Goal: Task Accomplishment & Management: Manage account settings

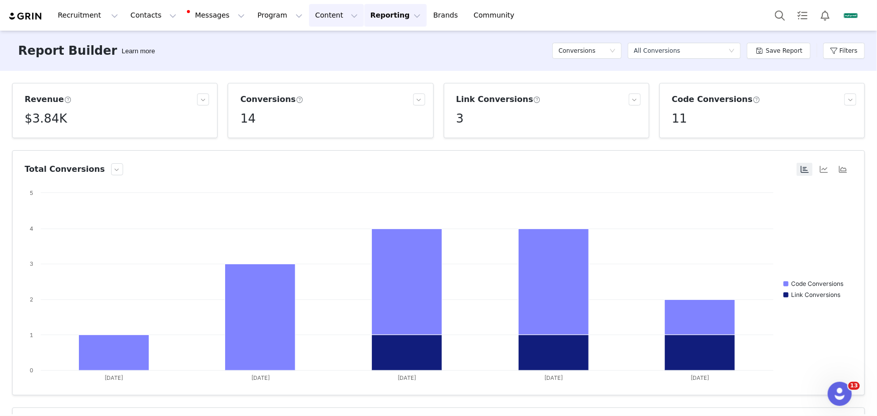
drag, startPoint x: 322, startPoint y: 19, endPoint x: 327, endPoint y: 42, distance: 23.7
click at [322, 19] on button "Content Content" at bounding box center [336, 15] width 55 height 23
click at [329, 45] on p "Creator Content" at bounding box center [329, 44] width 56 height 11
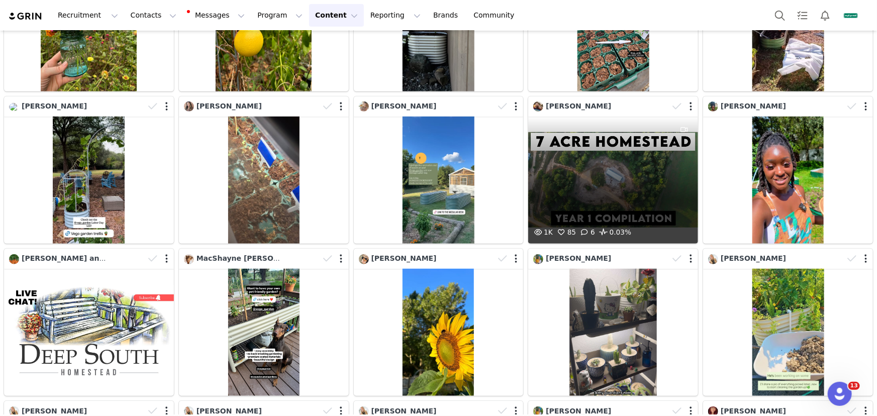
scroll to position [366, 0]
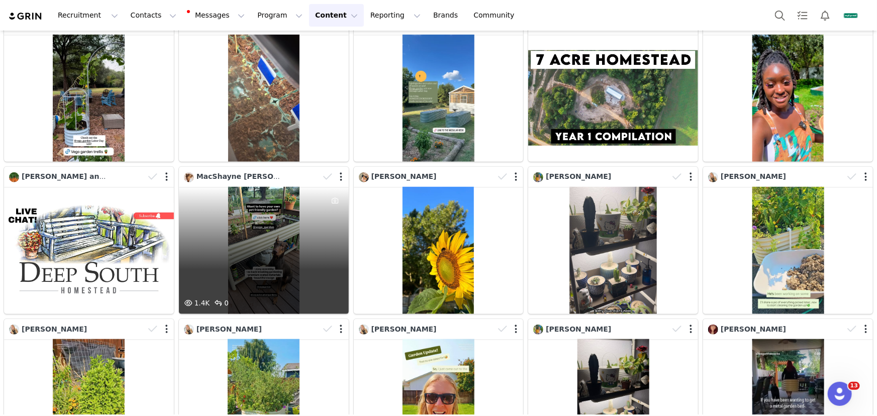
click at [243, 267] on div "1.4K 0" at bounding box center [264, 250] width 170 height 127
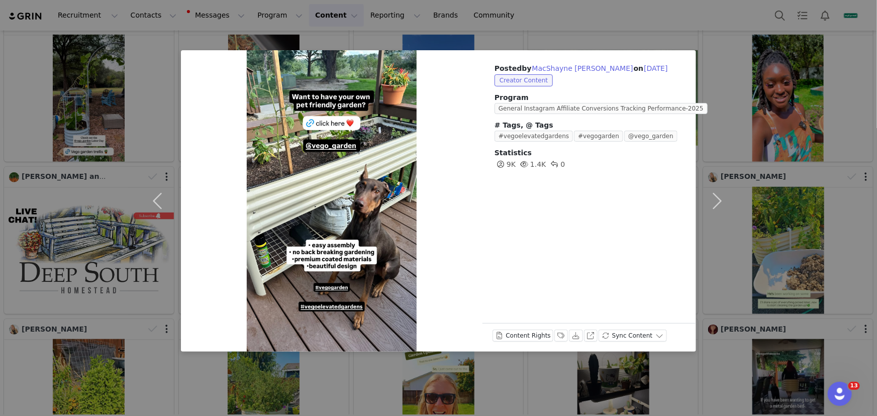
click at [438, 385] on div "Posted by MacShayne Walpole-Molinar on Aug 30, 2025 Creator Content Program Gen…" at bounding box center [438, 208] width 877 height 416
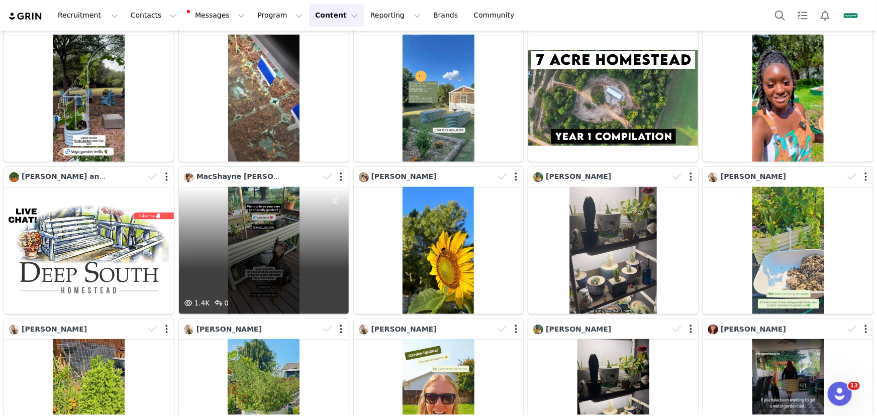
click at [237, 237] on div "1.4K 0" at bounding box center [264, 250] width 170 height 127
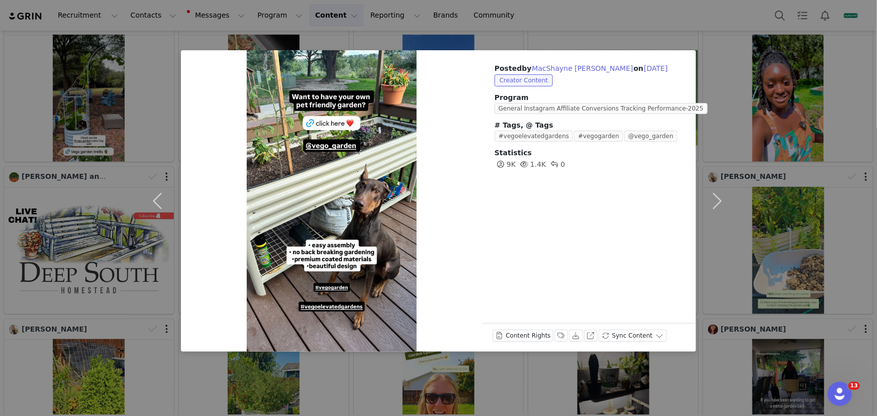
click at [877, 211] on div "Posted by MacShayne Walpole-Molinar on Aug 30, 2025 Creator Content Program Gen…" at bounding box center [438, 208] width 877 height 416
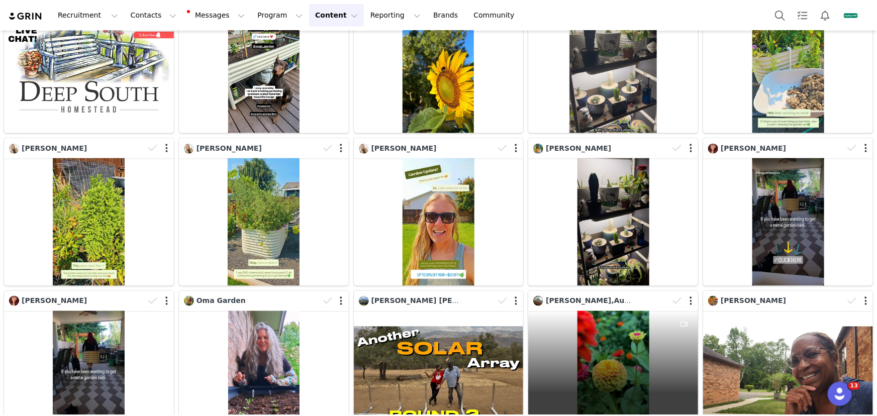
scroll to position [589, 0]
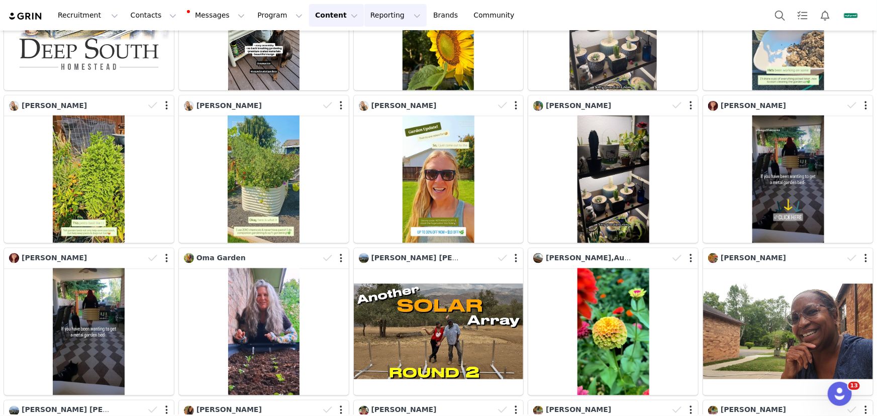
click at [366, 21] on button "Reporting Reporting" at bounding box center [396, 15] width 62 height 23
click at [371, 62] on p "Report Builder" at bounding box center [378, 63] width 50 height 11
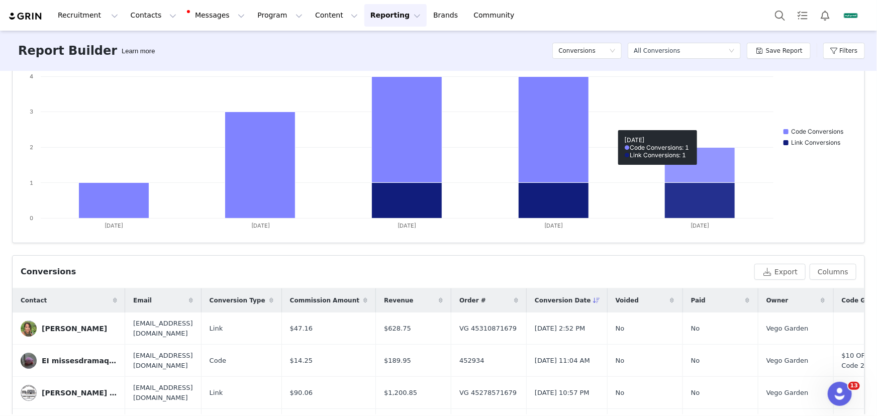
scroll to position [104, 0]
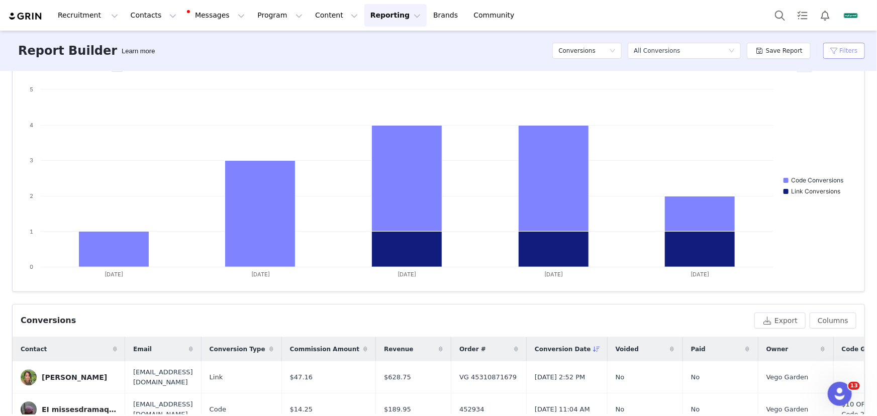
drag, startPoint x: 835, startPoint y: 51, endPoint x: 830, endPoint y: 77, distance: 26.6
click at [835, 51] on button "Filters" at bounding box center [845, 51] width 42 height 16
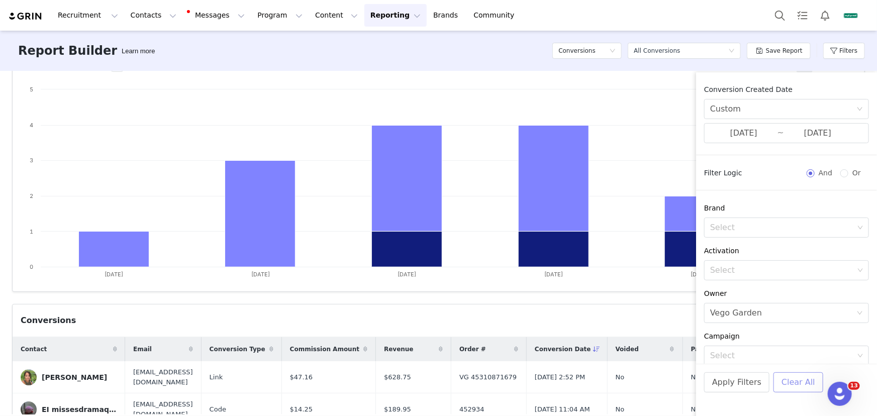
click at [808, 391] on button "Clear All" at bounding box center [799, 383] width 50 height 20
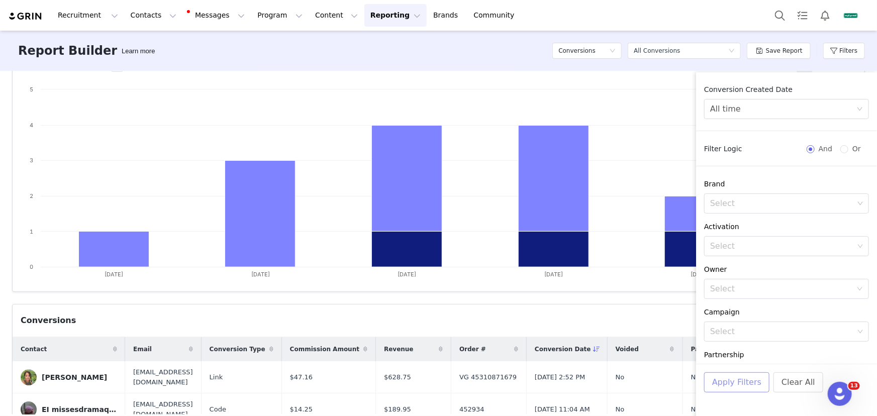
click at [729, 392] on button "Apply Filters" at bounding box center [737, 383] width 65 height 20
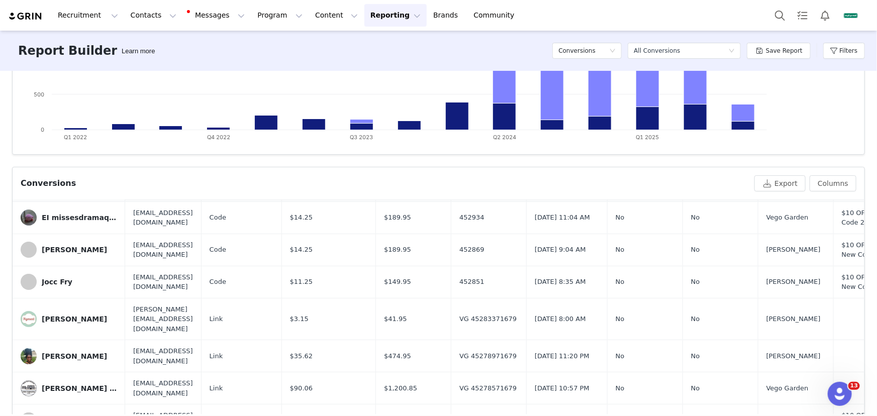
scroll to position [0, 0]
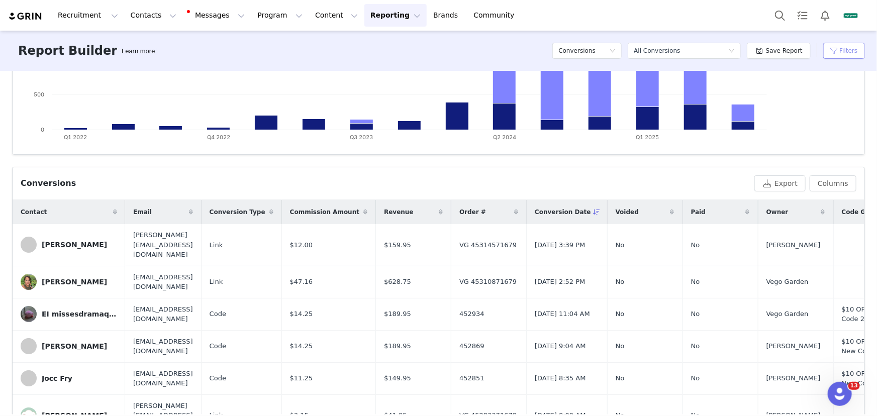
click at [847, 50] on button "Filters" at bounding box center [845, 51] width 42 height 16
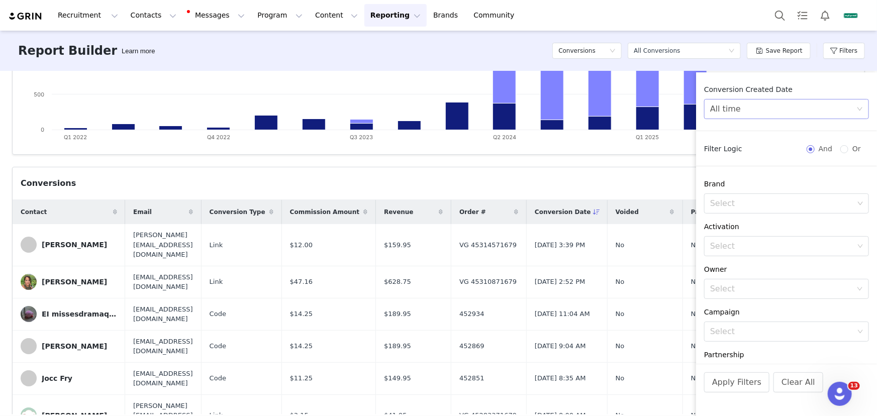
click at [776, 114] on div "All time" at bounding box center [784, 109] width 146 height 19
click at [748, 175] on li "Custom" at bounding box center [784, 179] width 158 height 16
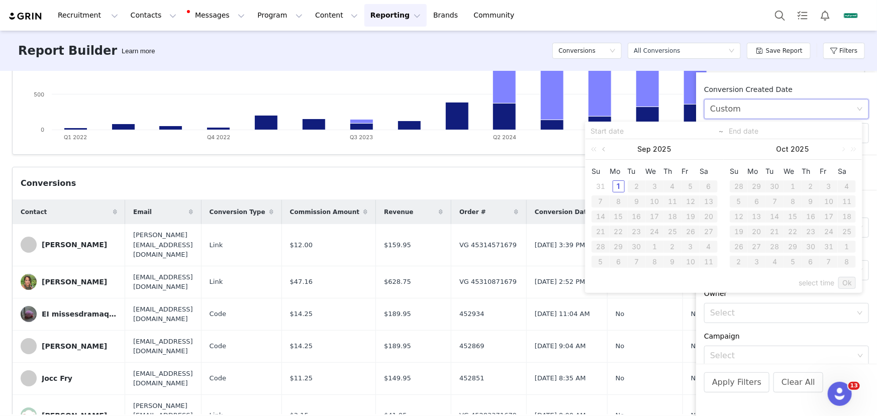
click at [605, 150] on link at bounding box center [604, 149] width 9 height 20
click at [655, 245] on div "27" at bounding box center [655, 247] width 12 height 12
type input "08/27/2025"
click at [742, 150] on link at bounding box center [743, 149] width 9 height 20
click at [757, 190] on div "1" at bounding box center [757, 187] width 12 height 12
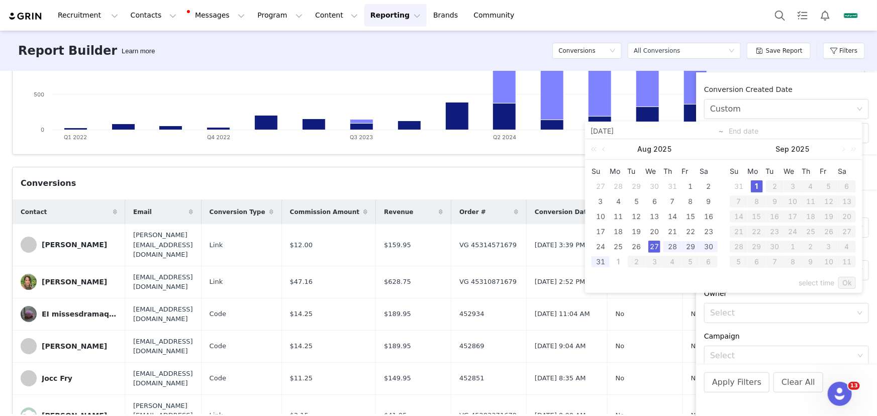
type input "09/01/2025"
type input "08/27/2025"
type input "09/01/2025"
click at [843, 285] on link "Ok" at bounding box center [848, 283] width 18 height 12
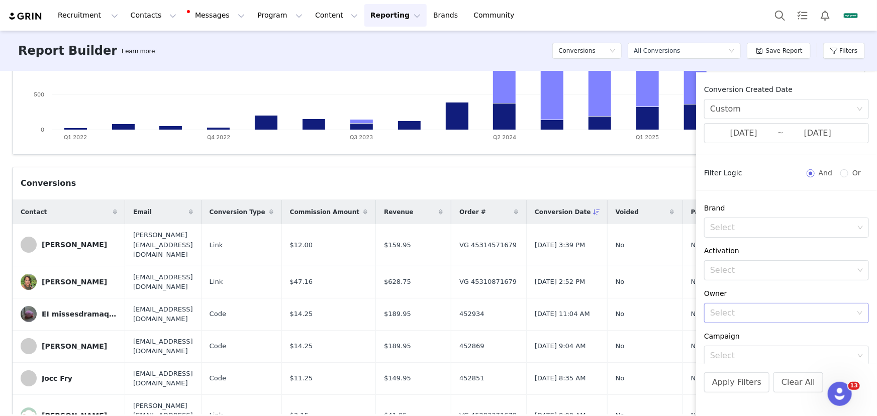
click at [772, 304] on div "Select" at bounding box center [784, 313] width 146 height 19
click at [773, 286] on p "[PERSON_NAME]" at bounding box center [798, 282] width 109 height 11
click at [741, 382] on button "Apply Filters" at bounding box center [737, 383] width 65 height 20
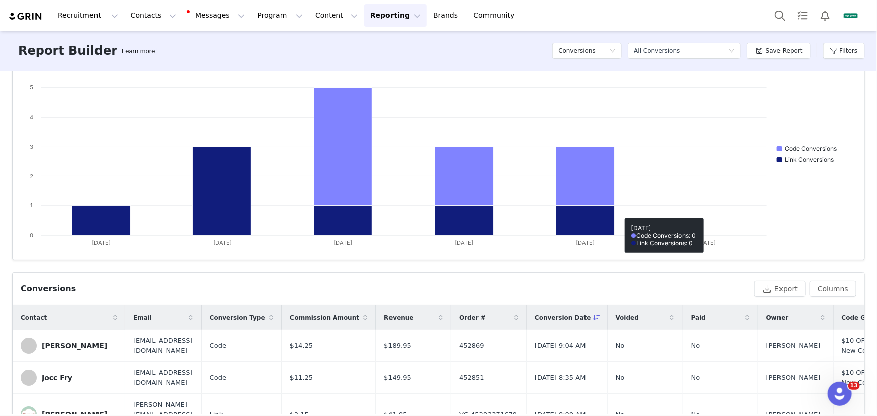
scroll to position [183, 0]
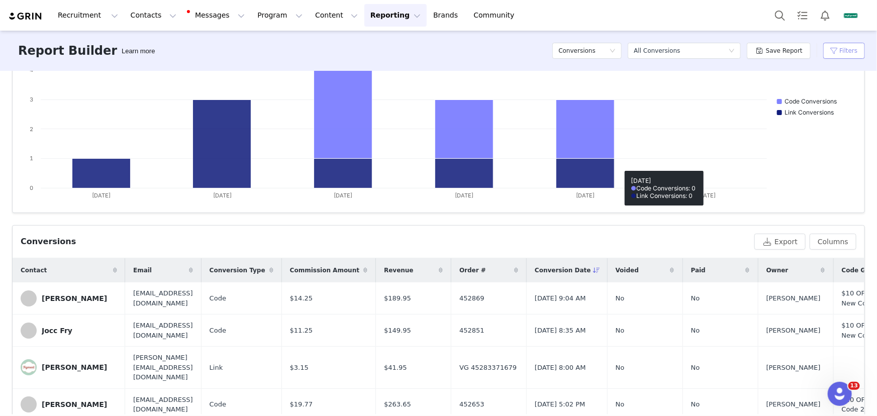
click at [835, 53] on button "Filters" at bounding box center [845, 51] width 42 height 16
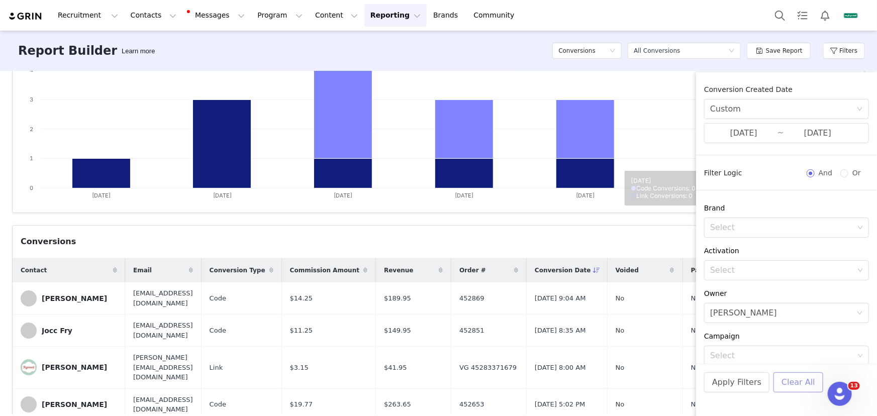
click at [797, 389] on button "Clear All" at bounding box center [799, 383] width 50 height 20
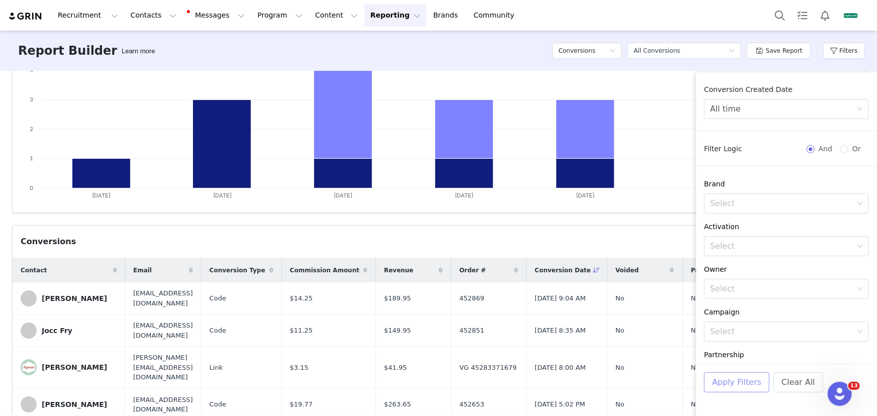
click at [730, 386] on button "Apply Filters" at bounding box center [737, 383] width 65 height 20
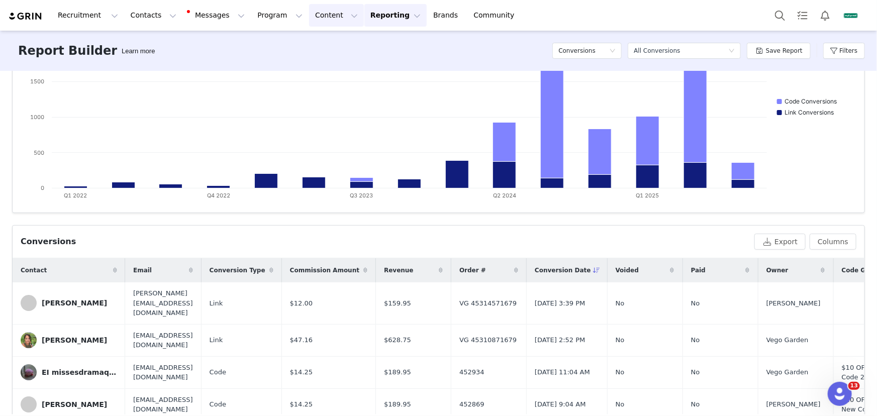
click at [309, 10] on button "Content Content" at bounding box center [336, 15] width 55 height 23
click at [327, 32] on div "Creator Content Media Library Social Listening" at bounding box center [331, 62] width 78 height 63
click at [328, 38] on link "Creator Content" at bounding box center [332, 44] width 79 height 19
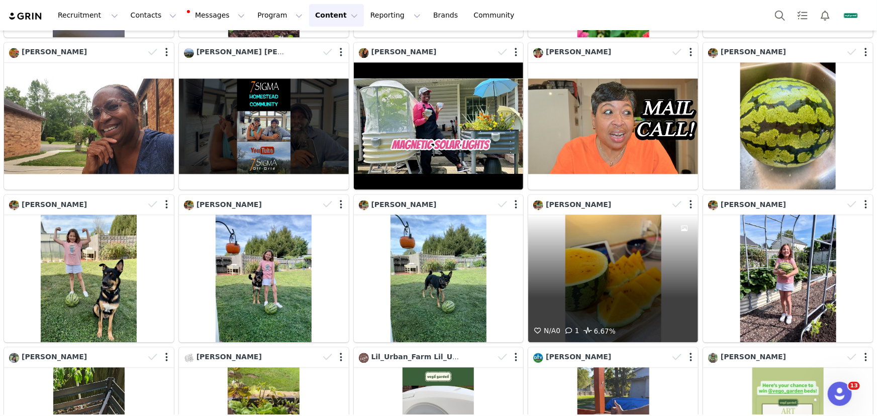
scroll to position [1035, 0]
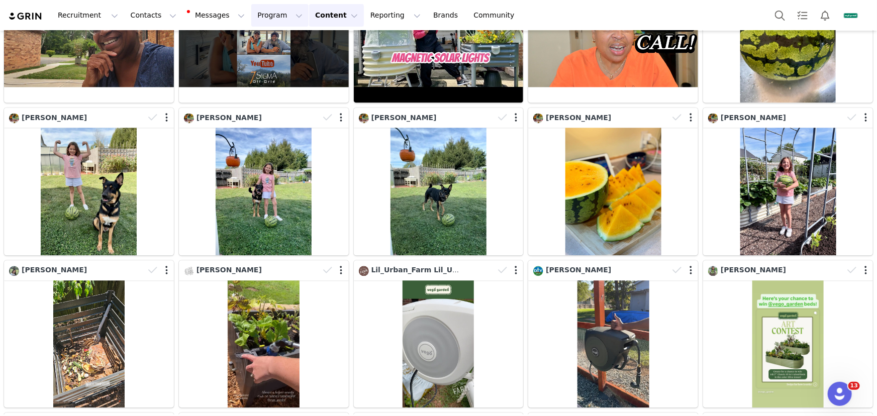
click at [253, 18] on button "Program Program" at bounding box center [279, 15] width 57 height 23
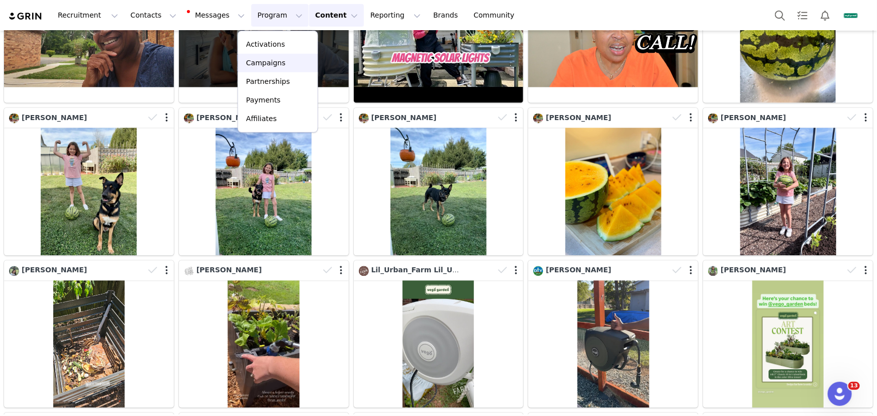
click at [269, 58] on p "Campaigns" at bounding box center [265, 63] width 39 height 11
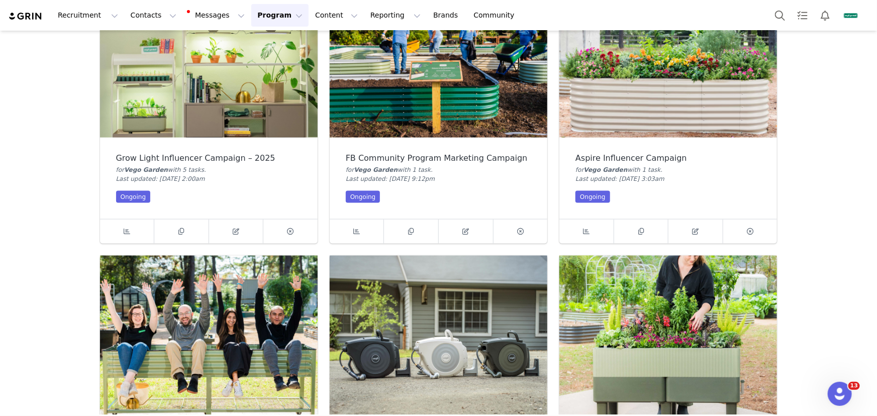
scroll to position [868, 0]
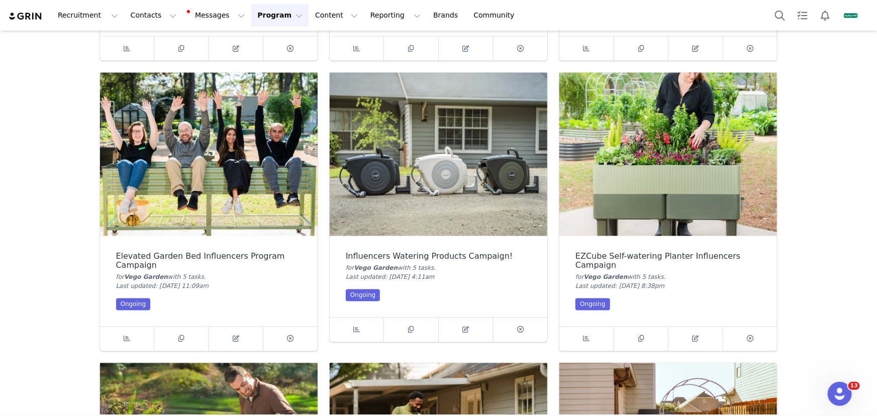
click at [453, 192] on img at bounding box center [439, 154] width 218 height 163
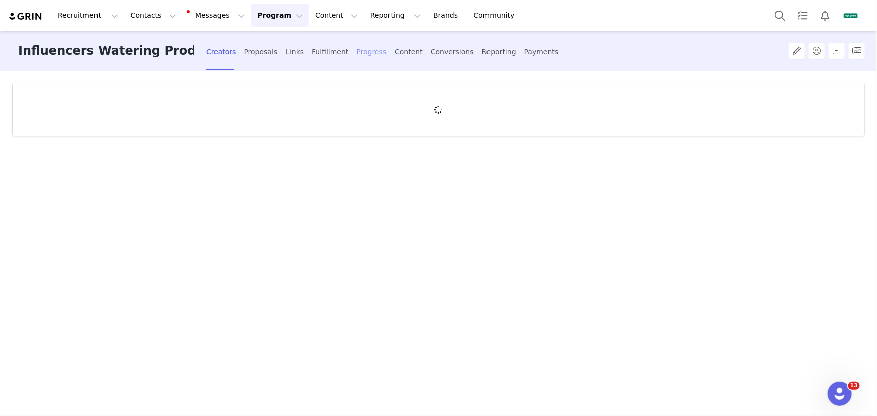
click at [361, 53] on div "Progress" at bounding box center [372, 52] width 30 height 27
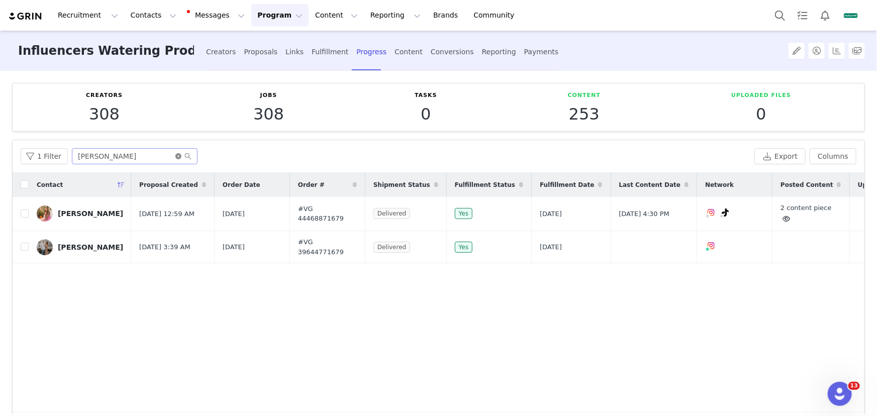
click at [176, 155] on icon "icon: close-circle" at bounding box center [178, 156] width 6 height 6
click at [164, 156] on input "text" at bounding box center [135, 156] width 126 height 16
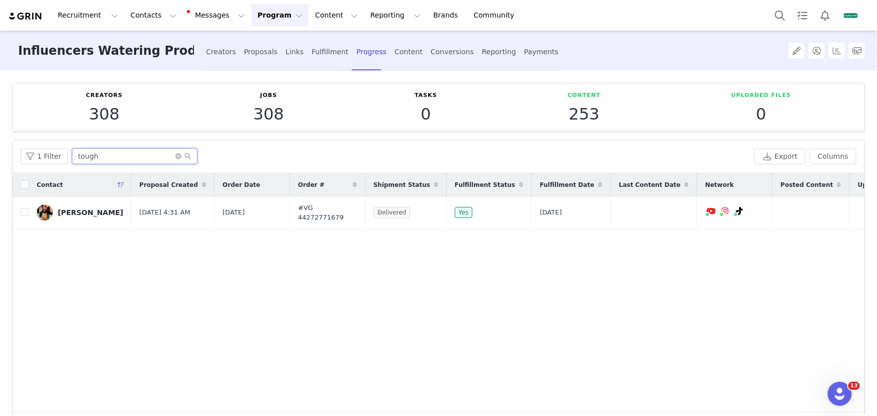
type input "tough"
click at [813, 212] on button "button" at bounding box center [819, 213] width 12 height 12
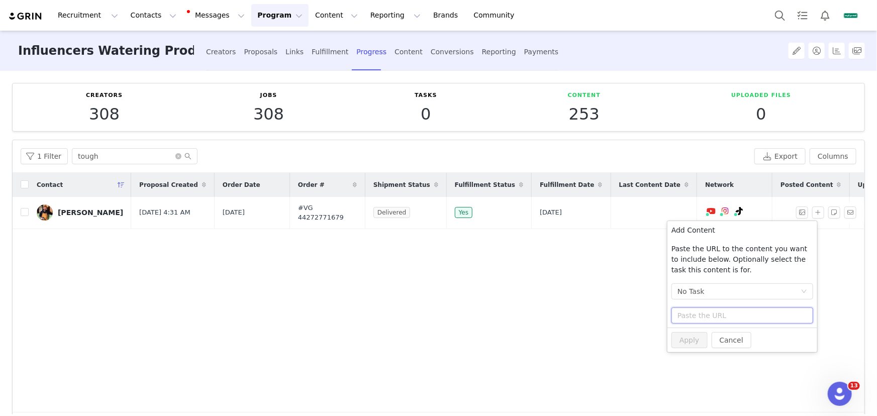
click at [707, 316] on input "text" at bounding box center [743, 316] width 142 height 16
paste input "https://youtu.be/Xl8yVAvpMXA?si=WnNvnQI2xSrBJPN1"
type input "https://youtu.be/Xl8yVAvpMXA?si=WnNvnQI2xSrBJPN1"
click at [698, 342] on button "Apply" at bounding box center [690, 340] width 36 height 16
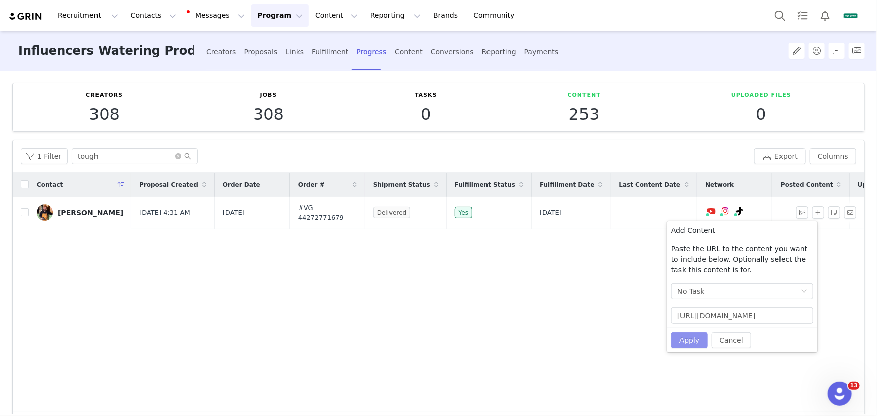
scroll to position [0, 0]
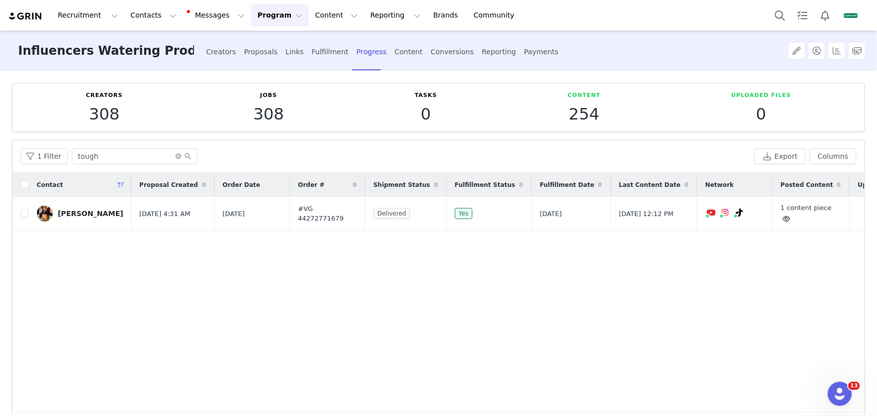
click at [261, 15] on button "Program Program" at bounding box center [279, 15] width 57 height 23
click at [280, 65] on p "Campaigns" at bounding box center [265, 63] width 39 height 11
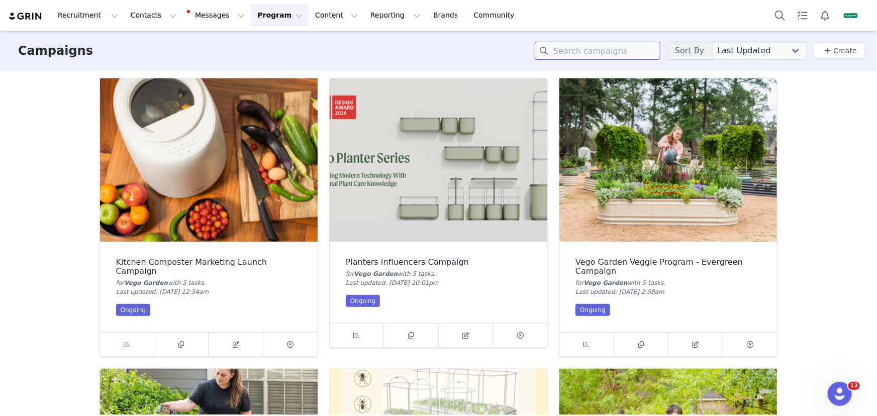
click at [590, 53] on input at bounding box center [598, 51] width 126 height 18
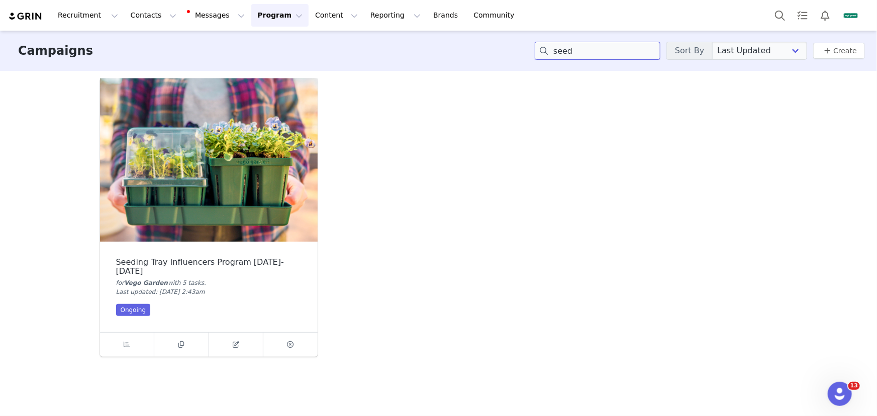
type input "seed"
click at [186, 213] on img at bounding box center [209, 159] width 218 height 163
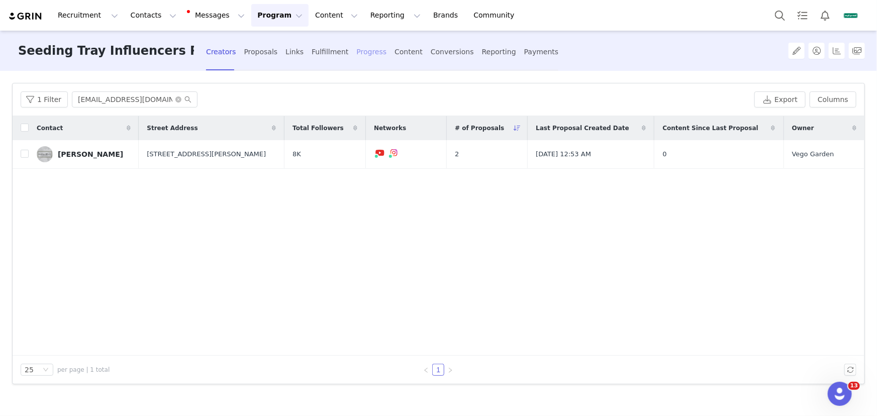
click at [370, 49] on div "Progress" at bounding box center [372, 52] width 30 height 27
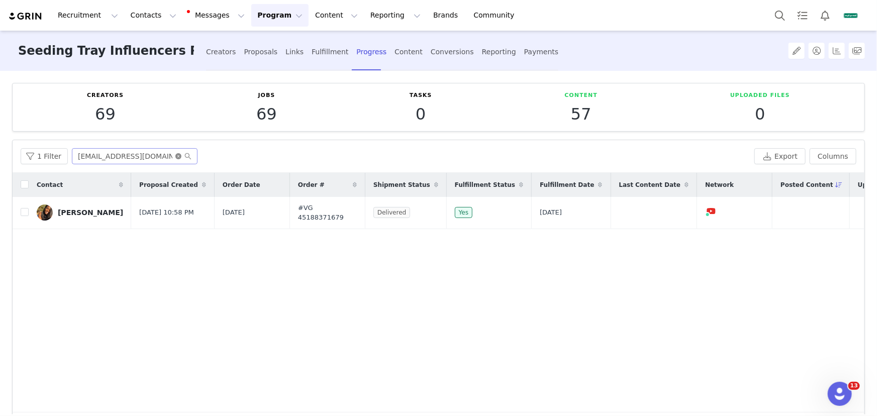
drag, startPoint x: 177, startPoint y: 155, endPoint x: 157, endPoint y: 155, distance: 19.6
click at [176, 155] on icon "icon: close-circle" at bounding box center [178, 156] width 6 height 6
click at [157, 155] on input "text" at bounding box center [135, 156] width 126 height 16
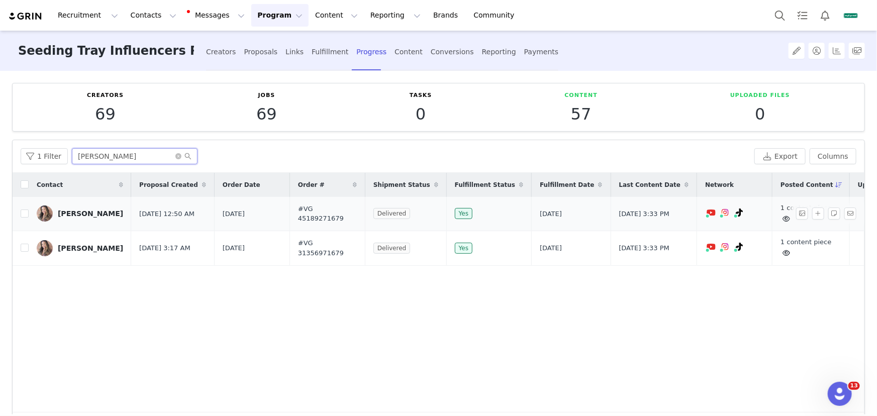
type input "[PERSON_NAME]"
click at [783, 216] on icon at bounding box center [787, 219] width 8 height 7
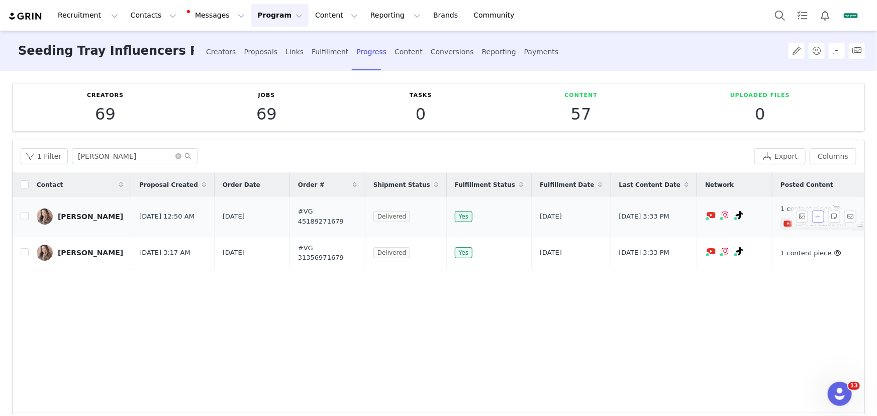
click at [815, 211] on button "button" at bounding box center [819, 217] width 12 height 12
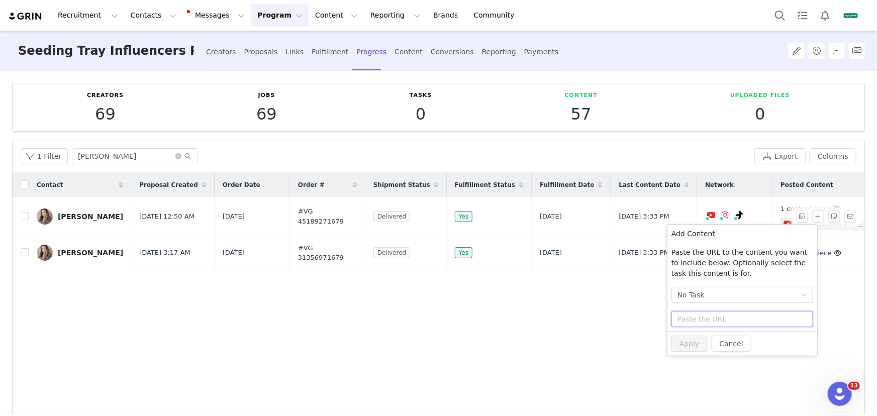
click at [711, 313] on input "text" at bounding box center [743, 319] width 142 height 16
paste input "https://www.youtube.com/watch?v=gHTBbBShW00"
type input "https://www.youtube.com/watch?v=gHTBbBShW00"
click at [691, 349] on button "Apply" at bounding box center [690, 344] width 36 height 16
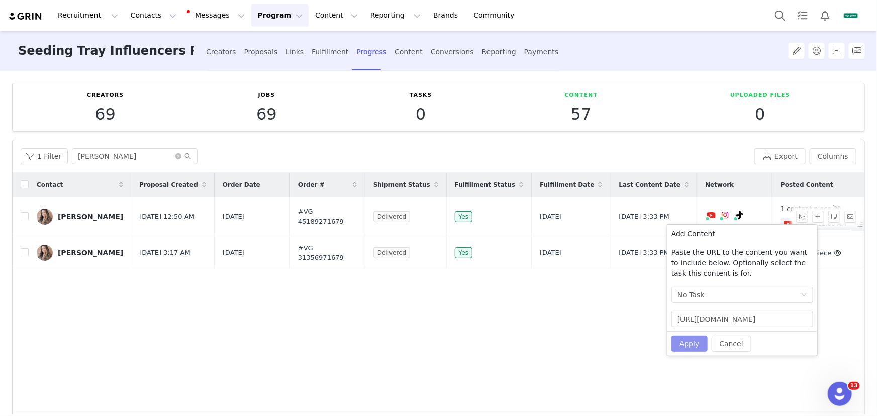
scroll to position [0, 0]
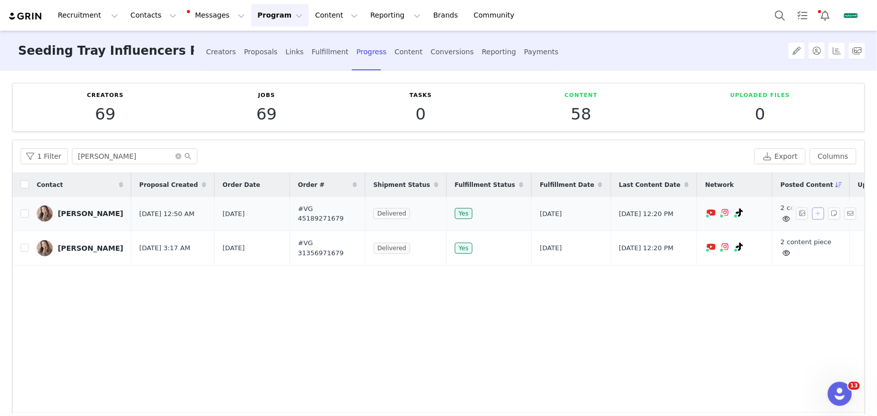
click at [814, 215] on button "button" at bounding box center [819, 214] width 12 height 12
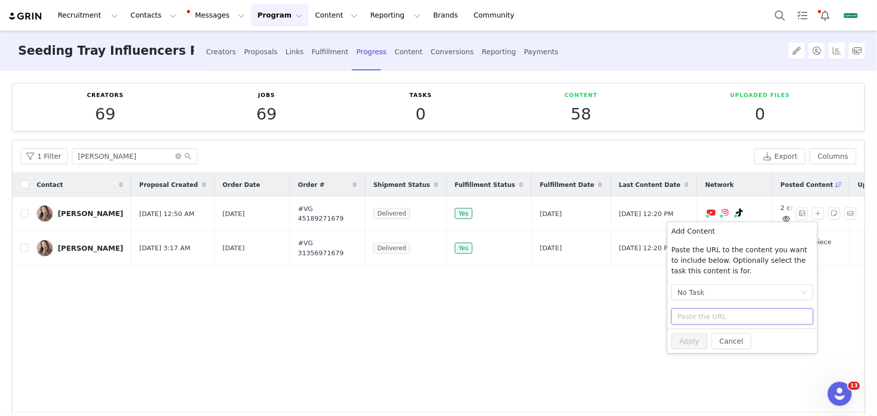
drag, startPoint x: 731, startPoint y: 317, endPoint x: 707, endPoint y: 333, distance: 29.7
click at [731, 317] on input "text" at bounding box center [743, 317] width 142 height 16
paste input "https://www.youtube.com/shorts/Syw82CSjOw8"
type input "https://www.youtube.com/shorts/Syw82CSjOw8"
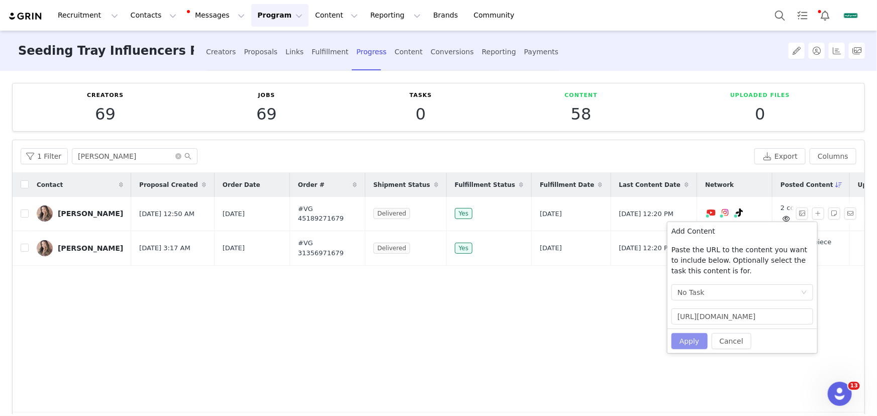
click at [699, 339] on button "Apply" at bounding box center [690, 341] width 36 height 16
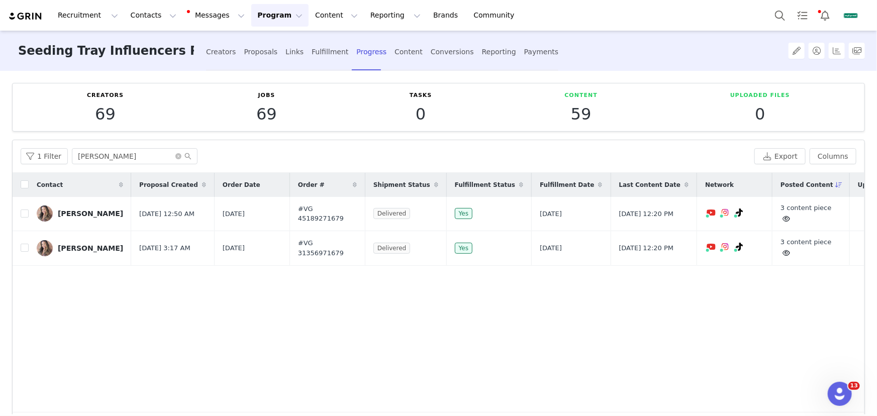
click at [265, 7] on button "Program Program" at bounding box center [279, 15] width 57 height 23
drag, startPoint x: 280, startPoint y: 65, endPoint x: 289, endPoint y: 70, distance: 10.1
click at [280, 65] on p "Campaigns" at bounding box center [265, 63] width 39 height 11
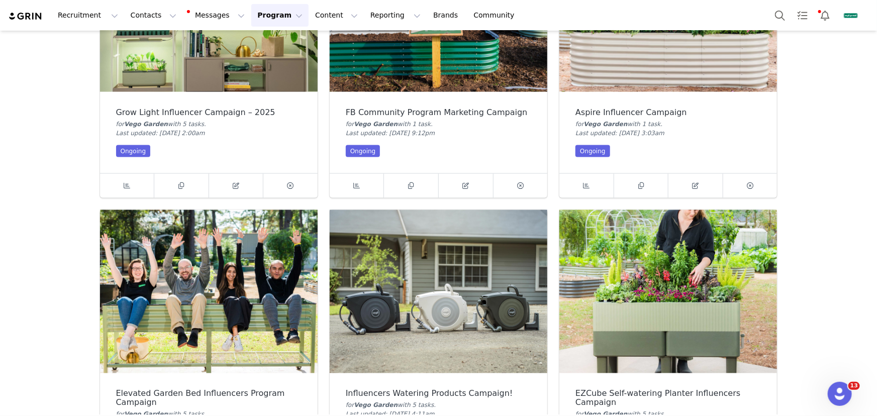
scroll to position [777, 0]
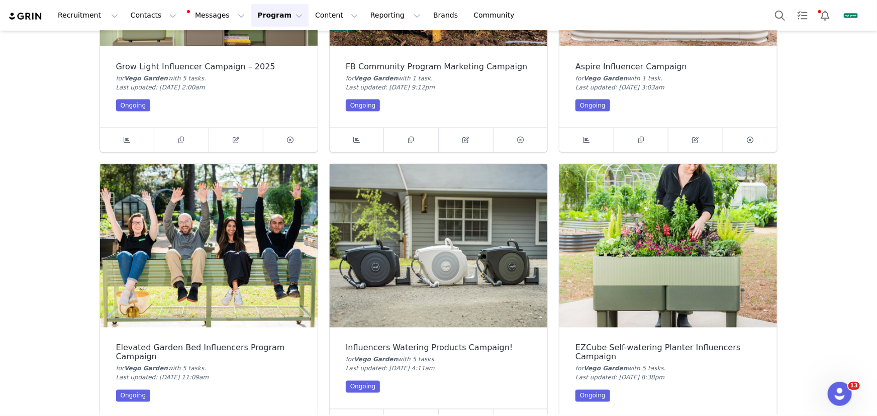
click at [500, 235] on img at bounding box center [439, 245] width 218 height 163
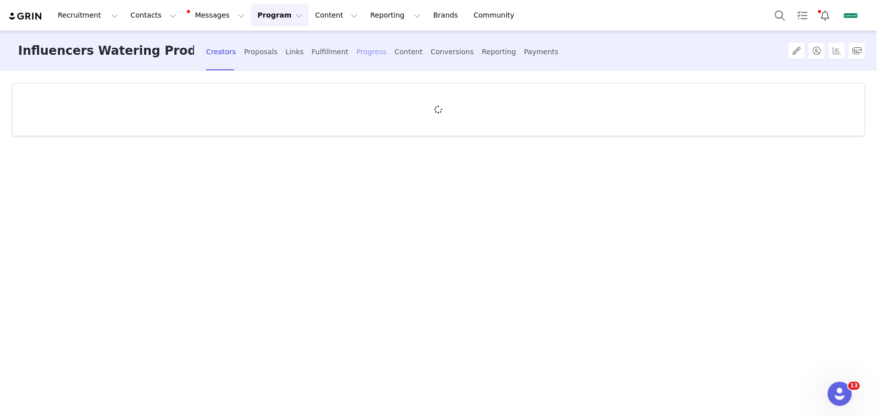
click at [365, 48] on div "Progress" at bounding box center [372, 52] width 30 height 27
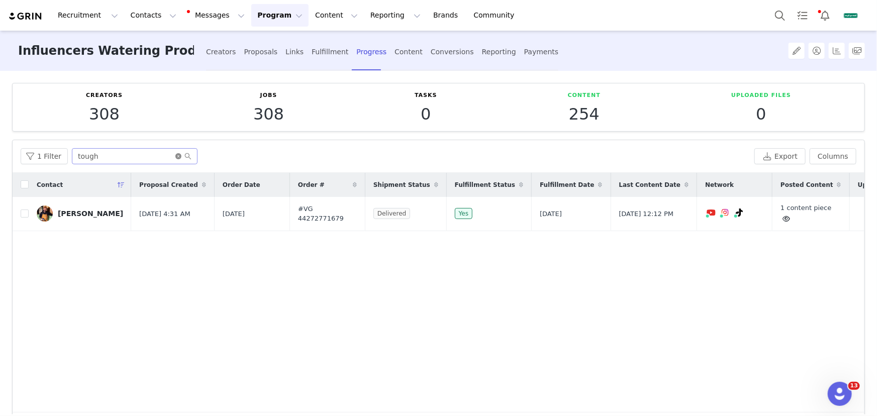
click at [179, 155] on icon "icon: close-circle" at bounding box center [178, 156] width 6 height 6
click at [150, 154] on input "text" at bounding box center [135, 156] width 126 height 16
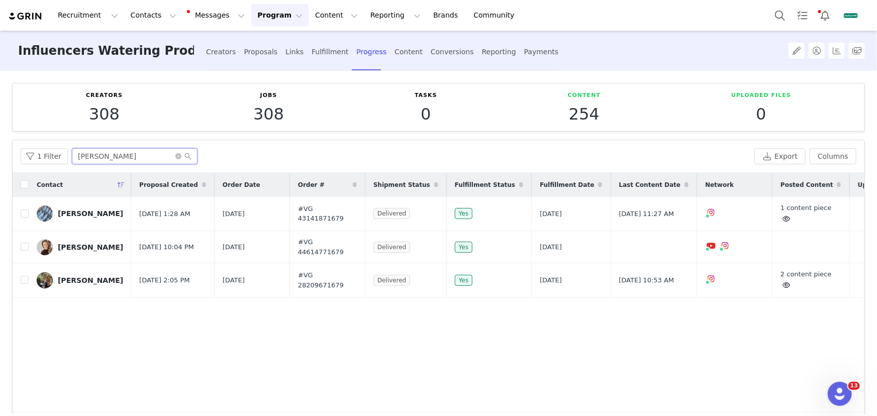
type input "elizabeth"
click at [813, 243] on button "button" at bounding box center [819, 247] width 12 height 12
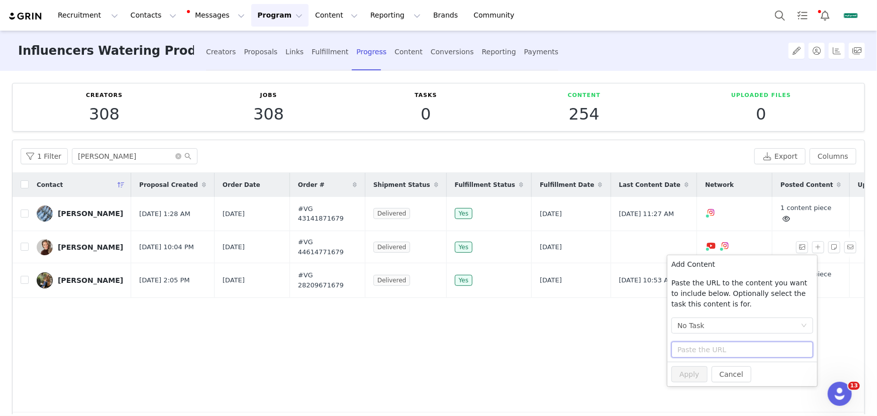
click at [705, 356] on input "text" at bounding box center [743, 350] width 142 height 16
paste input "https://www.youtube.com/watch?v=hq7lPcsUJQs"
type input "https://www.youtube.com/watch?v=hq7lPcsUJQs"
drag, startPoint x: 694, startPoint y: 379, endPoint x: 689, endPoint y: 380, distance: 5.1
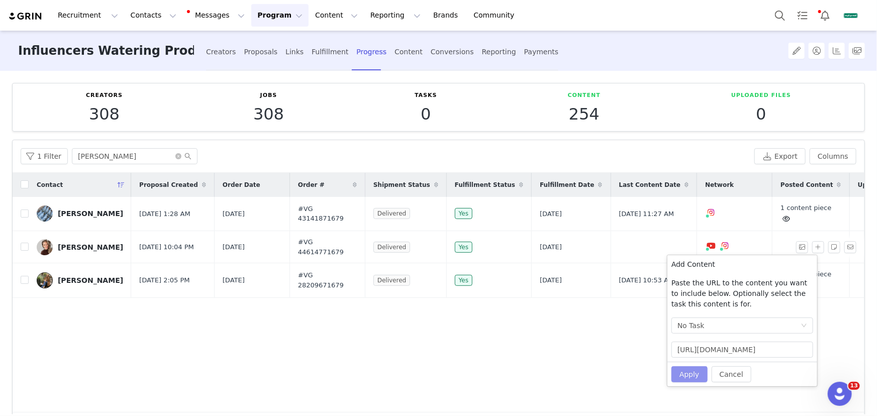
click at [694, 379] on button "Apply" at bounding box center [690, 375] width 36 height 16
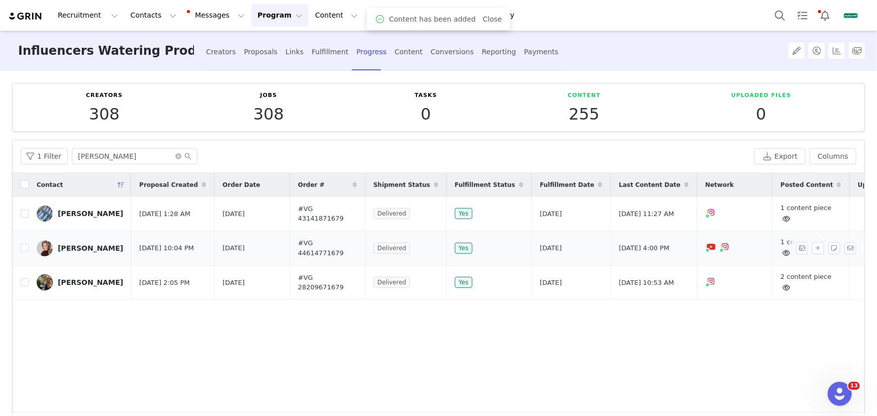
click at [96, 245] on div "Elizabeth Porter" at bounding box center [90, 248] width 65 height 8
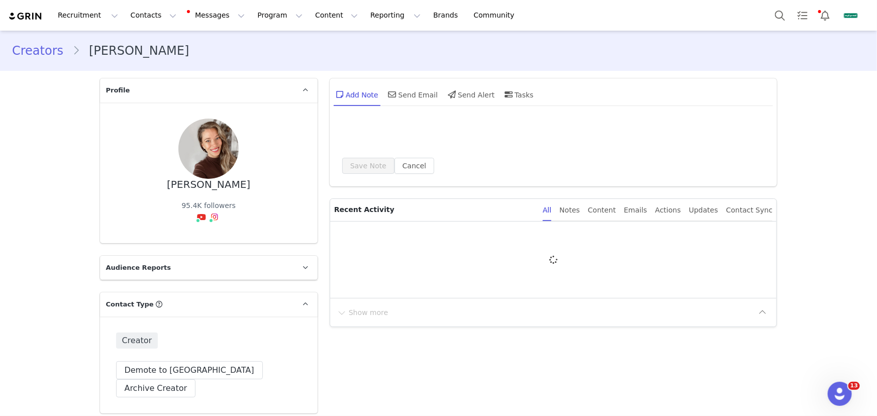
type input "+1 ([GEOGRAPHIC_DATA])"
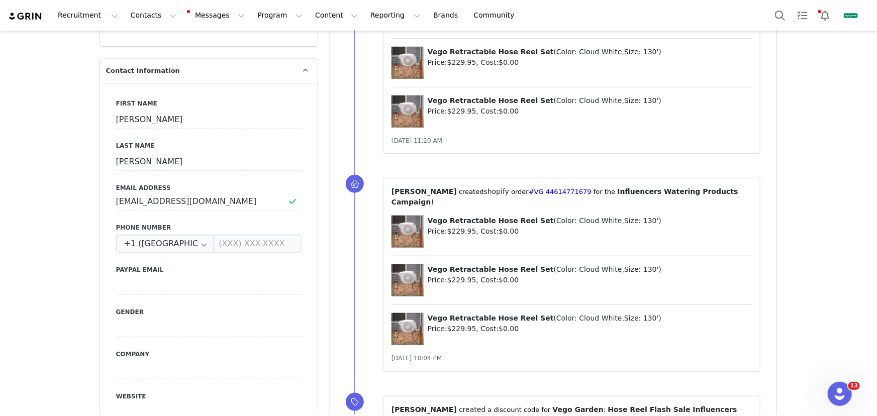
scroll to position [183, 0]
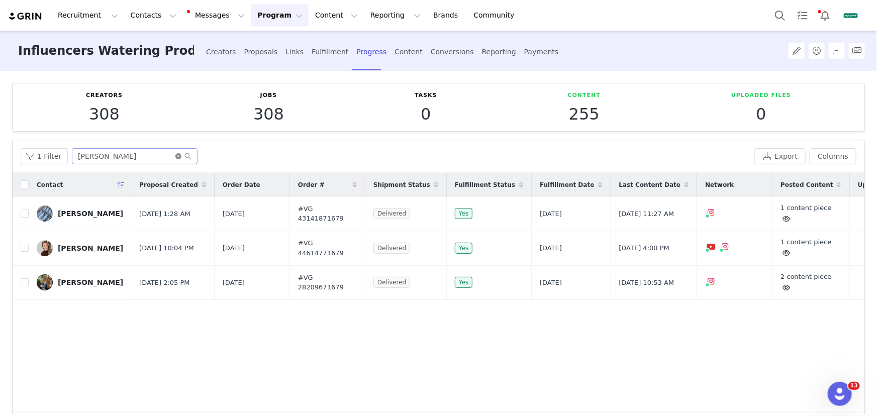
drag, startPoint x: 180, startPoint y: 156, endPoint x: 170, endPoint y: 156, distance: 9.6
click at [179, 156] on icon "icon: close-circle" at bounding box center [178, 156] width 6 height 6
click at [164, 156] on input "text" at bounding box center [135, 156] width 126 height 16
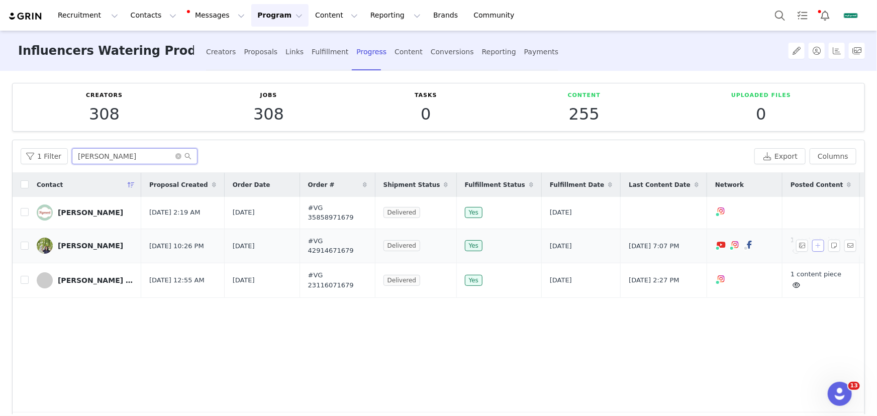
type input "[PERSON_NAME]"
drag, startPoint x: 809, startPoint y: 246, endPoint x: 803, endPoint y: 251, distance: 7.5
click at [813, 246] on button "button" at bounding box center [819, 246] width 12 height 12
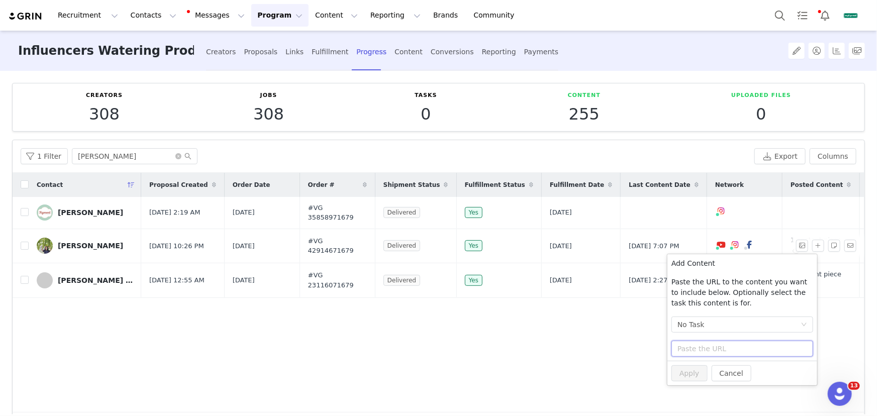
click at [685, 346] on input "text" at bounding box center [743, 349] width 142 height 16
paste input "https://youtu.be/8Jpk8uH-XDs?si=GZ5JB2F3CFRHI3nu"
type input "https://youtu.be/8Jpk8uH-XDs?si=GZ5JB2F3CFRHI3nu"
drag, startPoint x: 693, startPoint y: 373, endPoint x: 733, endPoint y: 411, distance: 55.5
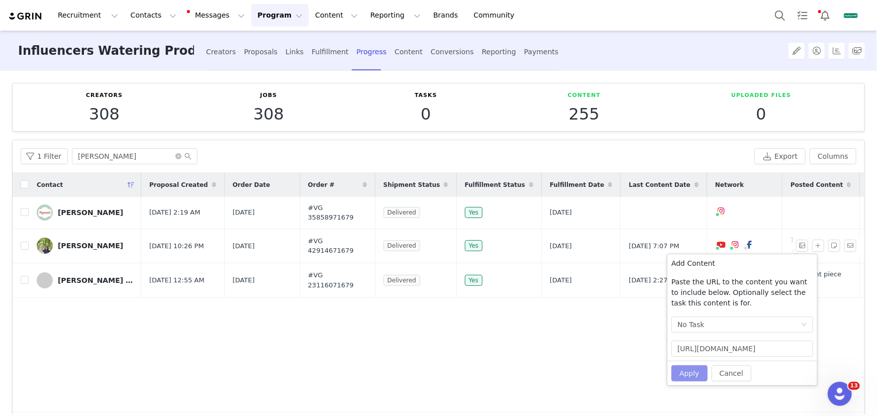
click at [693, 373] on button "Apply" at bounding box center [690, 374] width 36 height 16
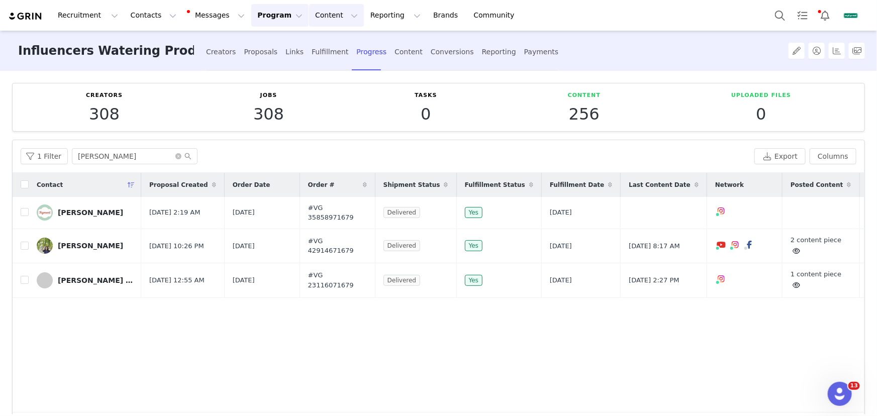
click at [314, 17] on button "Content Content" at bounding box center [336, 15] width 55 height 23
drag, startPoint x: 320, startPoint y: 44, endPoint x: 322, endPoint y: 81, distance: 36.8
click at [320, 44] on p "Creator Content" at bounding box center [329, 44] width 56 height 11
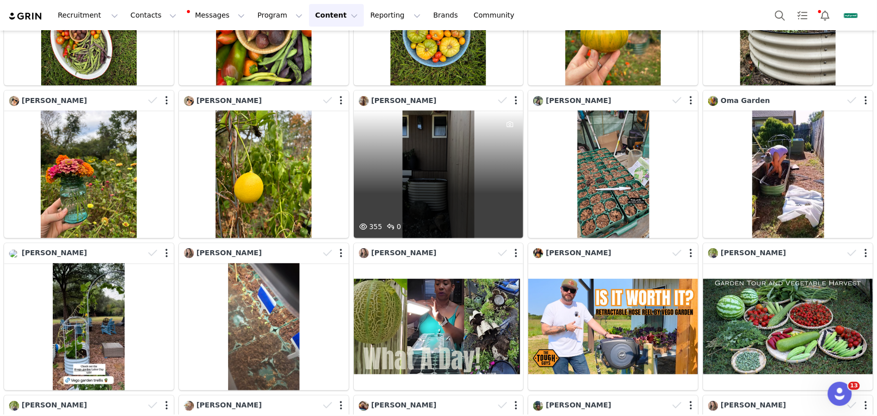
scroll to position [183, 0]
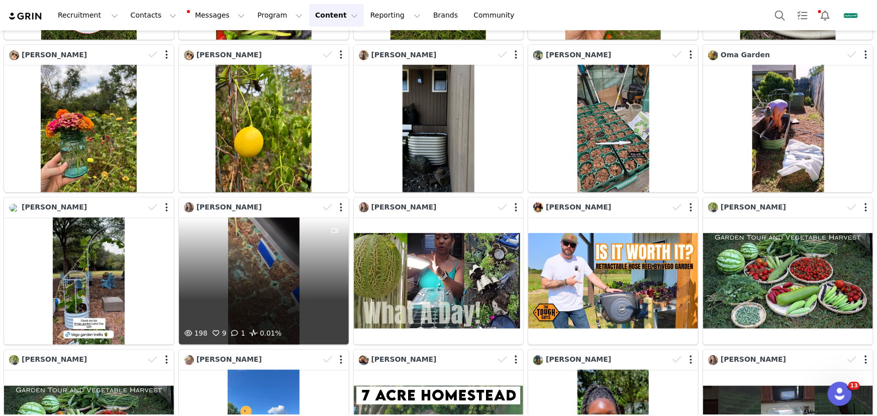
click at [295, 288] on div "198 9 1 0.01%" at bounding box center [264, 281] width 170 height 127
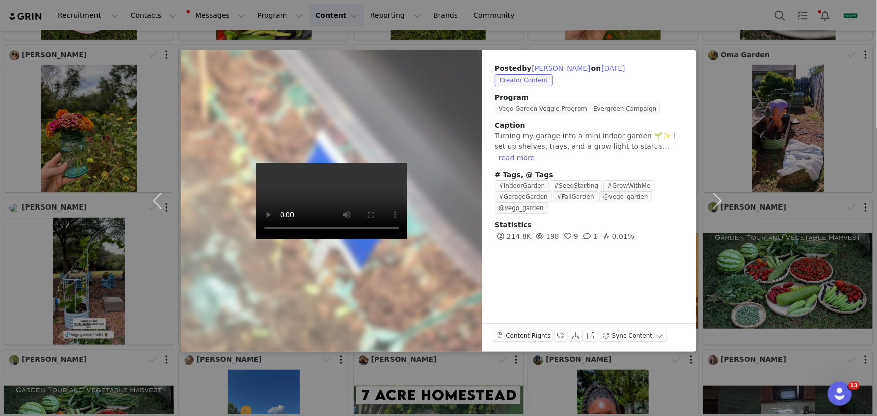
click at [830, 263] on div "Posted by Helen Henton on Aug 31, 2025 Creator Content Program Vego Garden Vegg…" at bounding box center [438, 208] width 877 height 416
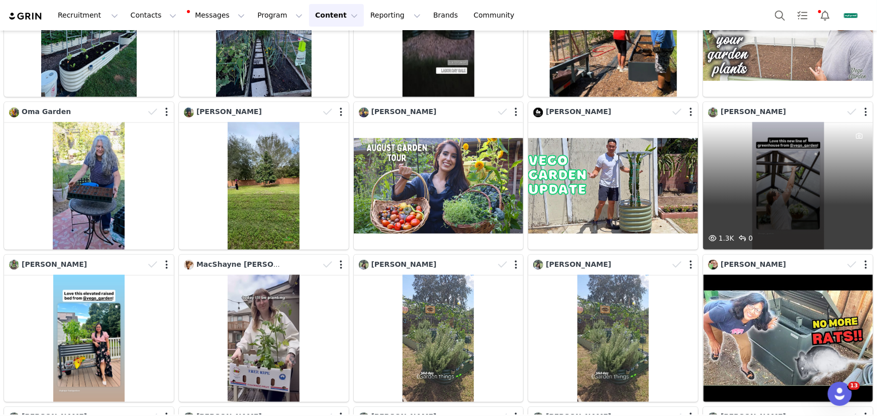
scroll to position [2399, 0]
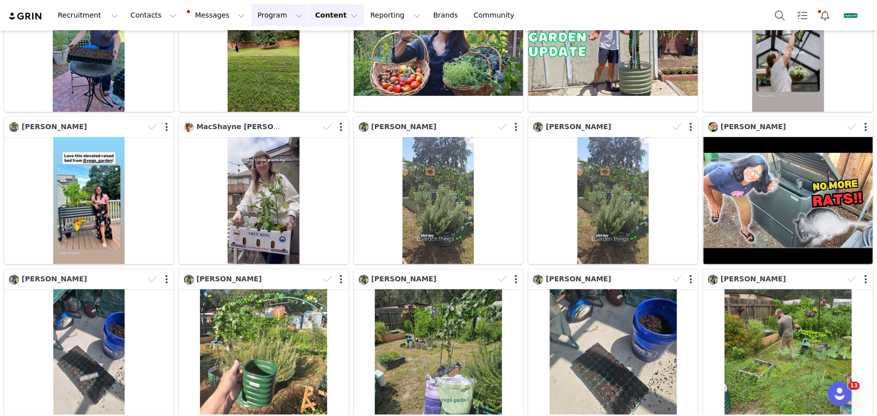
click at [280, 16] on button "Program Program" at bounding box center [279, 15] width 57 height 23
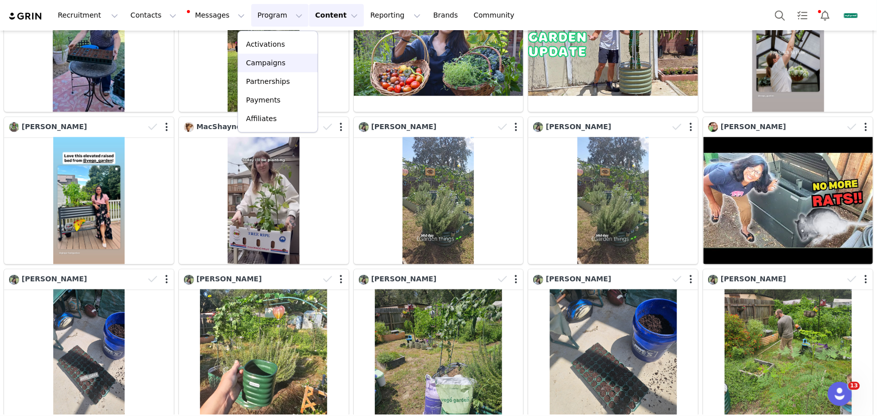
click at [270, 56] on link "Campaigns" at bounding box center [277, 63] width 79 height 19
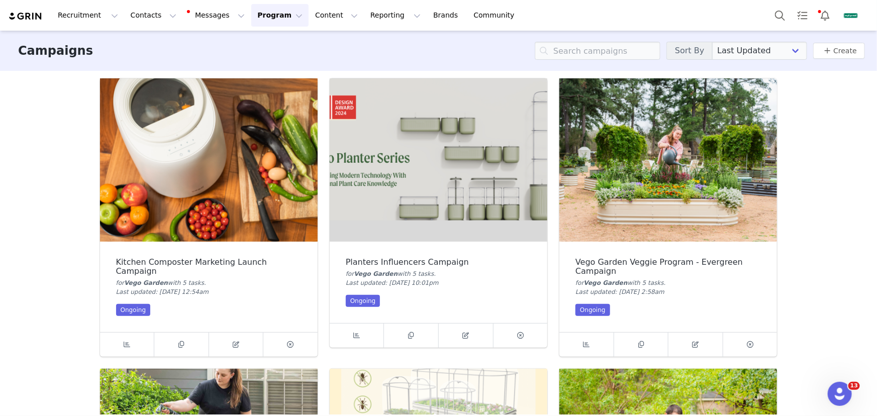
click at [655, 200] on img at bounding box center [669, 159] width 218 height 163
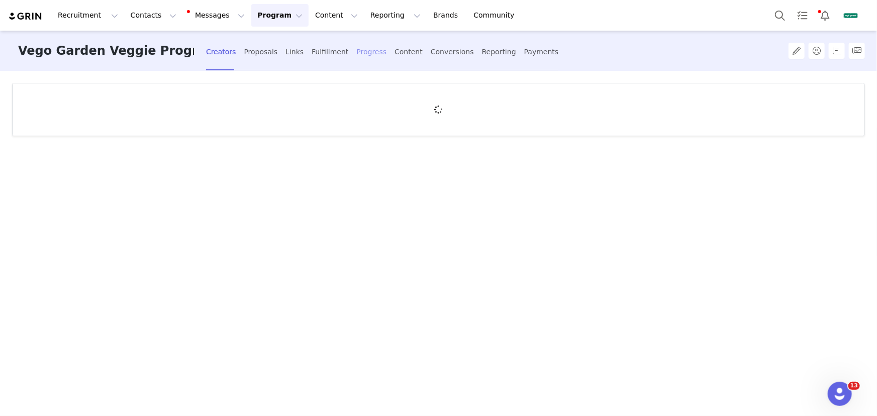
click at [371, 57] on div "Progress" at bounding box center [372, 52] width 30 height 27
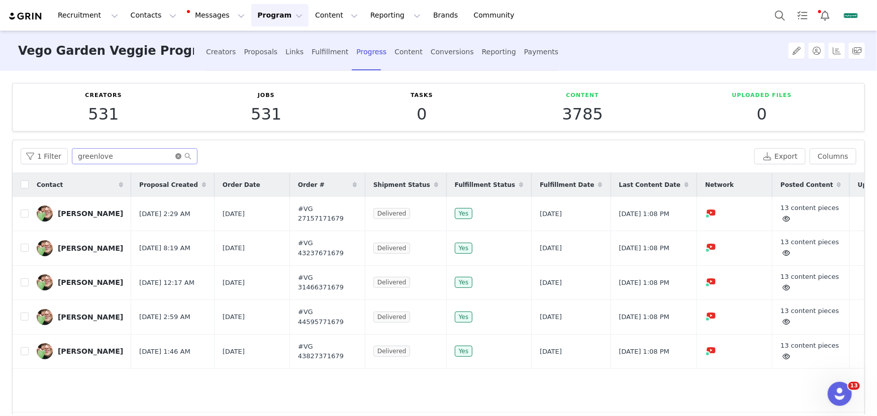
drag, startPoint x: 174, startPoint y: 153, endPoint x: 148, endPoint y: 159, distance: 27.2
click at [173, 153] on span "greenlove" at bounding box center [135, 156] width 126 height 16
click at [148, 159] on input "greenlove" at bounding box center [135, 156] width 126 height 16
drag, startPoint x: 176, startPoint y: 154, endPoint x: 166, endPoint y: 155, distance: 10.2
click at [175, 154] on icon "icon: close-circle" at bounding box center [178, 156] width 6 height 6
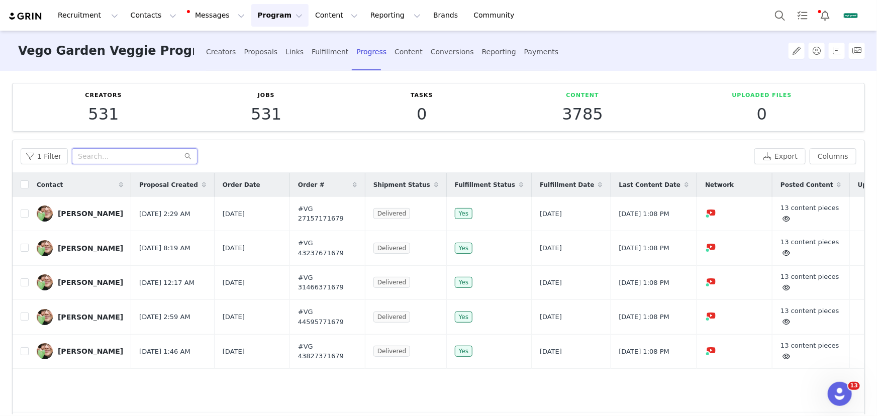
click at [147, 158] on input "text" at bounding box center [135, 156] width 126 height 16
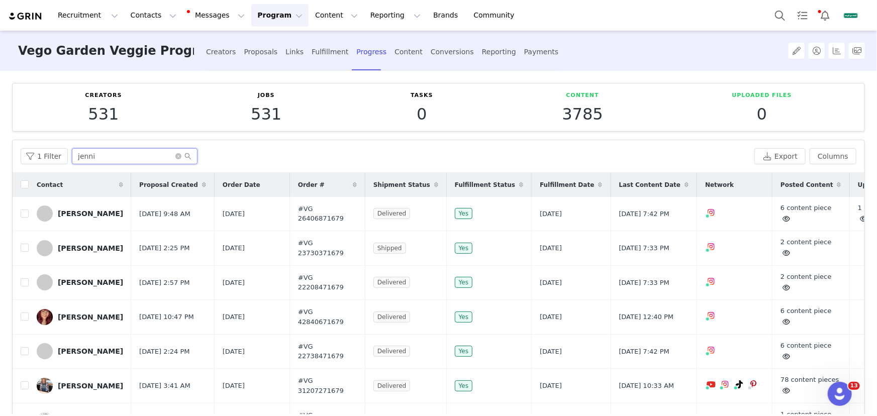
click at [145, 157] on input "jenni" at bounding box center [135, 156] width 126 height 16
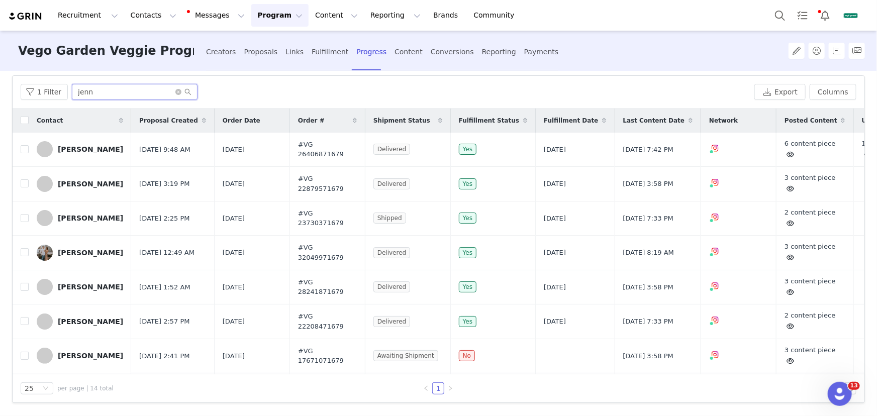
type input "jenn"
drag, startPoint x: 331, startPoint y: 19, endPoint x: 327, endPoint y: 41, distance: 23.1
click at [331, 19] on button "Content Content" at bounding box center [336, 15] width 55 height 23
click at [327, 44] on p "Creator Content" at bounding box center [329, 44] width 56 height 11
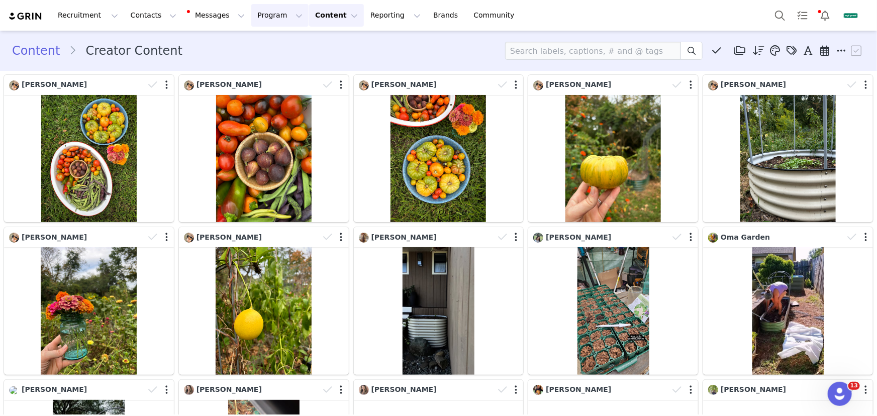
click at [255, 15] on button "Program Program" at bounding box center [279, 15] width 57 height 23
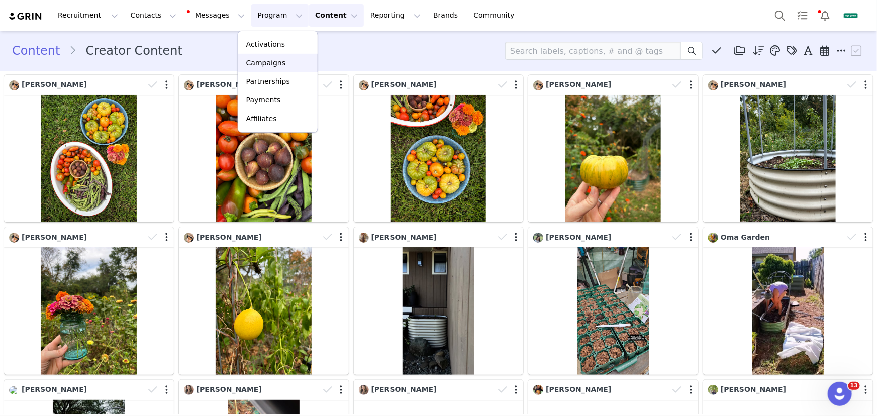
click at [270, 58] on p "Campaigns" at bounding box center [265, 63] width 39 height 11
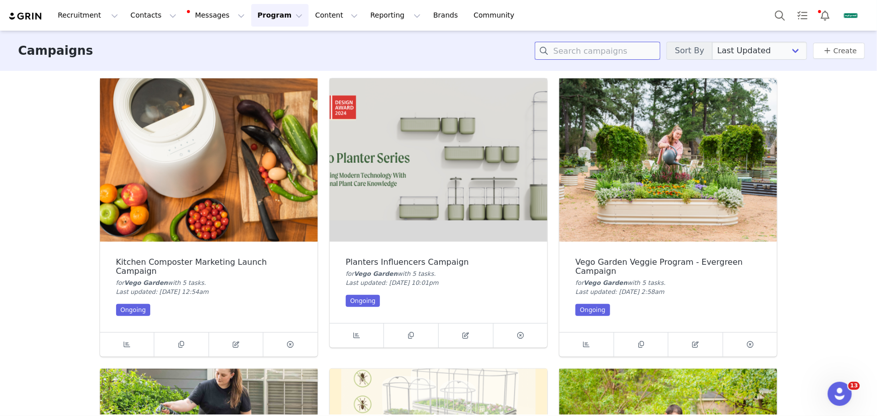
click at [610, 47] on input at bounding box center [598, 51] width 126 height 18
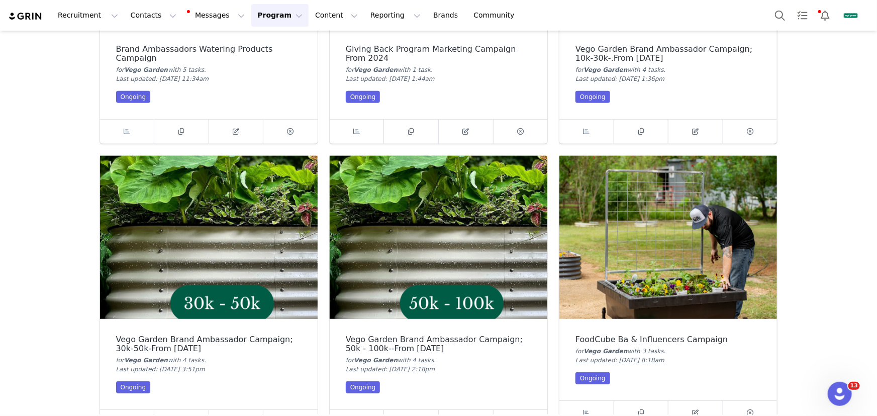
scroll to position [228, 0]
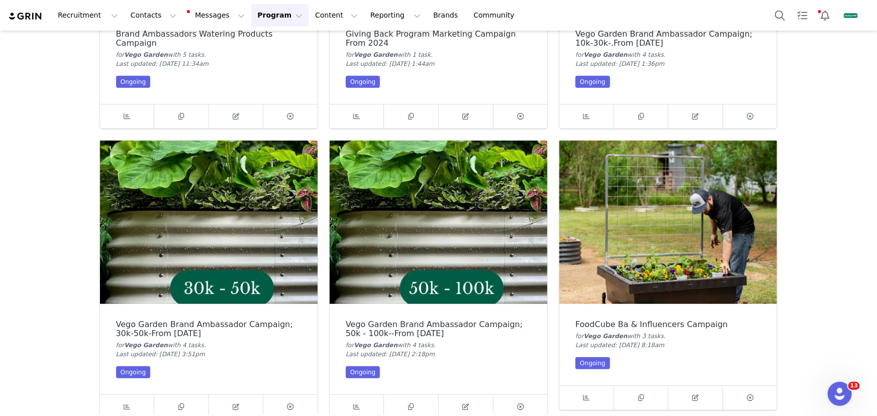
type input "ba"
click at [469, 223] on img at bounding box center [439, 222] width 218 height 163
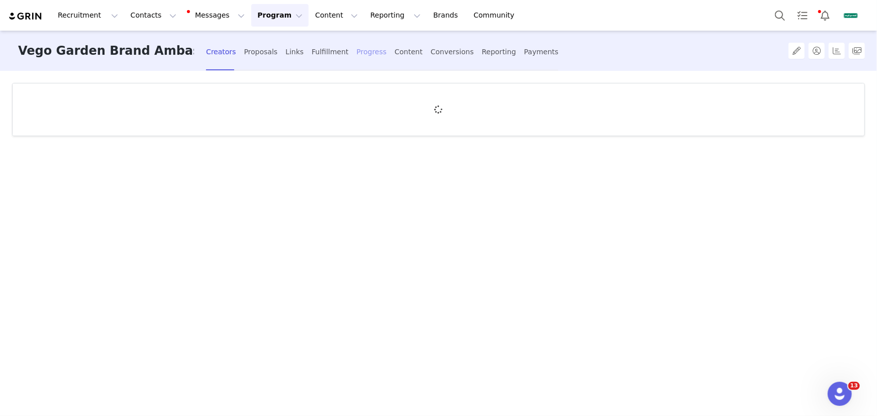
click at [364, 50] on div "Progress" at bounding box center [372, 52] width 30 height 27
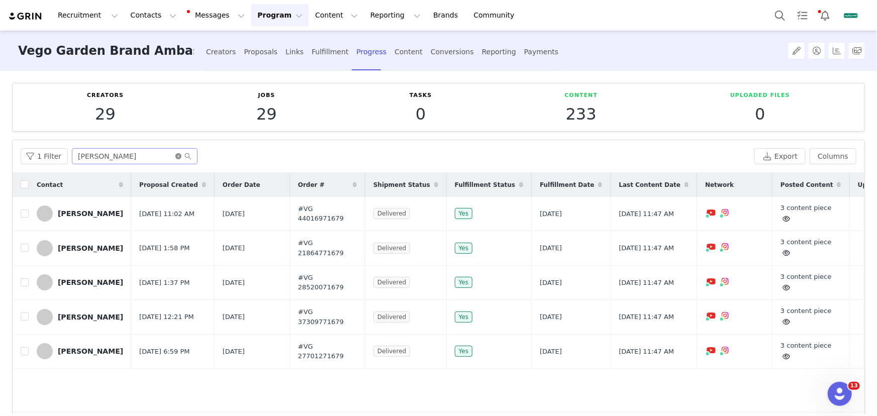
drag, startPoint x: 176, startPoint y: 155, endPoint x: 160, endPoint y: 156, distance: 16.1
click at [176, 155] on icon "icon: close-circle" at bounding box center [178, 156] width 6 height 6
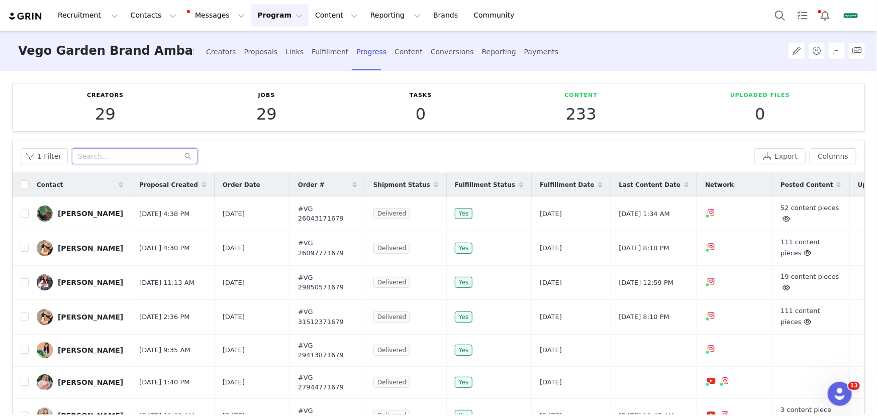
click at [153, 156] on input "text" at bounding box center [135, 156] width 126 height 16
type input "i"
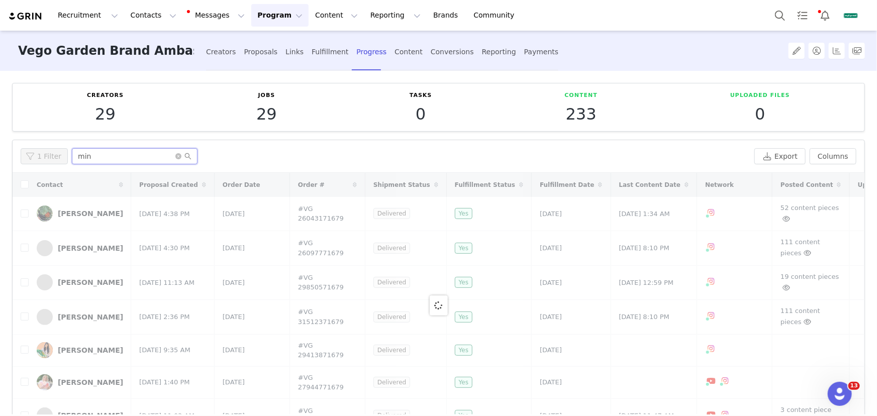
type input "mint"
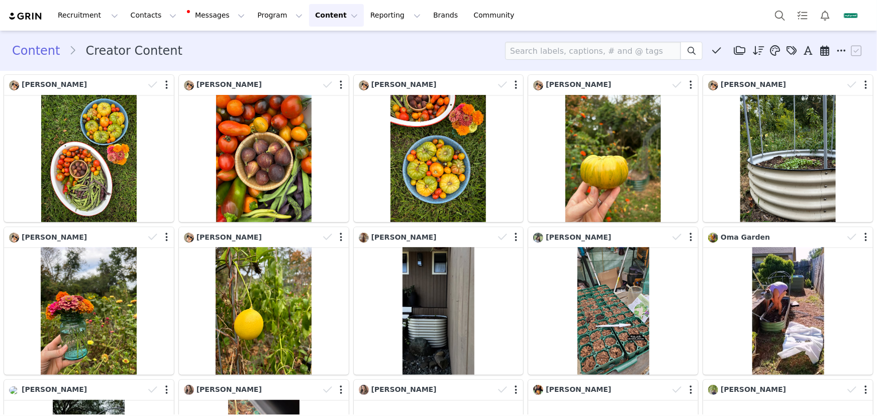
click at [324, 14] on button "Content Content" at bounding box center [336, 15] width 55 height 23
click at [268, 23] on button "Program Program" at bounding box center [279, 15] width 57 height 23
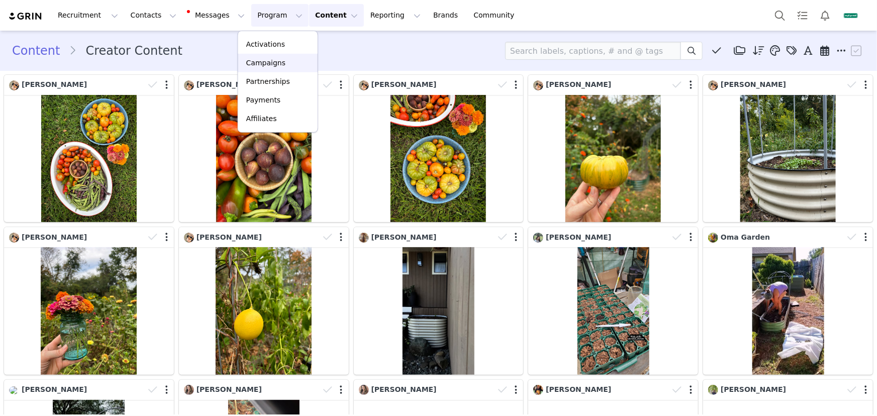
click at [269, 59] on p "Campaigns" at bounding box center [265, 63] width 39 height 11
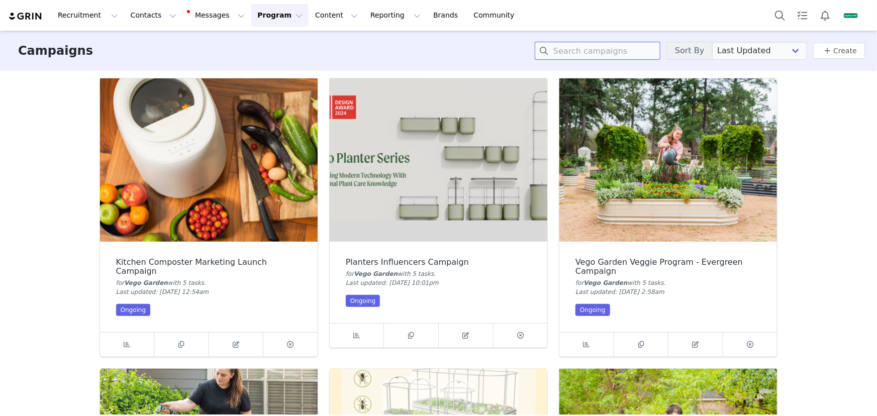
click at [581, 47] on input at bounding box center [598, 51] width 126 height 18
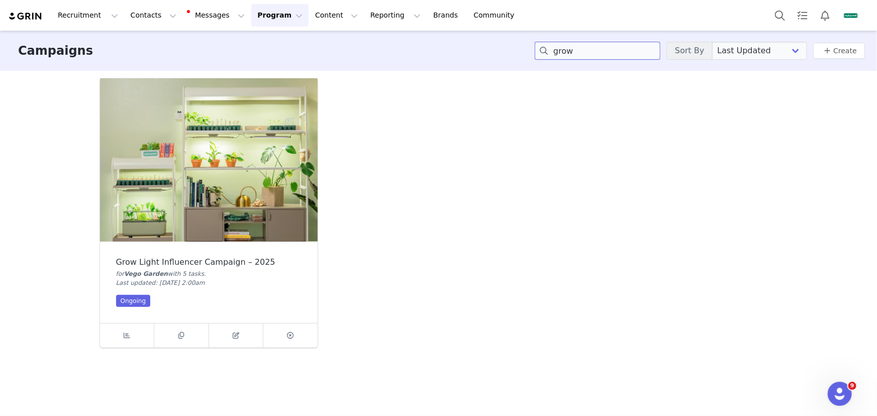
type input "grow"
click at [151, 127] on img at bounding box center [209, 159] width 218 height 163
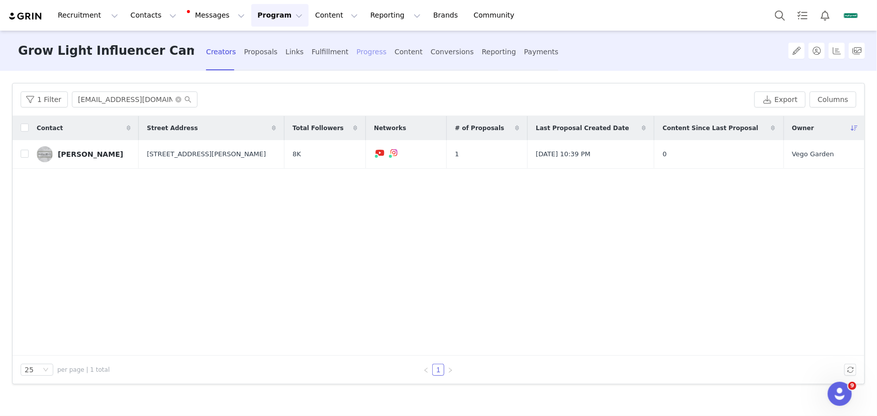
click at [367, 55] on div "Progress" at bounding box center [372, 52] width 30 height 27
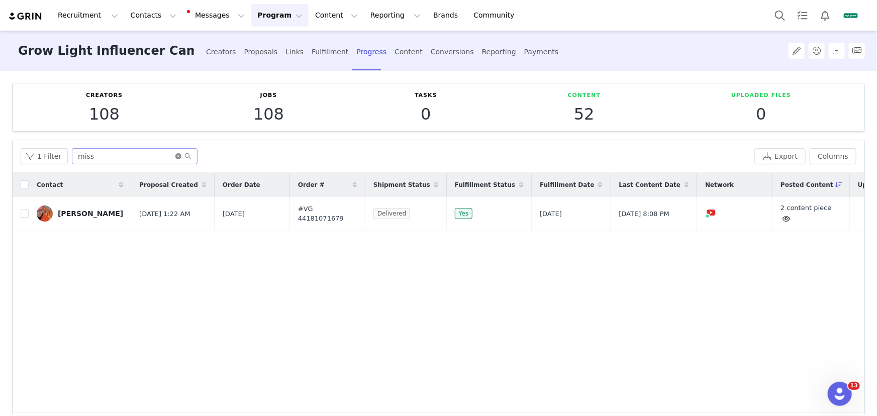
click at [178, 156] on icon "icon: close-circle" at bounding box center [178, 156] width 6 height 6
click at [159, 156] on input "text" at bounding box center [135, 156] width 126 height 16
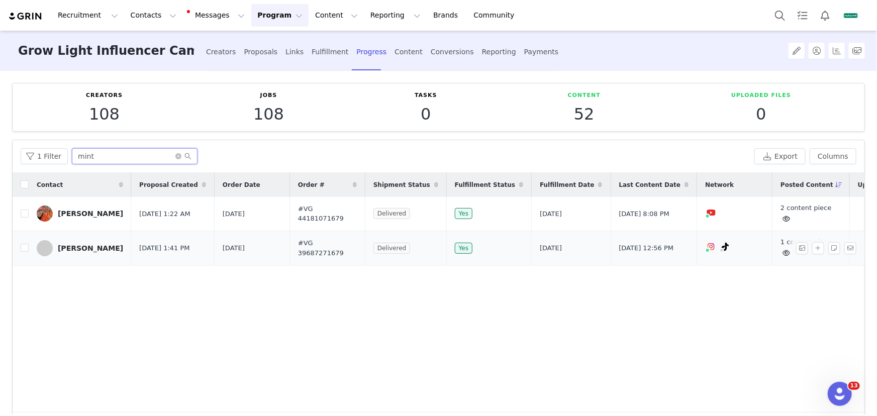
type input "mint"
click at [783, 251] on icon at bounding box center [787, 253] width 8 height 7
click at [784, 253] on img at bounding box center [788, 256] width 8 height 8
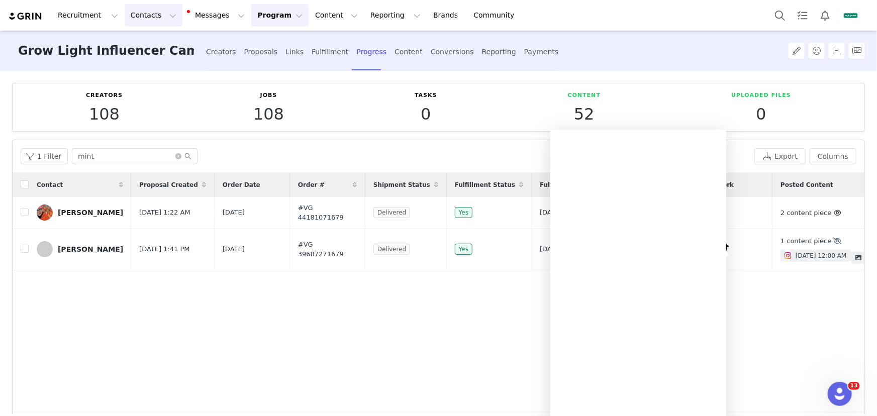
click at [135, 19] on button "Contacts Contacts" at bounding box center [154, 15] width 58 height 23
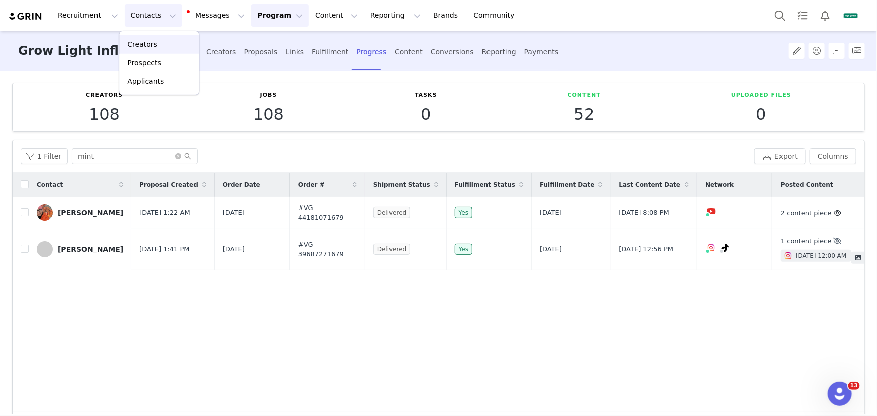
click at [150, 44] on p "Creators" at bounding box center [142, 44] width 30 height 11
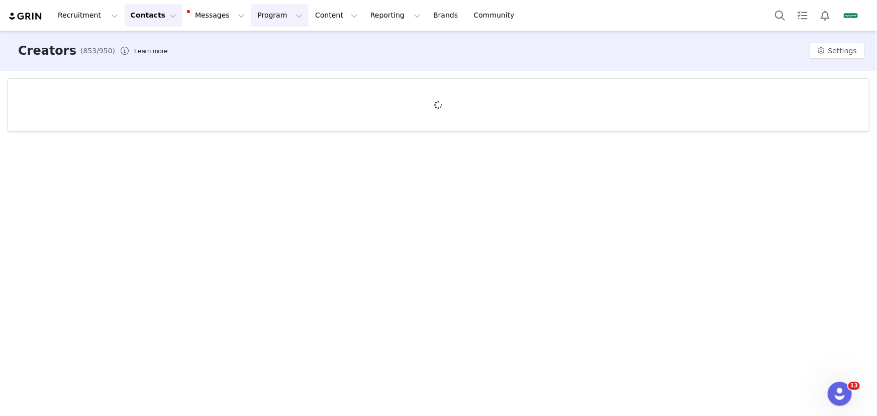
click at [266, 17] on button "Program Program" at bounding box center [279, 15] width 57 height 23
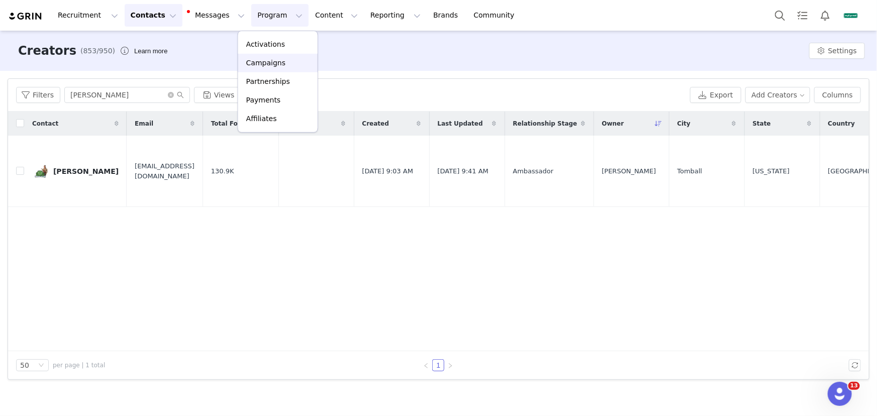
click at [284, 65] on div "Campaigns" at bounding box center [277, 63] width 67 height 11
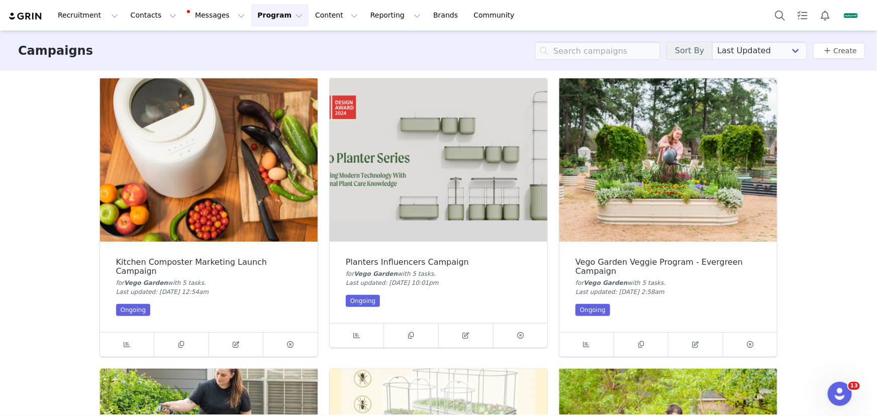
click at [690, 177] on img at bounding box center [669, 159] width 218 height 163
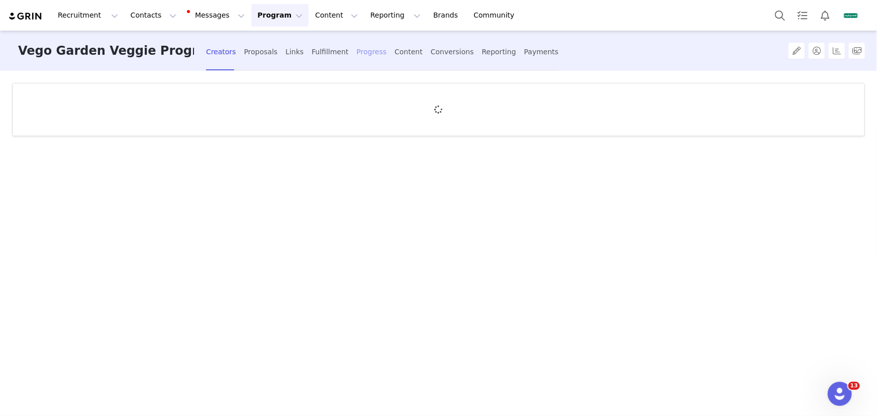
click at [363, 51] on div "Progress" at bounding box center [372, 52] width 30 height 27
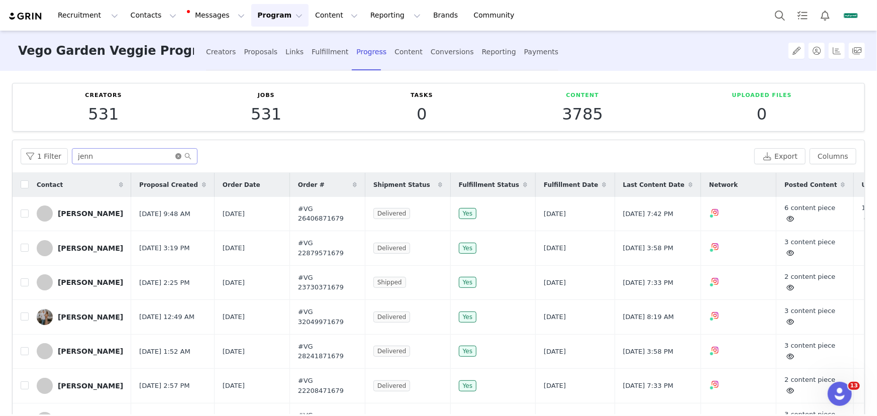
click at [177, 154] on icon "icon: close-circle" at bounding box center [178, 156] width 6 height 6
click at [151, 157] on input "text" at bounding box center [135, 156] width 126 height 16
paste input "Rachel Kovach"
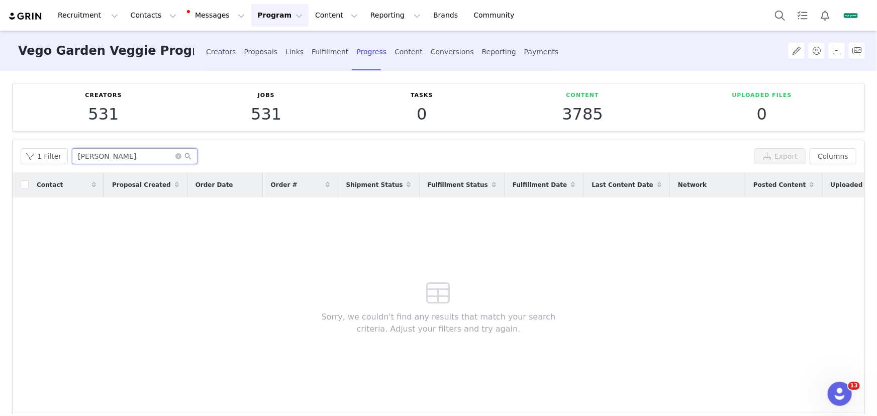
type input "Rachel Kovach"
click at [309, 16] on button "Content Content" at bounding box center [336, 15] width 55 height 23
drag, startPoint x: 330, startPoint y: 40, endPoint x: 329, endPoint y: 56, distance: 15.6
click at [330, 40] on p "Creator Content" at bounding box center [329, 44] width 56 height 11
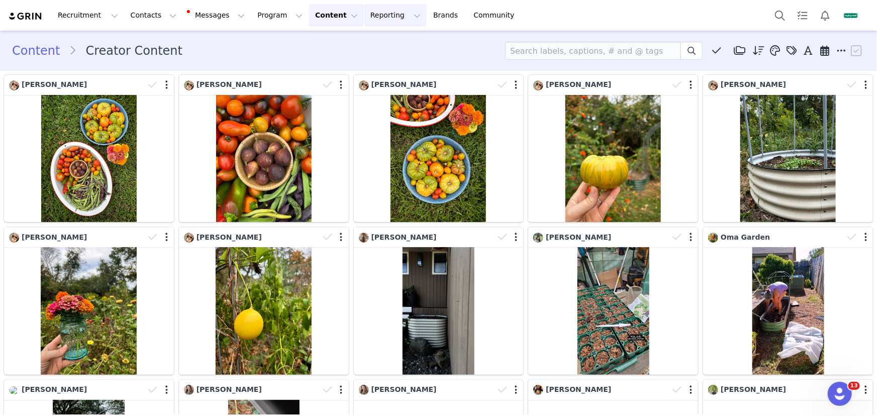
click at [371, 15] on button "Reporting Reporting" at bounding box center [396, 15] width 62 height 23
click at [385, 64] on p "Report Builder" at bounding box center [378, 63] width 50 height 11
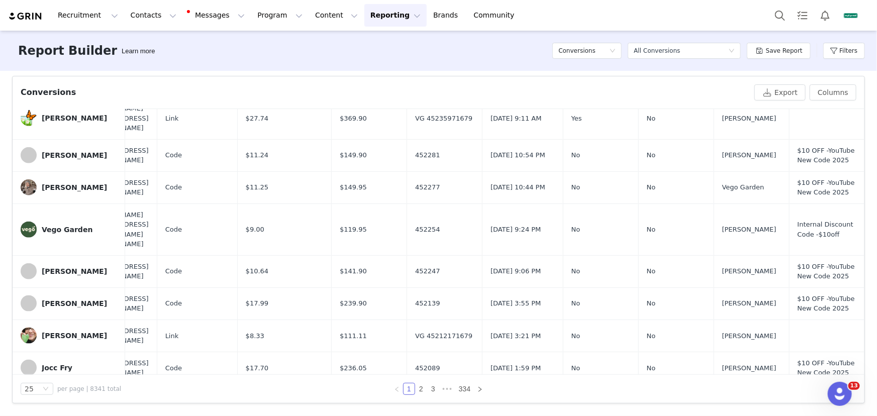
scroll to position [568, 106]
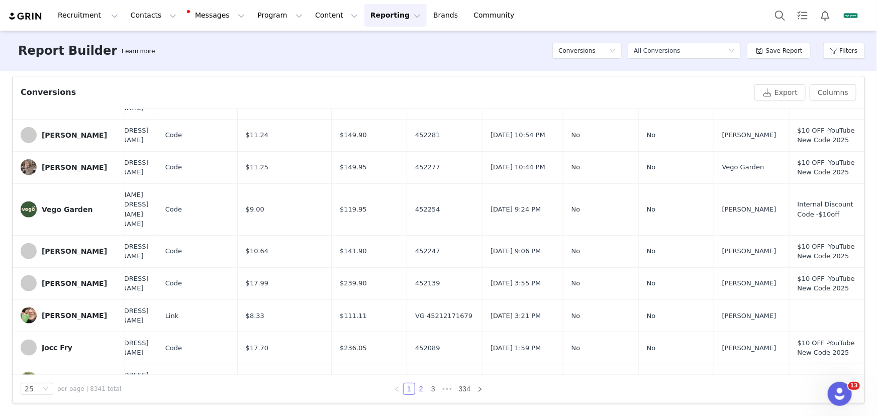
click at [418, 388] on link "2" at bounding box center [421, 389] width 11 height 11
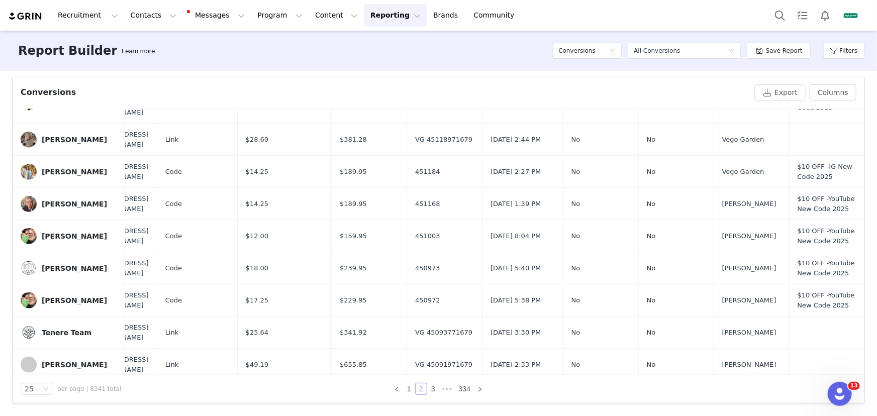
scroll to position [588, 106]
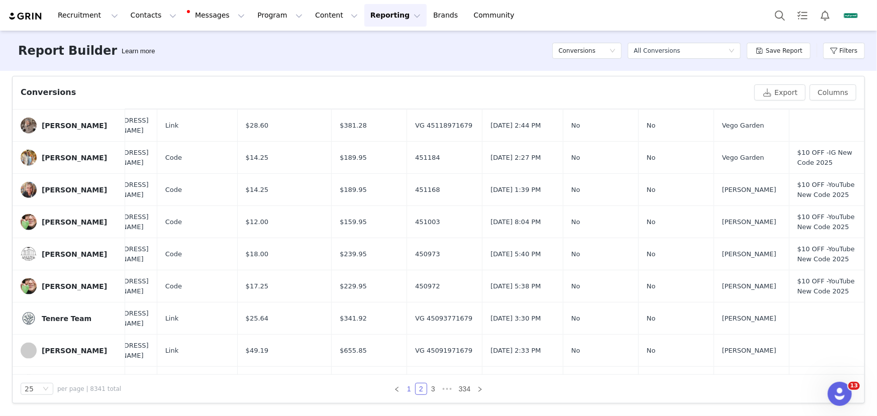
click at [404, 387] on link "1" at bounding box center [409, 389] width 11 height 11
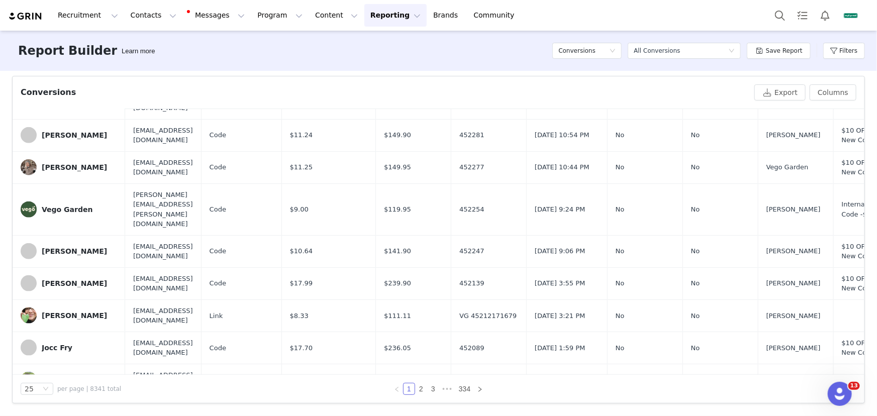
scroll to position [332, 0]
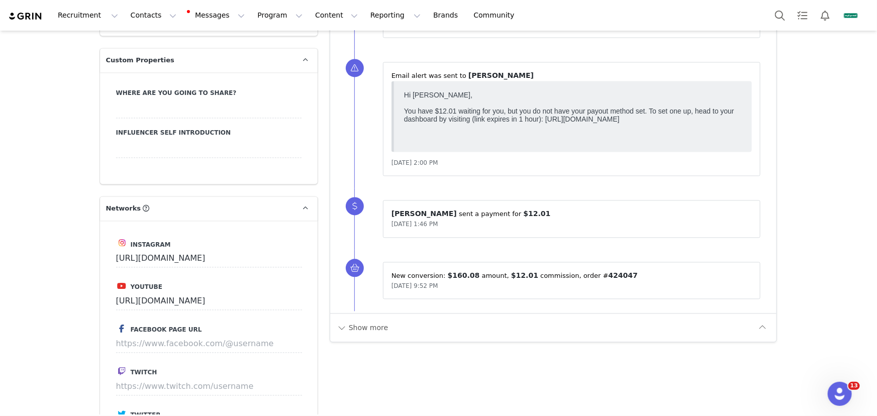
scroll to position [1006, 0]
click at [367, 328] on button "Show more" at bounding box center [362, 327] width 53 height 16
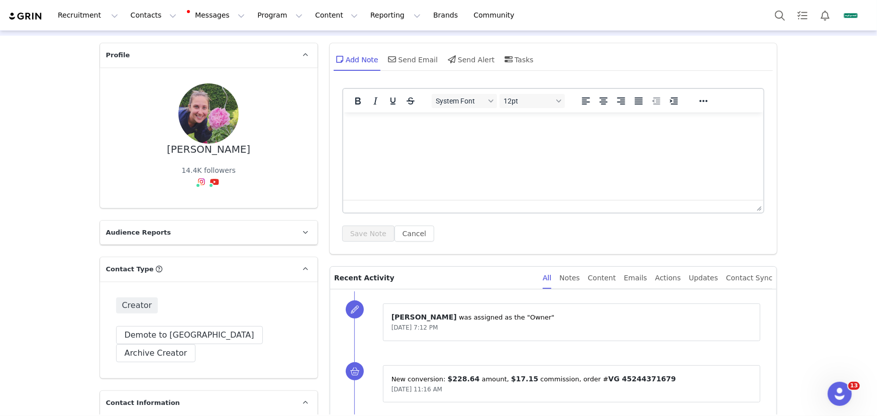
scroll to position [0, 0]
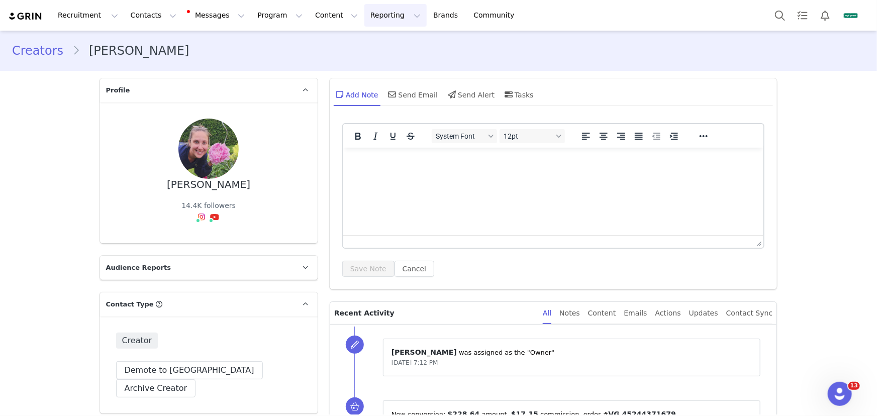
click at [365, 21] on button "Reporting Reporting" at bounding box center [396, 15] width 62 height 23
click at [372, 62] on p "Report Builder" at bounding box center [378, 63] width 50 height 11
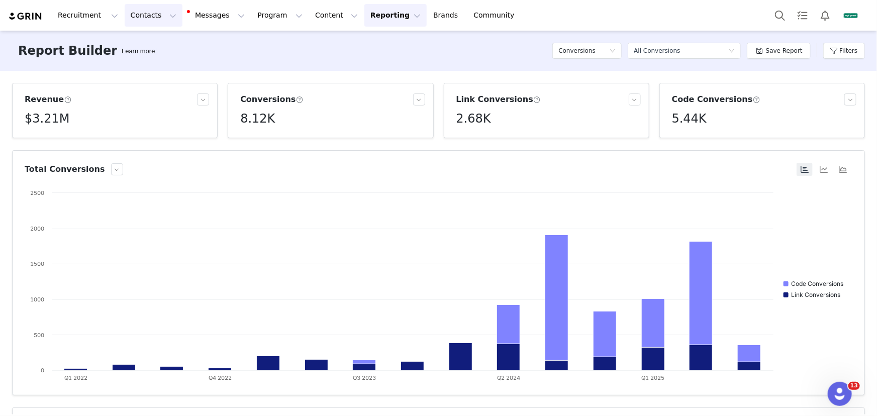
click at [151, 8] on button "Contacts Contacts" at bounding box center [154, 15] width 58 height 23
drag, startPoint x: 164, startPoint y: 48, endPoint x: 157, endPoint y: 50, distance: 7.3
click at [164, 48] on div "Creators" at bounding box center [158, 44] width 67 height 11
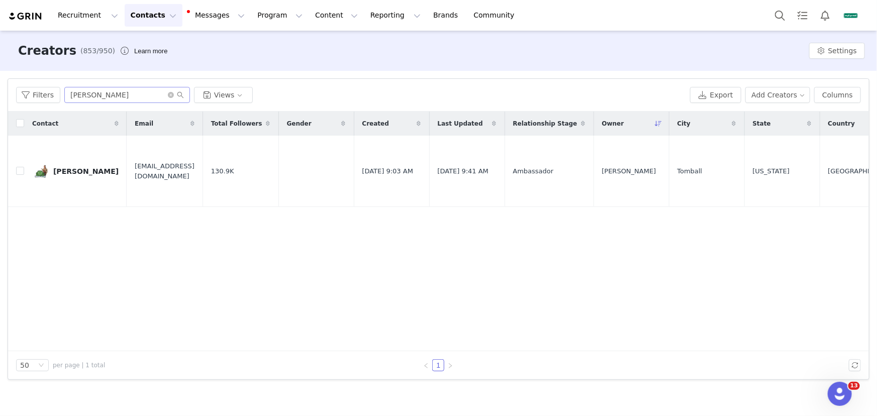
click at [172, 94] on span at bounding box center [176, 95] width 16 height 7
click at [170, 94] on icon "icon: close-circle" at bounding box center [171, 95] width 6 height 6
click at [157, 95] on input "text" at bounding box center [127, 95] width 126 height 16
paste input "thehomegarden@gmail.com"
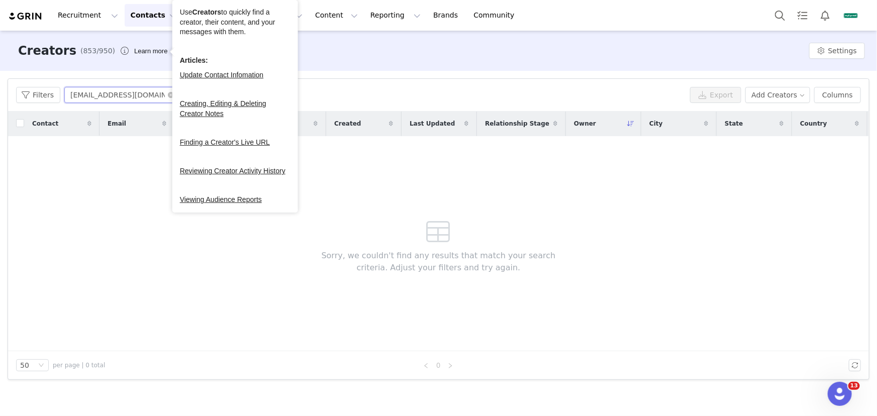
type input "thehomegarden@gmail.com"
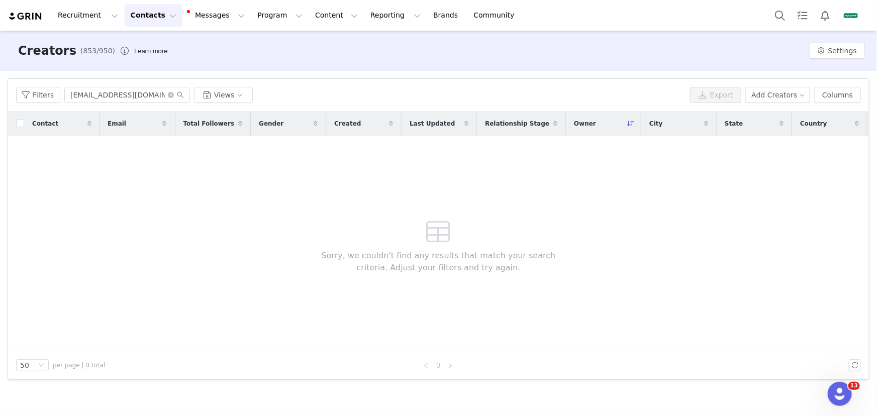
click at [146, 12] on button "Contacts Contacts" at bounding box center [154, 15] width 58 height 23
click at [154, 60] on p "Prospects" at bounding box center [144, 63] width 34 height 11
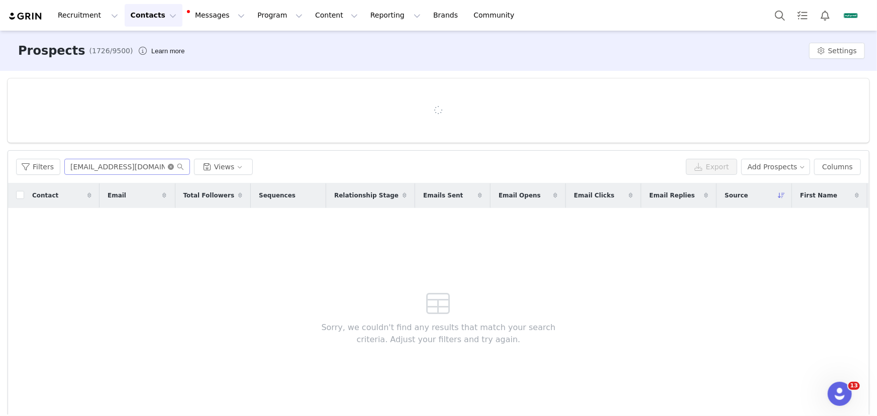
click at [170, 164] on icon "icon: close-circle" at bounding box center [171, 167] width 6 height 6
paste input "thehomegarden@gmail.com"
click at [162, 165] on input "thehomegarden@gmail.com" at bounding box center [127, 167] width 126 height 16
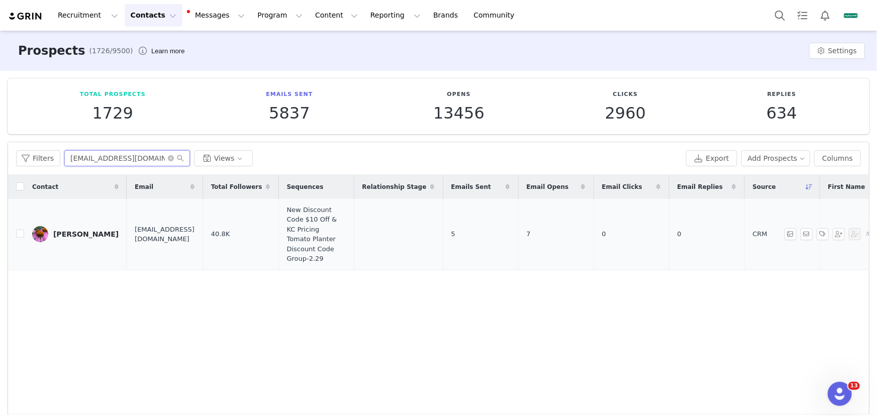
type input "thehomegarden@gmail.com"
click at [91, 232] on div "Dave Townsend" at bounding box center [85, 234] width 65 height 8
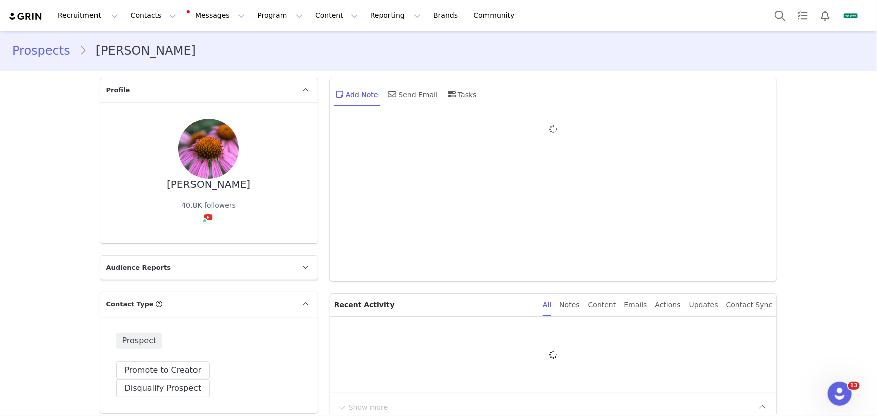
type input "+1 ([GEOGRAPHIC_DATA])"
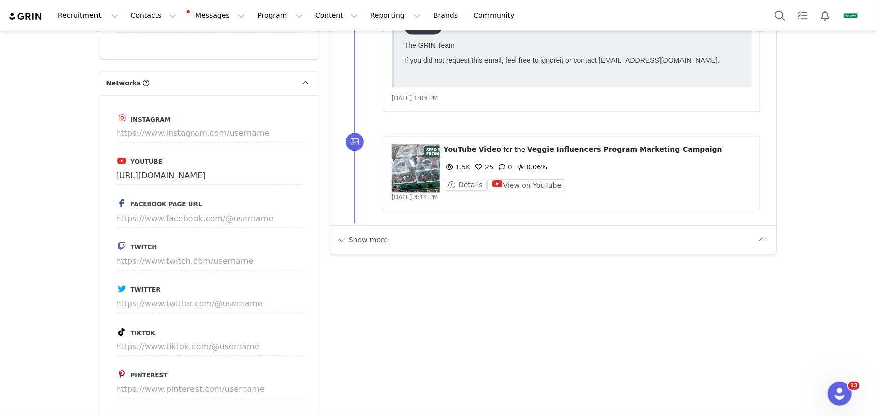
scroll to position [1142, 0]
click at [369, 237] on button "Show more" at bounding box center [362, 239] width 53 height 16
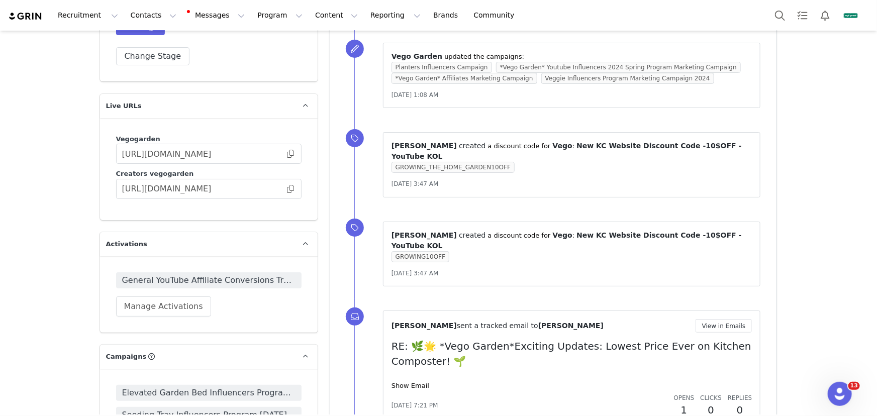
scroll to position [2138, 0]
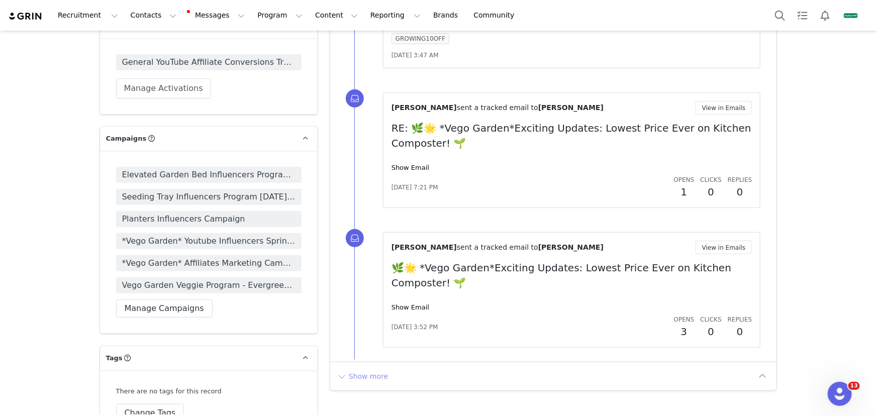
click at [345, 369] on button "Show more" at bounding box center [362, 377] width 53 height 16
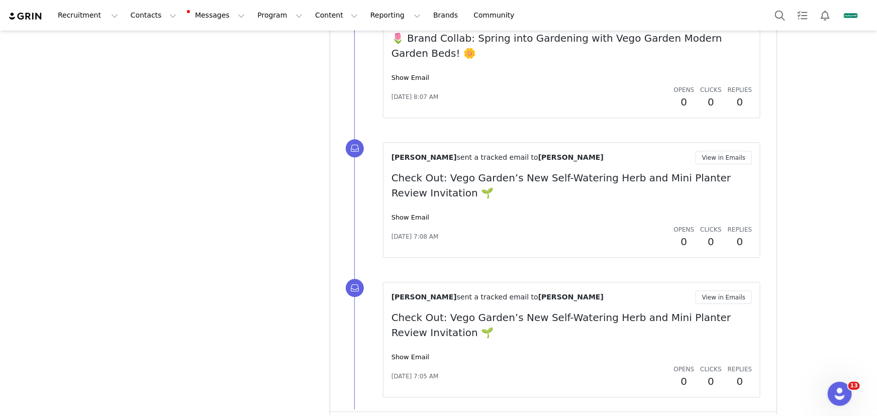
scroll to position [0, 0]
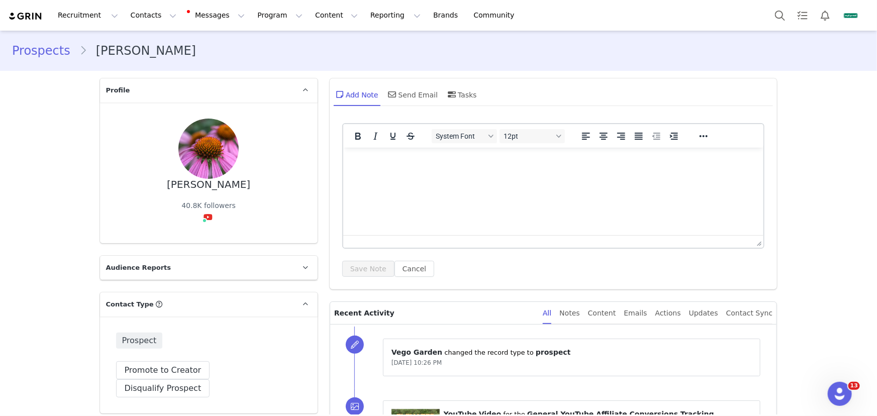
drag, startPoint x: 877, startPoint y: 349, endPoint x: 37, endPoint y: 44, distance: 893.5
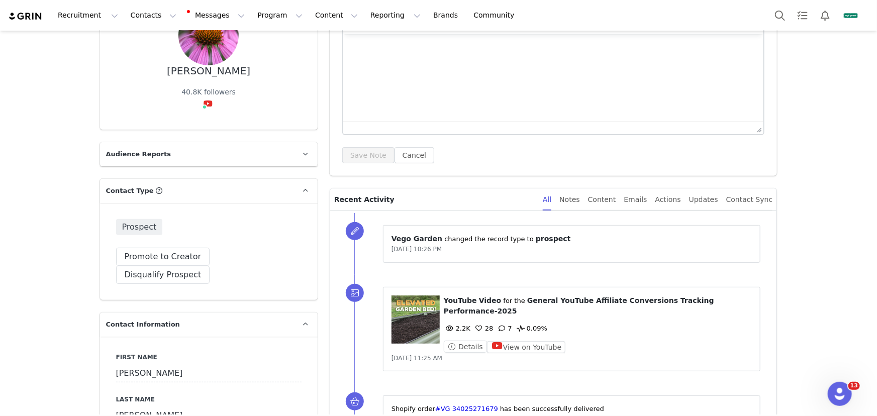
scroll to position [183, 0]
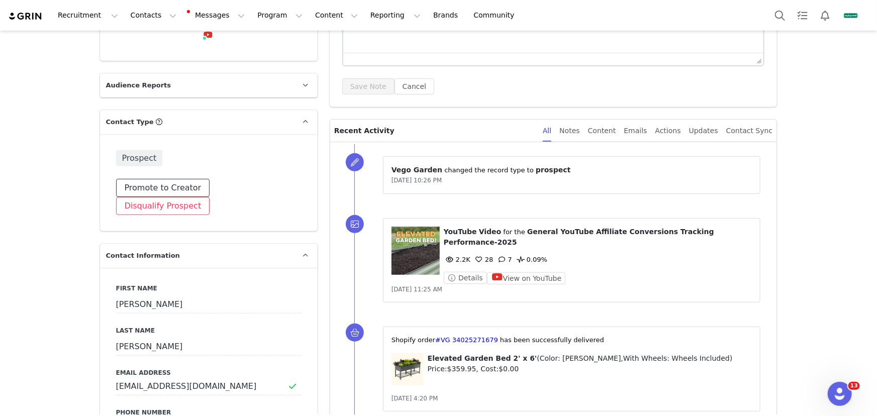
drag, startPoint x: 159, startPoint y: 184, endPoint x: 206, endPoint y: 186, distance: 47.3
click at [159, 184] on button "Promote to Creator" at bounding box center [163, 188] width 94 height 18
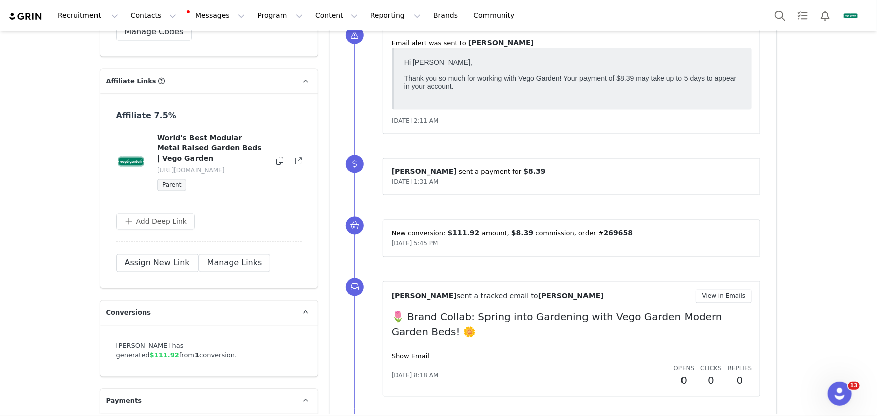
scroll to position [2838, 0]
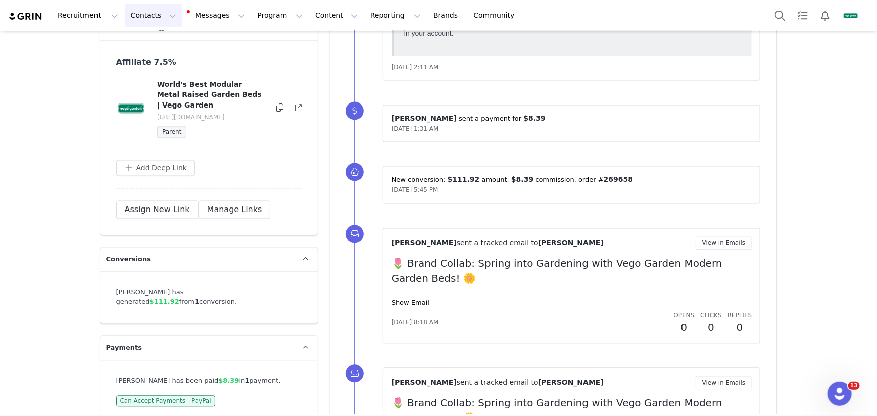
click at [158, 4] on button "Contacts Contacts" at bounding box center [154, 15] width 58 height 23
click at [168, 45] on div "Creators" at bounding box center [158, 44] width 67 height 11
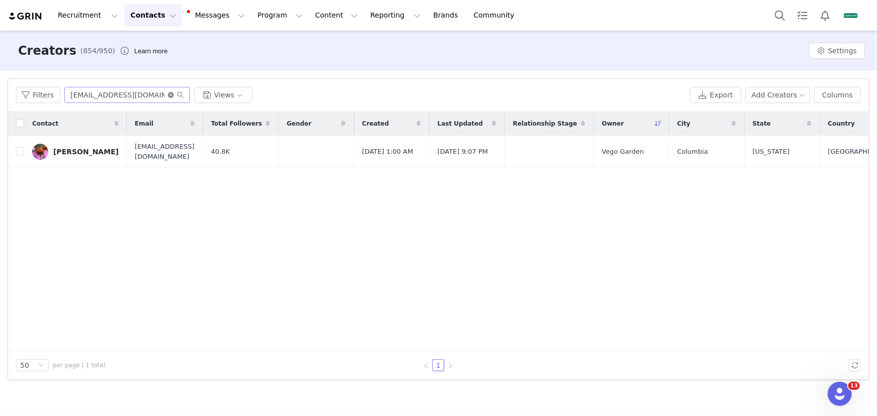
drag, startPoint x: 169, startPoint y: 95, endPoint x: 161, endPoint y: 95, distance: 7.5
click at [168, 95] on icon "icon: close-circle" at bounding box center [171, 95] width 6 height 6
paste input "[EMAIL_ADDRESS][DOMAIN_NAME]"
click at [146, 95] on input "[EMAIL_ADDRESS][DOMAIN_NAME]" at bounding box center [127, 95] width 126 height 16
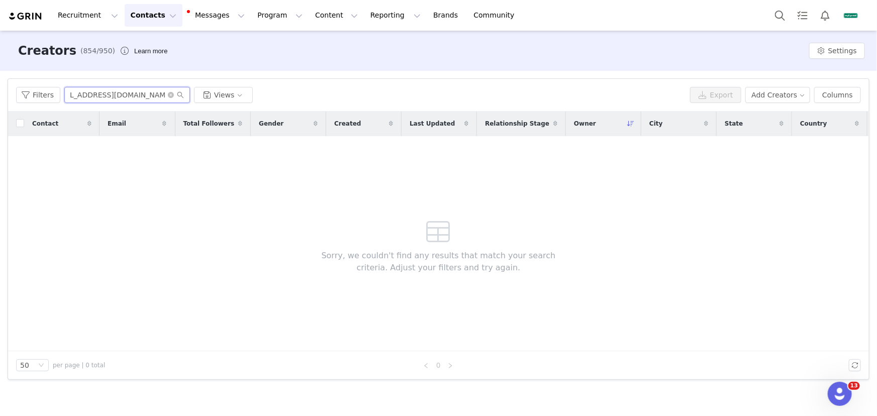
type input "[EMAIL_ADDRESS][DOMAIN_NAME]"
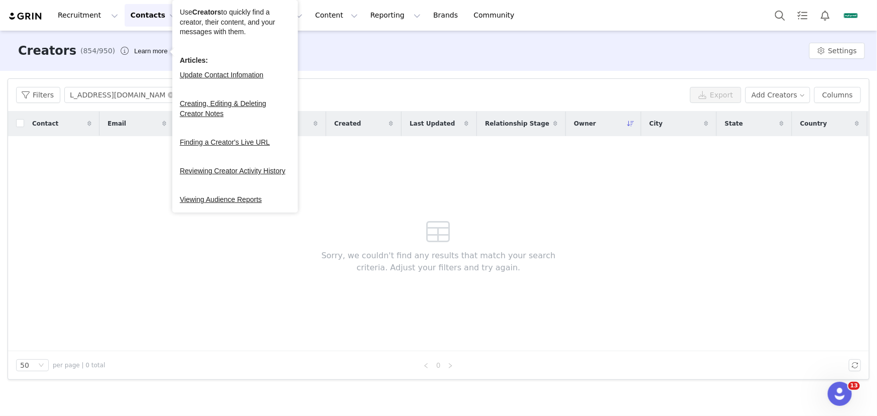
drag, startPoint x: 147, startPoint y: 14, endPoint x: 149, endPoint y: 33, distance: 18.7
click at [147, 14] on button "Contacts Contacts" at bounding box center [154, 15] width 58 height 23
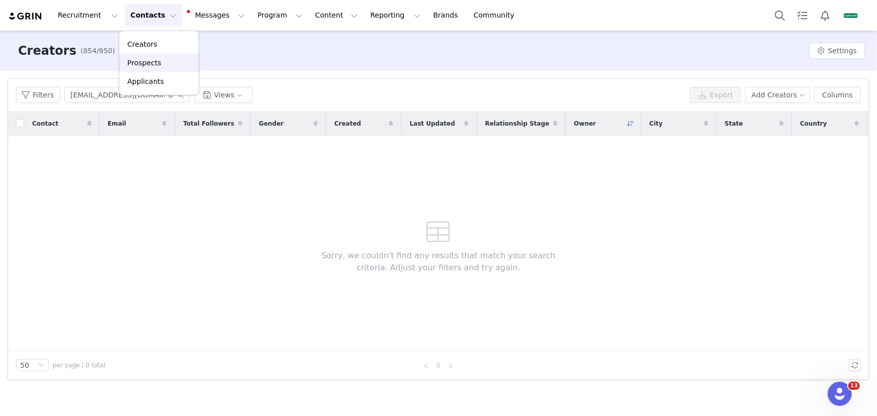
click at [151, 64] on p "Prospects" at bounding box center [144, 63] width 34 height 11
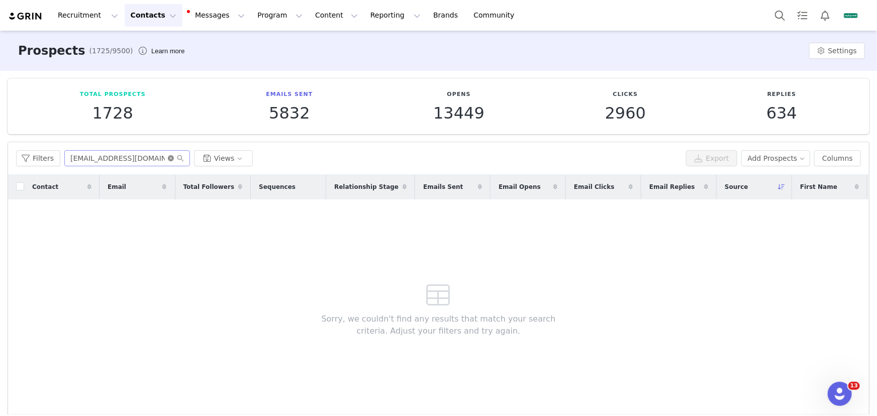
click at [171, 159] on icon "icon: close-circle" at bounding box center [171, 158] width 6 height 6
paste input "[EMAIL_ADDRESS][DOMAIN_NAME]"
click at [156, 157] on input "[EMAIL_ADDRESS][DOMAIN_NAME]" at bounding box center [127, 158] width 126 height 16
type input "[EMAIL_ADDRESS][DOMAIN_NAME]"
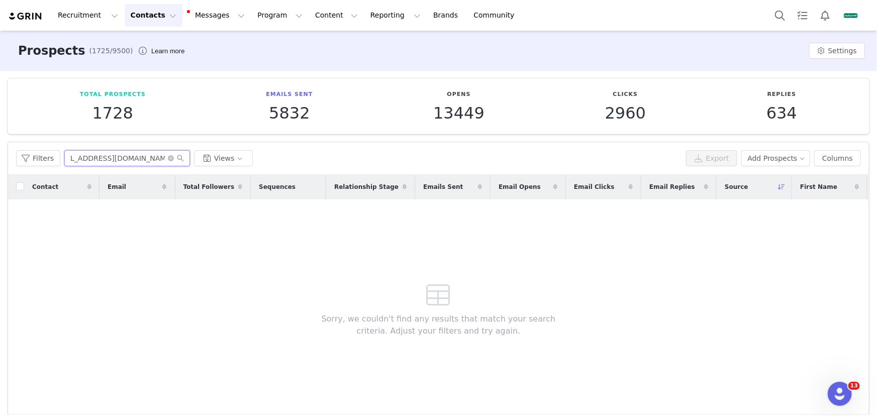
scroll to position [0, 0]
drag, startPoint x: 170, startPoint y: 157, endPoint x: 157, endPoint y: 156, distance: 12.6
click at [169, 157] on icon "icon: close-circle" at bounding box center [171, 158] width 6 height 6
click at [157, 156] on input "text" at bounding box center [127, 158] width 126 height 16
paste input "info@theurbangardencompanion.com"
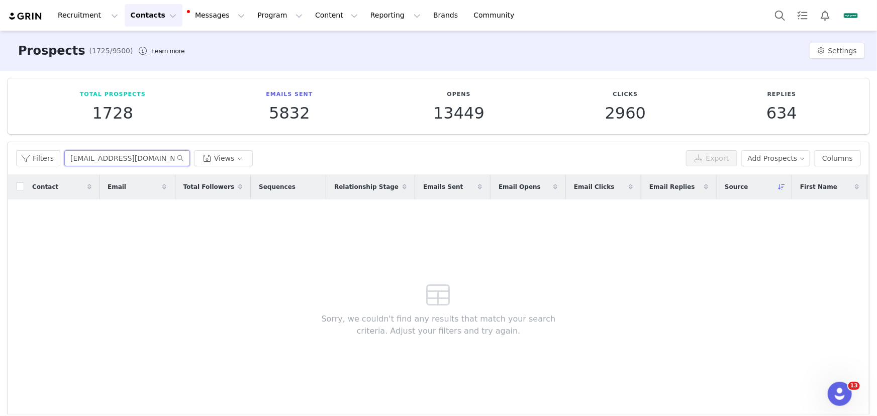
scroll to position [0, 25]
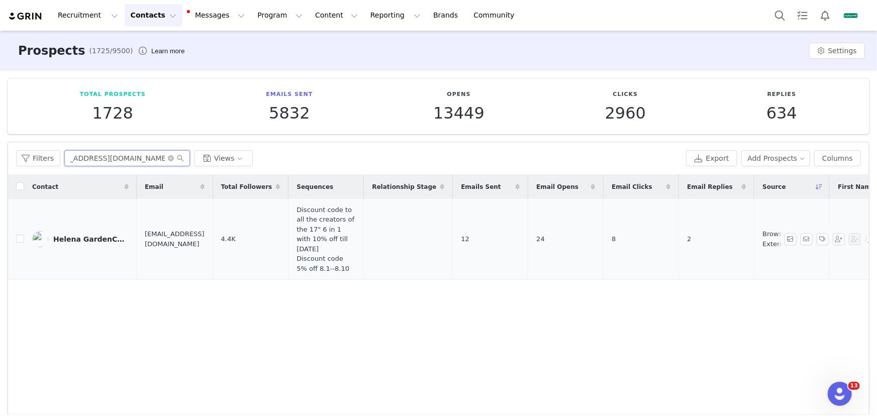
type input "info@theurbangardencompanion.com"
click at [102, 236] on div "Helena GardenCompanion" at bounding box center [90, 239] width 75 height 8
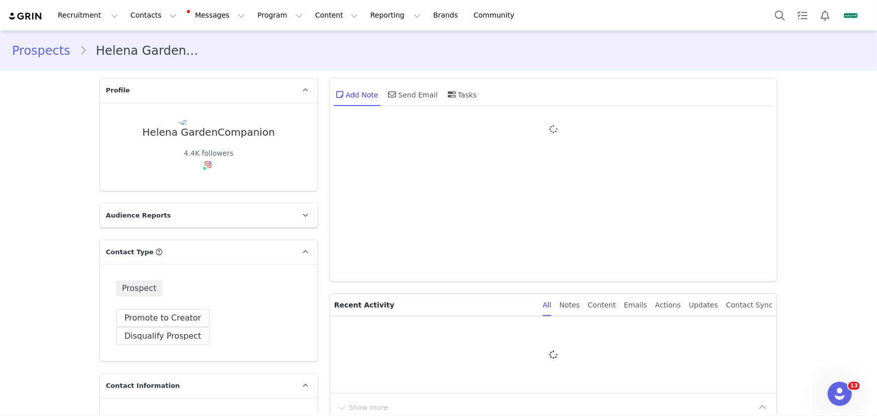
type input "+1 ([GEOGRAPHIC_DATA])"
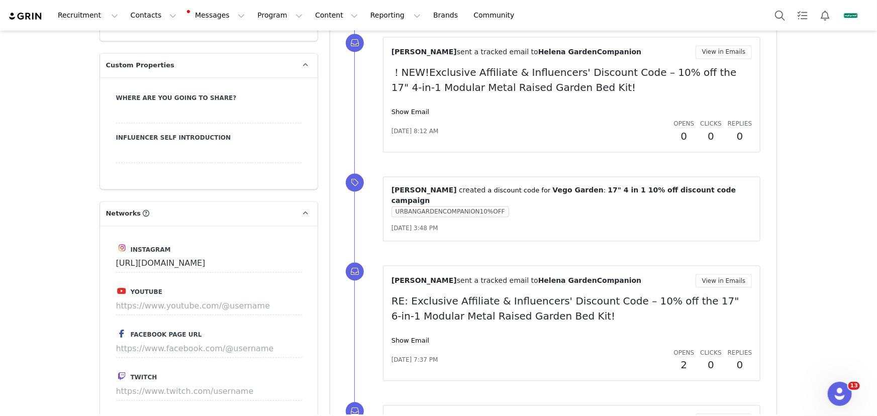
scroll to position [1079, 0]
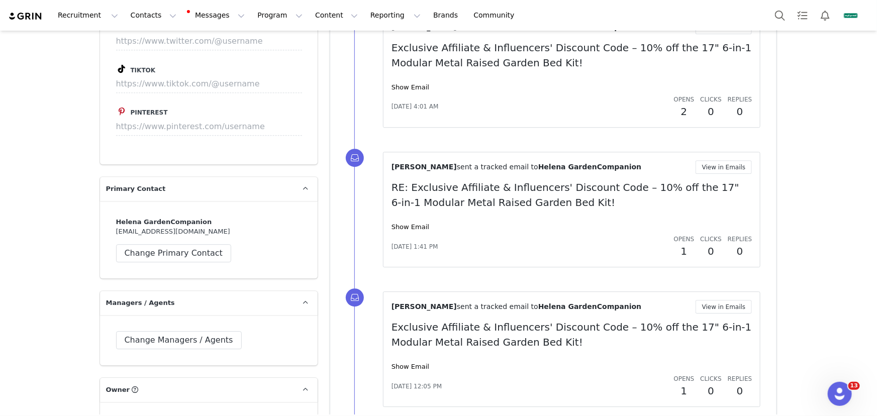
scroll to position [0, 0]
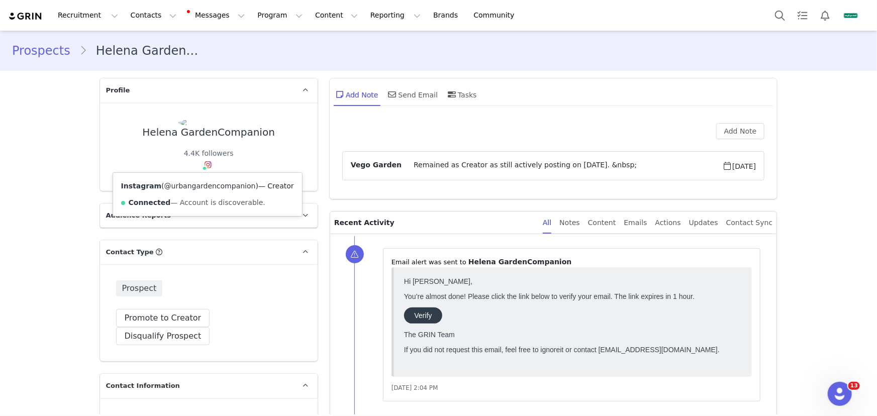
click at [205, 186] on link "@urbangardencompanion" at bounding box center [210, 186] width 92 height 8
click at [156, 317] on button "Promote to Creator" at bounding box center [163, 318] width 94 height 18
click at [216, 186] on link "@urbangardencompanion" at bounding box center [210, 186] width 92 height 8
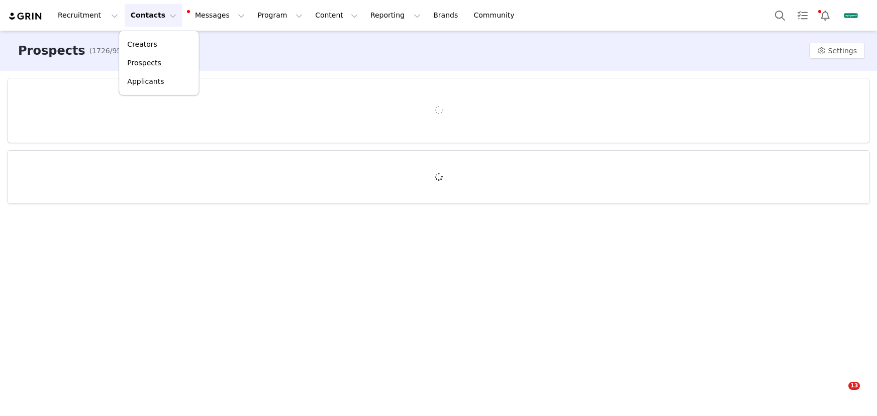
click at [168, 47] on div "Creators" at bounding box center [158, 44] width 67 height 11
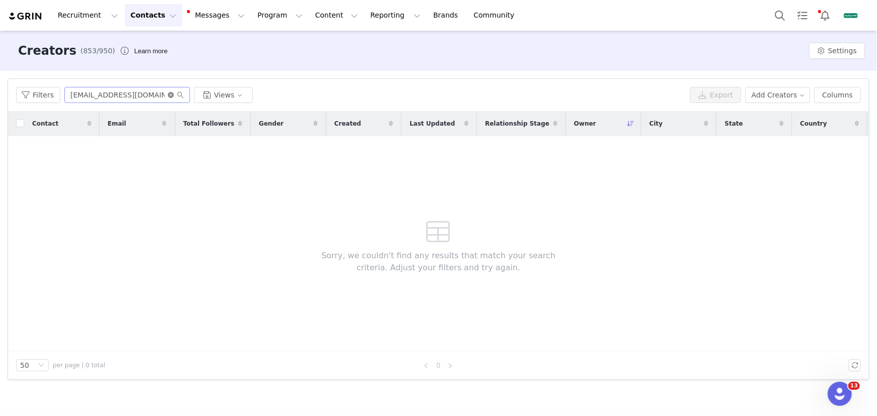
click at [168, 95] on icon "icon: close-circle" at bounding box center [171, 95] width 6 height 6
paste input "[EMAIL_ADDRESS][DOMAIN_NAME]"
click at [157, 94] on input "text" at bounding box center [127, 95] width 126 height 16
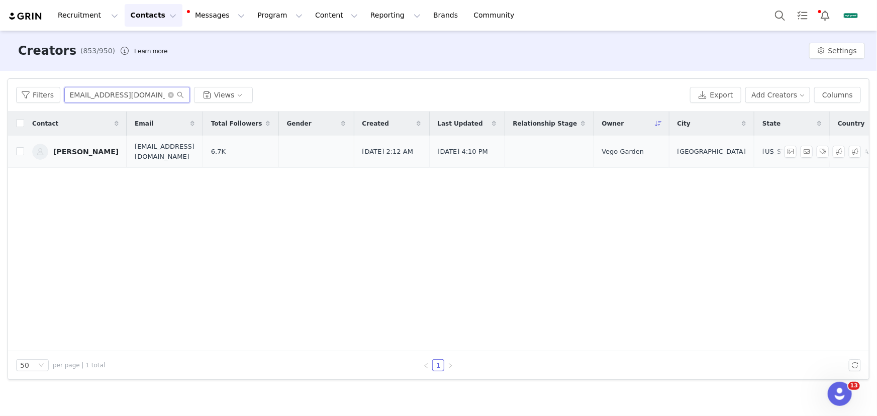
type input "[EMAIL_ADDRESS][DOMAIN_NAME]"
click at [94, 153] on div "[PERSON_NAME]" at bounding box center [85, 152] width 65 height 8
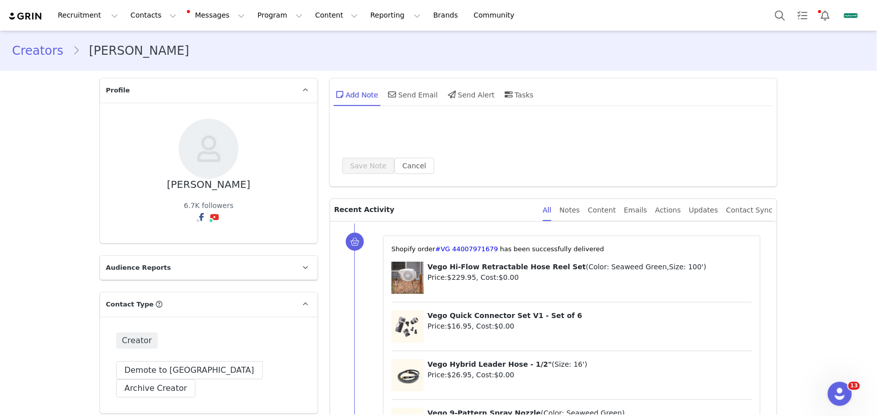
type input "+1 ([GEOGRAPHIC_DATA])"
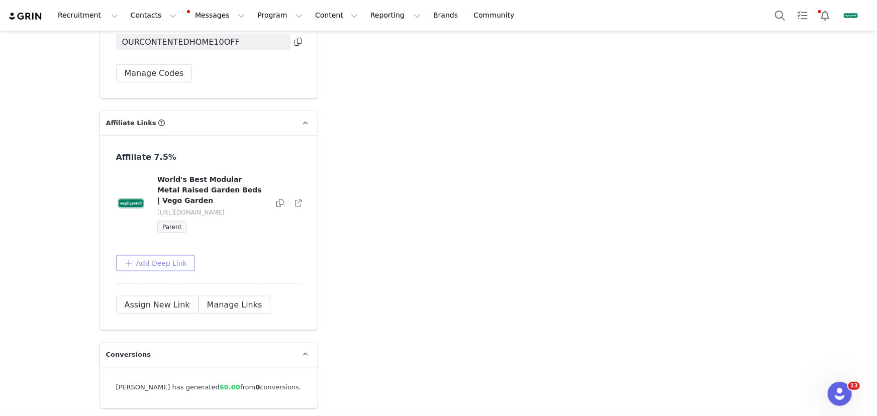
scroll to position [2549, 0]
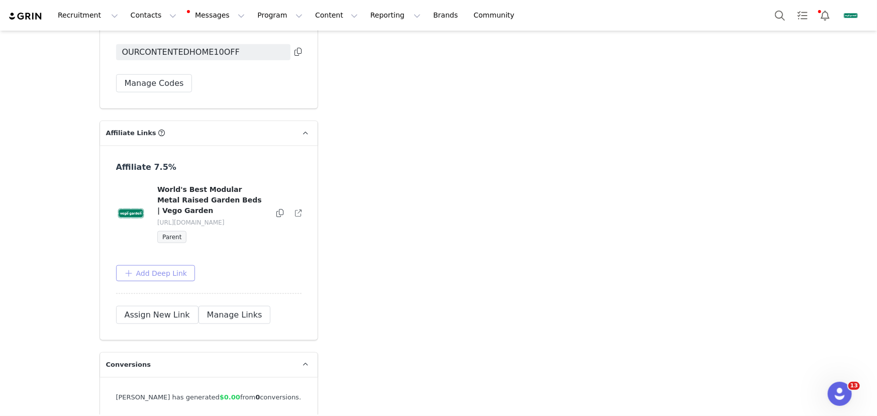
click at [150, 266] on button "Add Deep Link" at bounding box center [155, 274] width 79 height 16
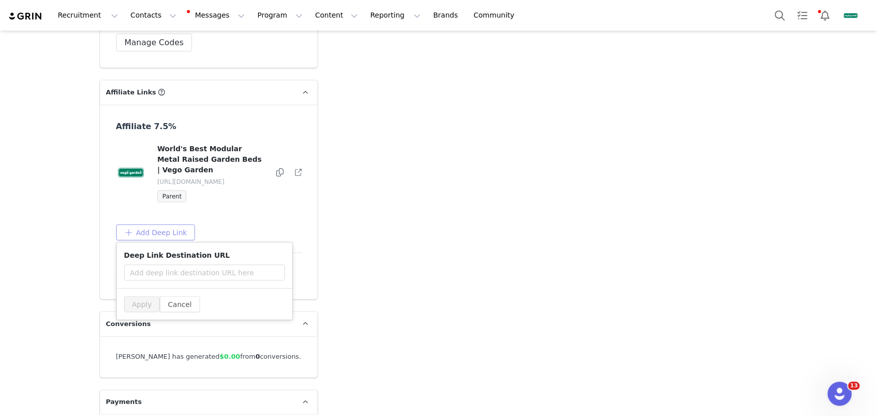
scroll to position [2641, 0]
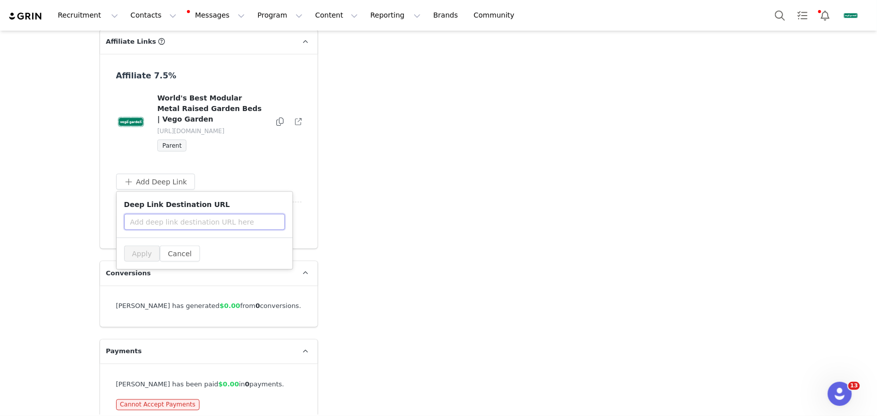
click at [188, 214] on input "text" at bounding box center [204, 222] width 161 height 16
paste input "[URL][DOMAIN_NAME]"
type input "[URL][DOMAIN_NAME]"
click at [141, 246] on button "Apply" at bounding box center [142, 254] width 36 height 16
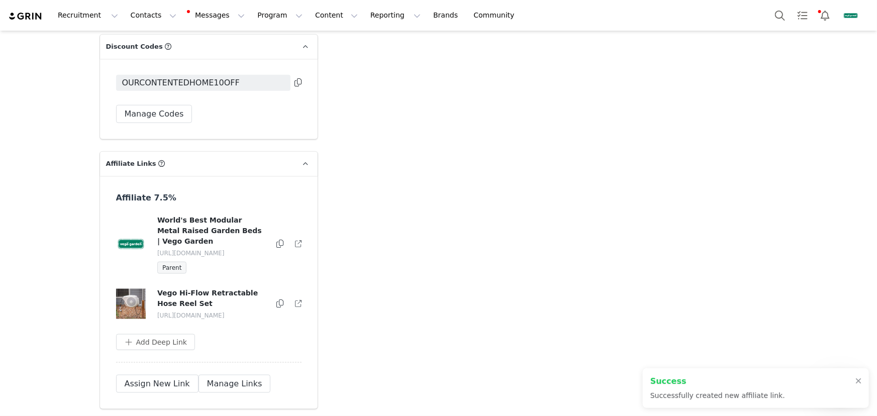
scroll to position [2641, 0]
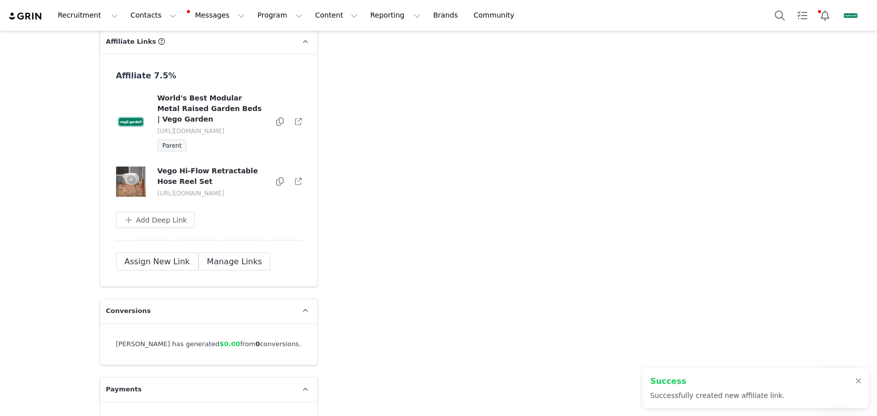
click at [280, 178] on icon at bounding box center [280, 182] width 7 height 8
click at [427, 15] on link "Brands Brands" at bounding box center [447, 15] width 40 height 23
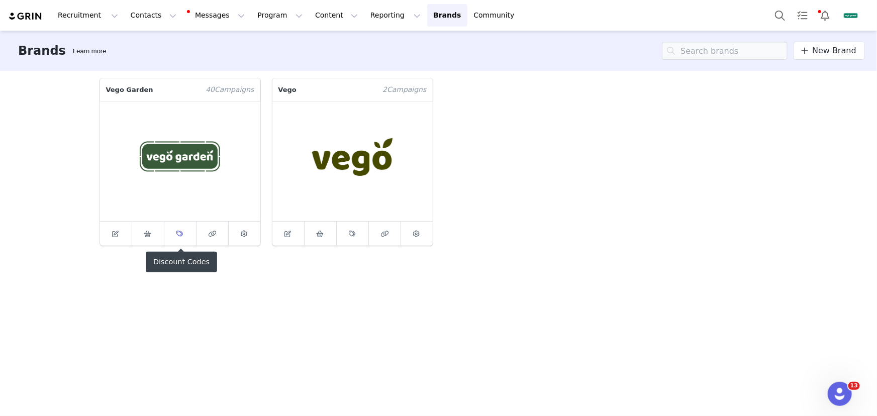
click at [171, 236] on link at bounding box center [180, 234] width 32 height 24
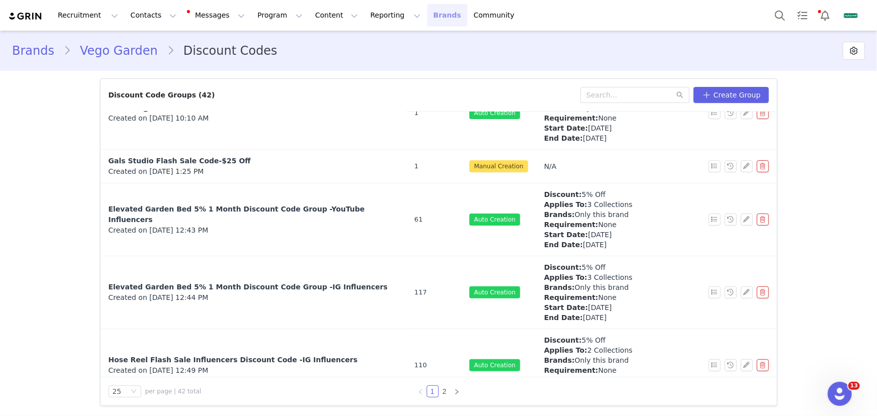
scroll to position [1588, 0]
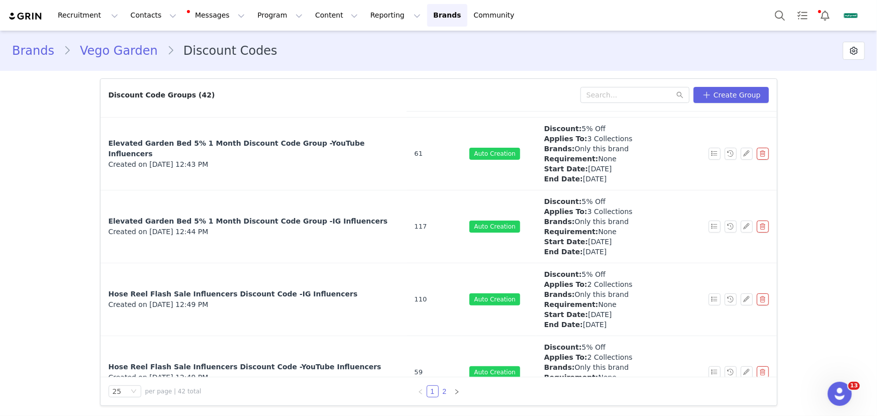
click at [444, 392] on link "2" at bounding box center [444, 391] width 11 height 11
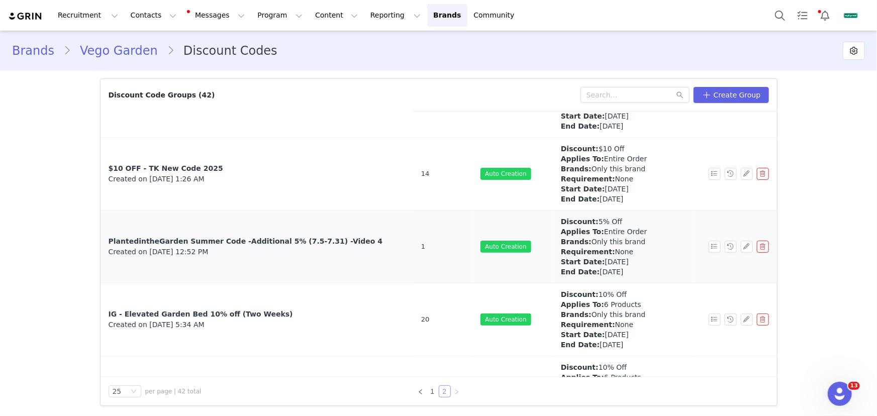
scroll to position [731, 0]
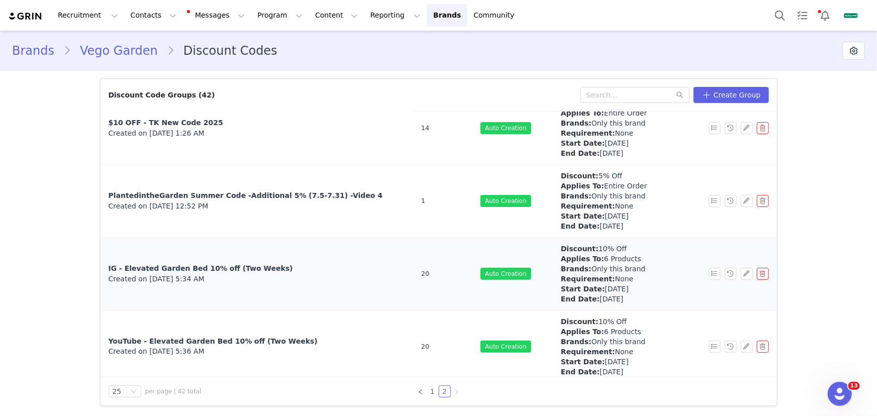
click at [335, 278] on div "Created on [DATE] 5:34 AM" at bounding box center [257, 279] width 297 height 11
click at [251, 269] on span "IG - Elevated Garden Bed 10% off (Two Weeks)" at bounding box center [201, 269] width 185 height 8
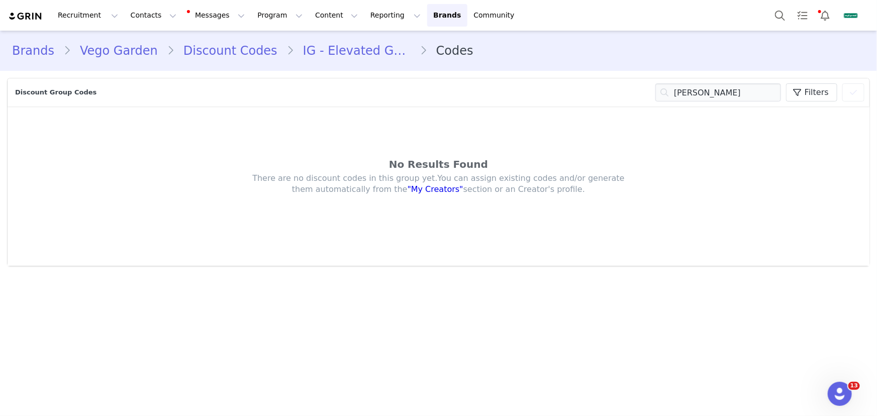
click at [344, 48] on link "IG - Elevated Garden Bed 10% off (Two Weeks)" at bounding box center [357, 51] width 126 height 18
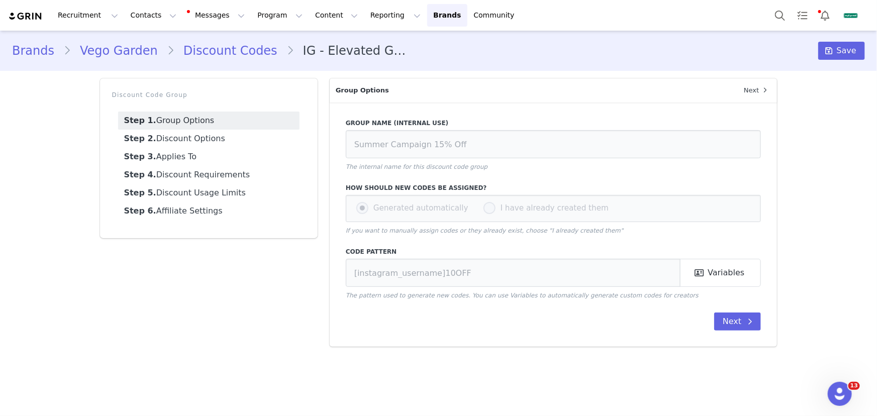
type input "IG - Elevated Garden Bed 10% off (Two Weeks)"
type input "[instagram_username]EVB10%"
click at [259, 22] on button "Program Program" at bounding box center [279, 15] width 57 height 23
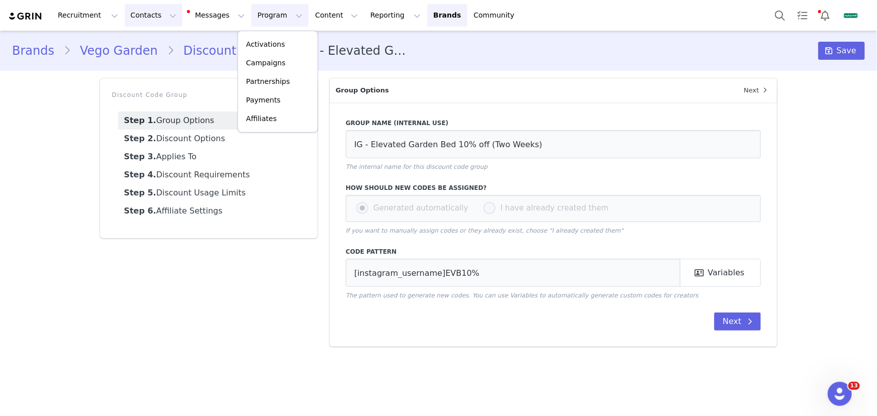
click at [140, 15] on button "Contacts Contacts" at bounding box center [154, 15] width 58 height 23
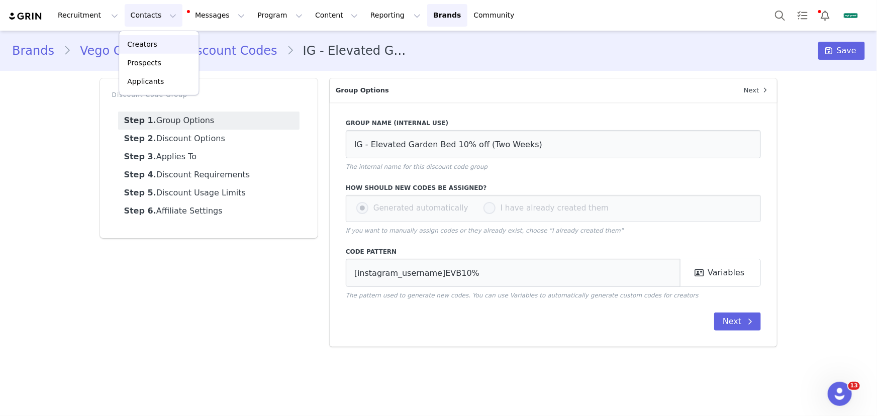
click at [153, 43] on p "Creators" at bounding box center [142, 44] width 30 height 11
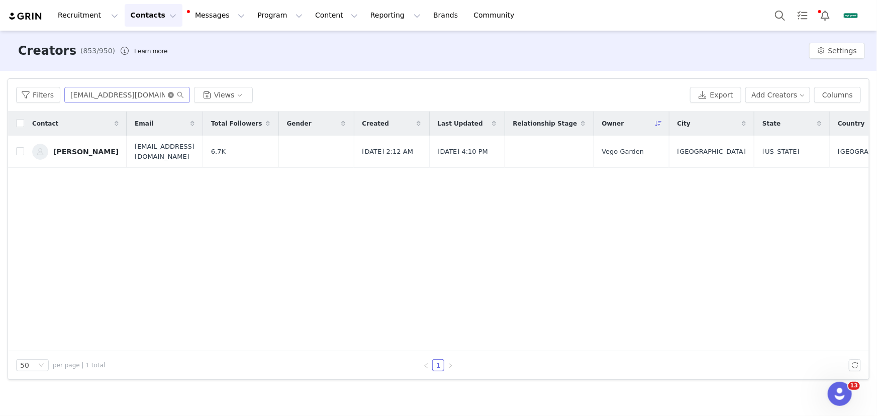
click at [168, 93] on icon "icon: close-circle" at bounding box center [171, 95] width 6 height 6
click at [144, 93] on input "text" at bounding box center [127, 95] width 126 height 16
paste input "[EMAIL_ADDRESS][DOMAIN_NAME]"
type input "[EMAIL_ADDRESS][DOMAIN_NAME]"
click at [91, 148] on div "[PERSON_NAME]" at bounding box center [85, 152] width 65 height 8
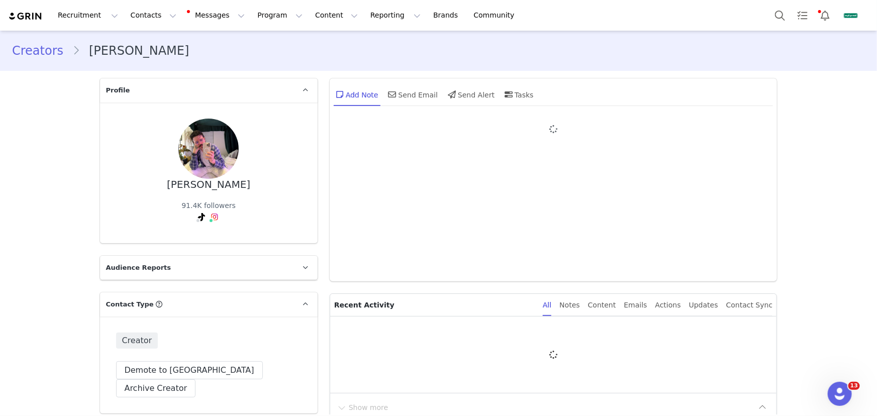
type input "+1 ([GEOGRAPHIC_DATA])"
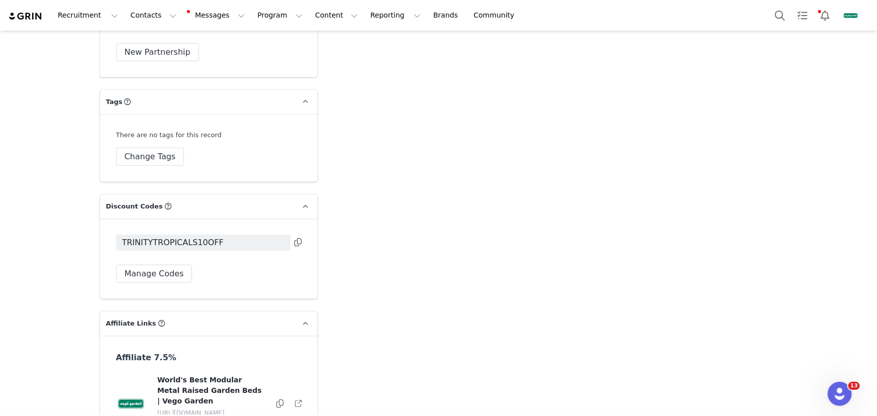
scroll to position [2402, 0]
click at [166, 266] on button "Manage Codes" at bounding box center [154, 275] width 76 height 18
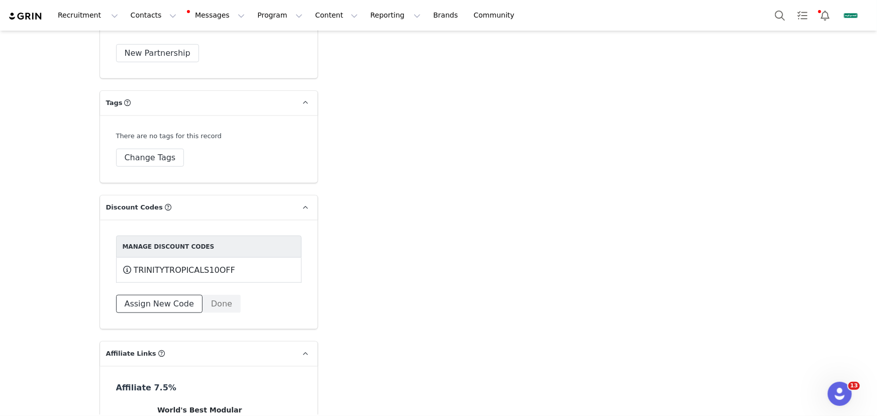
click at [177, 295] on button "Assign New Code" at bounding box center [159, 304] width 86 height 18
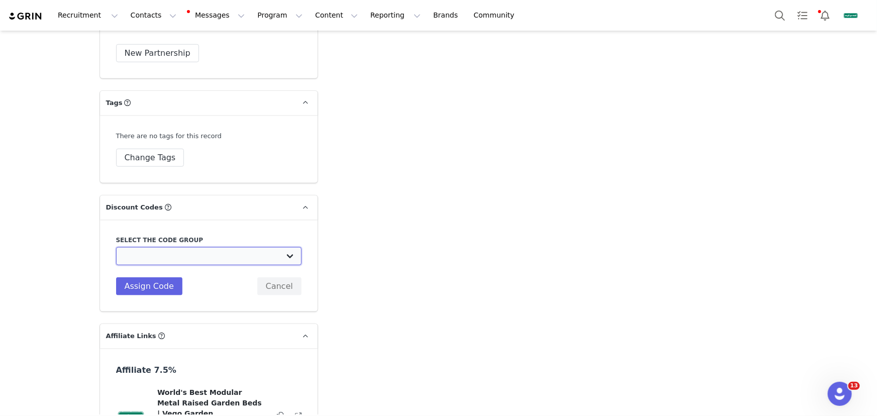
click at [201, 247] on select "Vego Garden: Plantedinthegarden October Code for Selfing Watering Planter Vego …" at bounding box center [209, 256] width 186 height 18
select select "10009960"
click at [116, 247] on select "Vego Garden: Plantedinthegarden October Code for Selfing Watering Planter Vego …" at bounding box center [209, 256] width 186 height 18
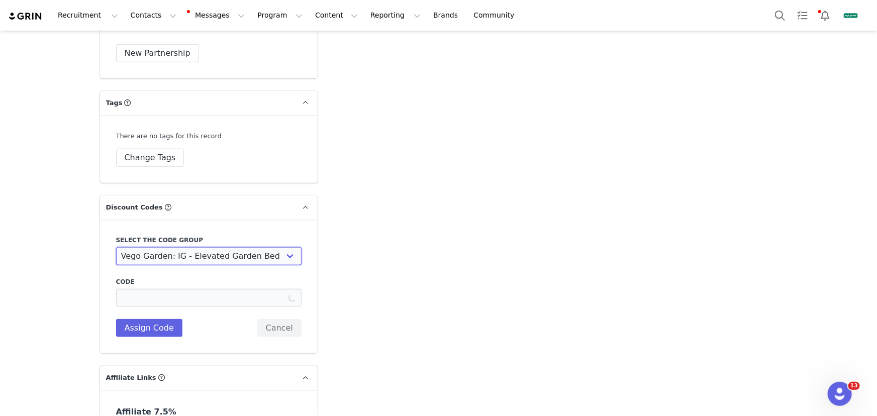
type input "TRINITYTROPICALSEVB10%"
click at [146, 319] on button "Assign Code" at bounding box center [149, 328] width 66 height 18
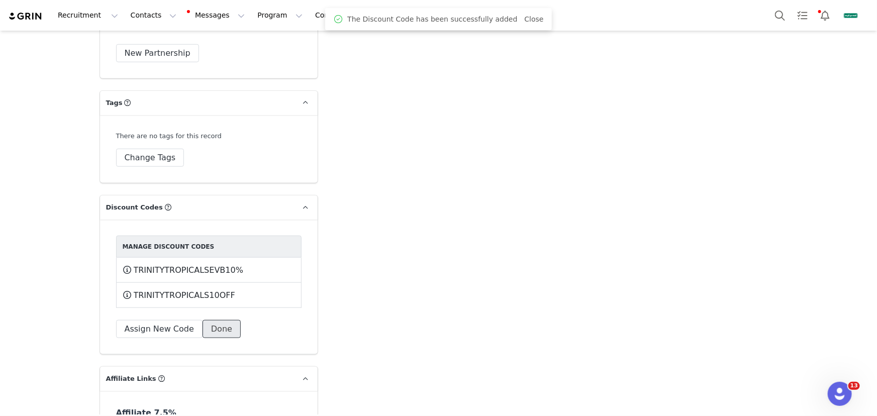
click at [211, 320] on button "Done" at bounding box center [222, 329] width 38 height 18
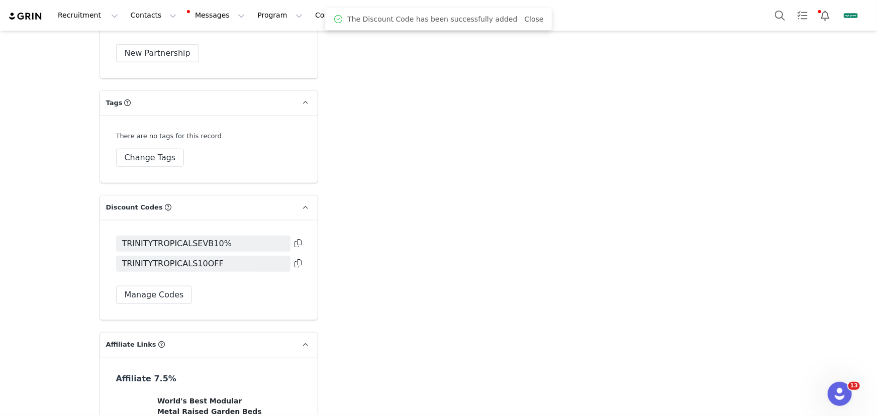
click at [296, 239] on icon at bounding box center [298, 243] width 7 height 8
click at [133, 20] on button "Contacts Contacts" at bounding box center [154, 15] width 58 height 23
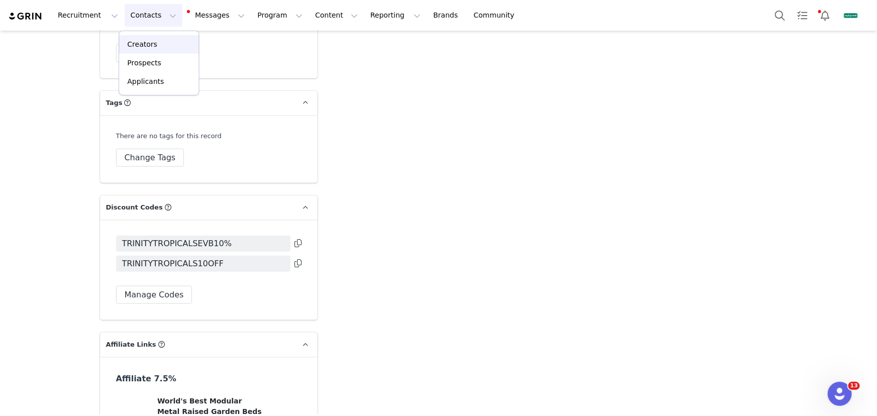
click at [164, 41] on div "Creators" at bounding box center [158, 44] width 67 height 11
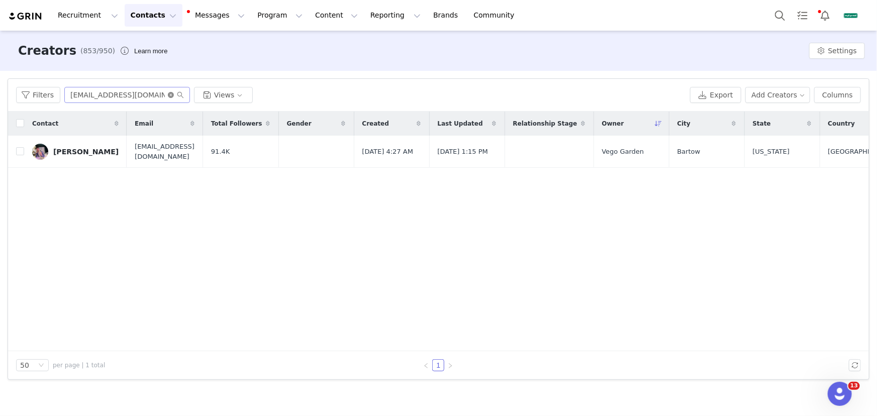
click at [169, 97] on icon "icon: close-circle" at bounding box center [171, 95] width 6 height 6
click at [144, 97] on input "text" at bounding box center [127, 95] width 126 height 16
paste input "[PERSON_NAME][EMAIL_ADDRESS][DOMAIN_NAME]"
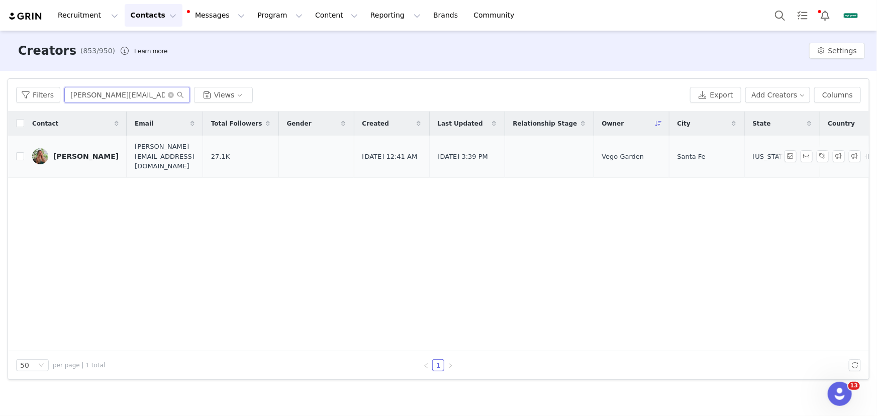
type input "[PERSON_NAME][EMAIL_ADDRESS][DOMAIN_NAME]"
drag, startPoint x: 97, startPoint y: 150, endPoint x: 164, endPoint y: 168, distance: 69.3
click at [97, 152] on div "[PERSON_NAME]" at bounding box center [85, 156] width 65 height 8
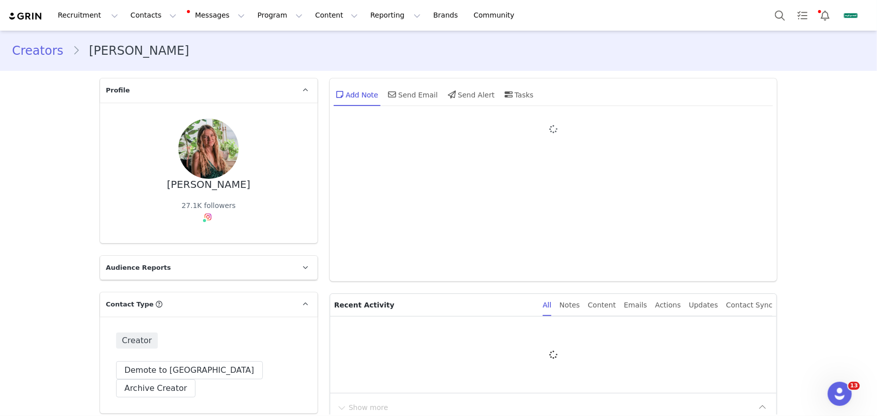
type input "+1 ([GEOGRAPHIC_DATA])"
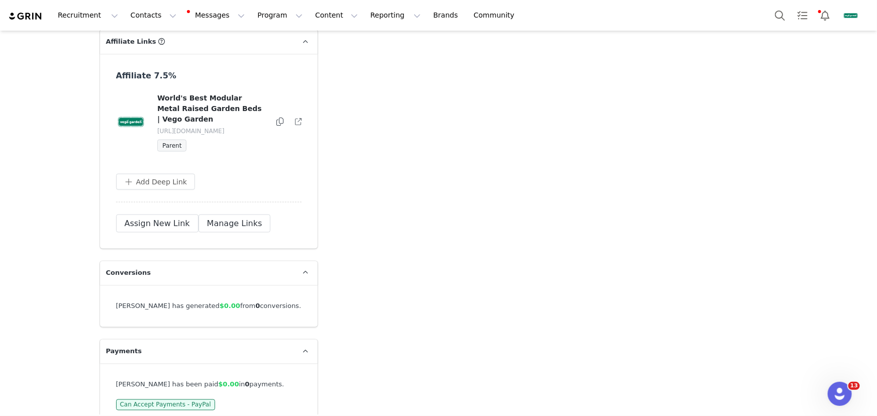
scroll to position [2572, 0]
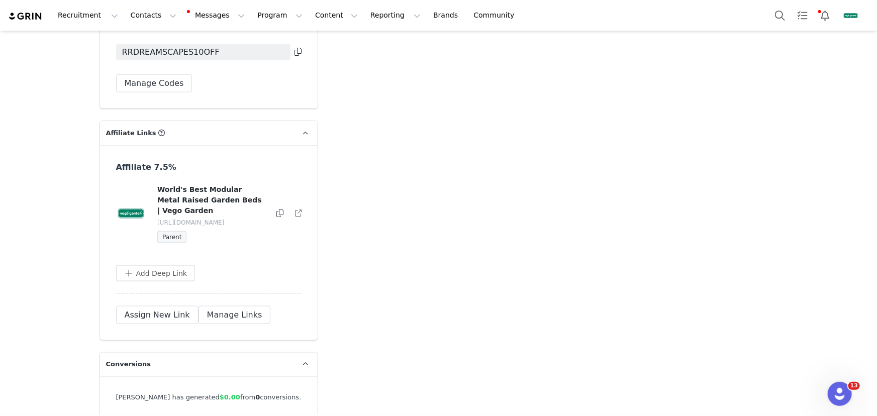
click at [277, 209] on icon at bounding box center [280, 213] width 7 height 8
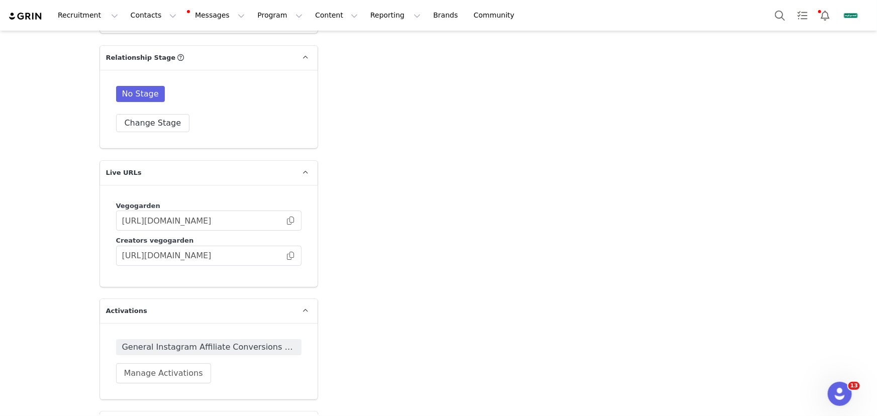
scroll to position [1886, 0]
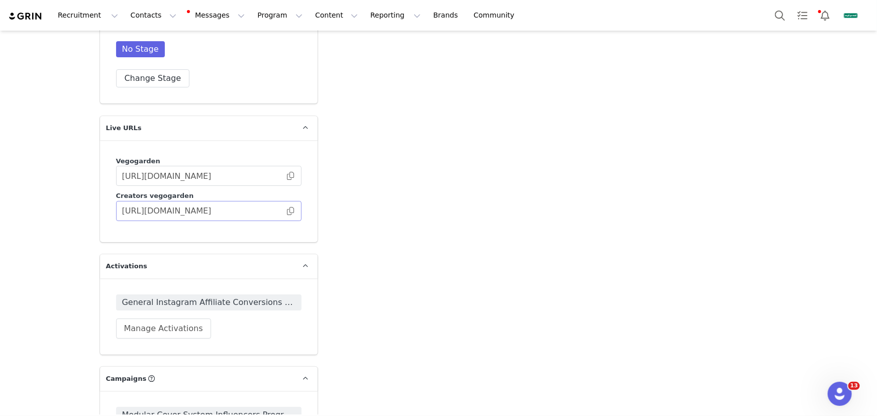
click at [290, 211] on span at bounding box center [291, 211] width 10 height 0
click at [327, 18] on button "Content Content" at bounding box center [336, 15] width 55 height 23
drag, startPoint x: 343, startPoint y: 50, endPoint x: 360, endPoint y: 59, distance: 18.5
click at [343, 50] on link "Creator Content" at bounding box center [332, 44] width 79 height 19
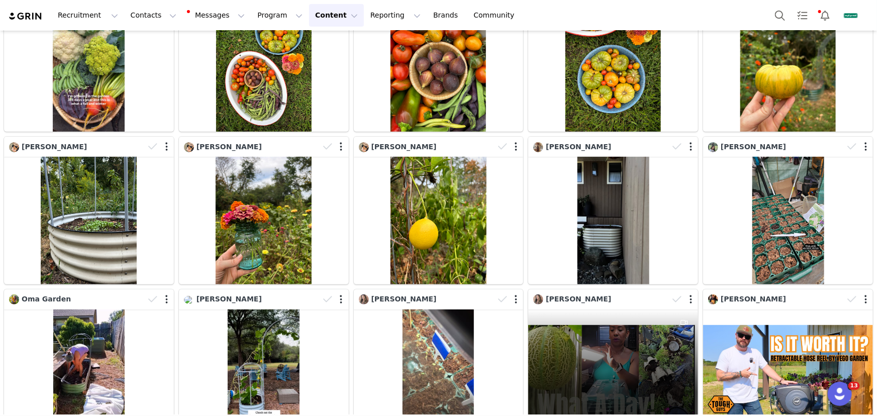
scroll to position [91, 0]
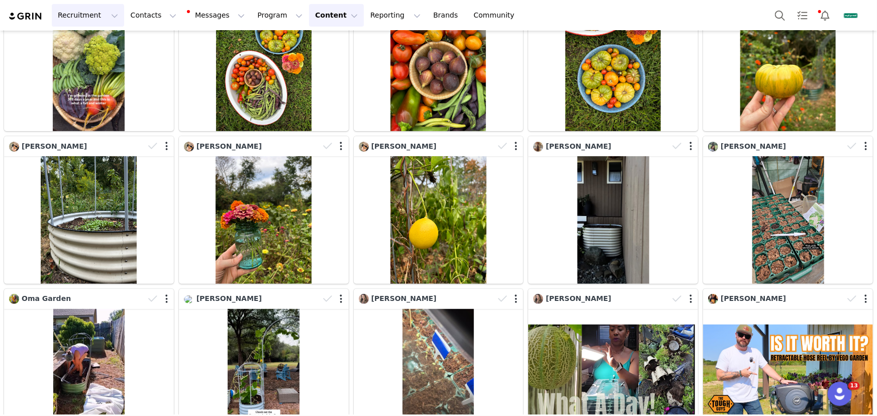
click at [93, 17] on button "Recruitment Recruitment" at bounding box center [88, 15] width 72 height 23
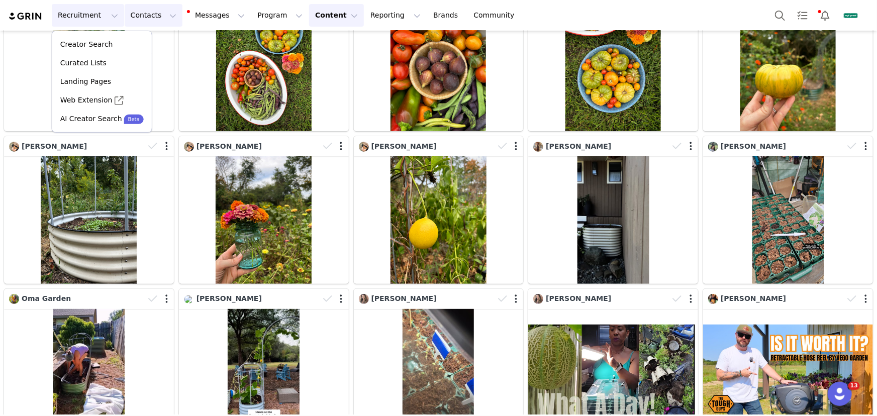
click at [142, 23] on button "Contacts Contacts" at bounding box center [154, 15] width 58 height 23
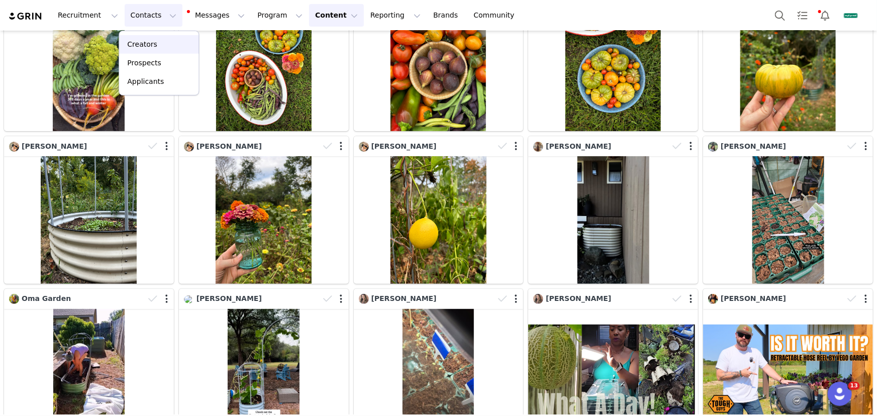
click at [164, 40] on div "Creators" at bounding box center [158, 44] width 67 height 11
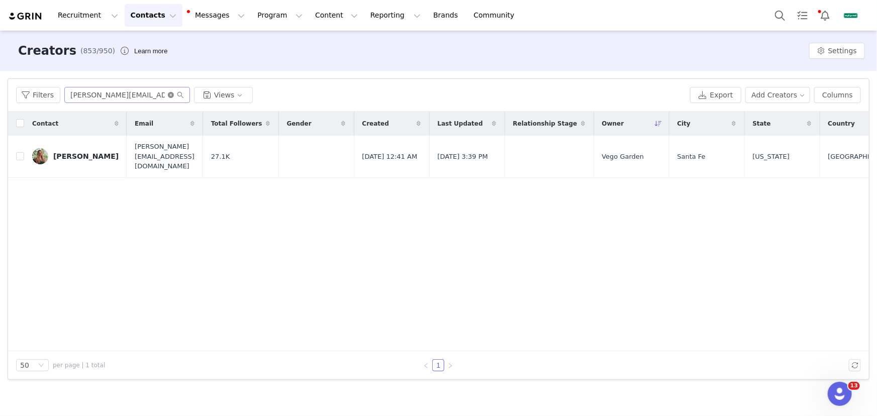
click at [168, 94] on icon "icon: close-circle" at bounding box center [171, 95] width 6 height 6
click at [142, 94] on input "text" at bounding box center [127, 95] width 126 height 16
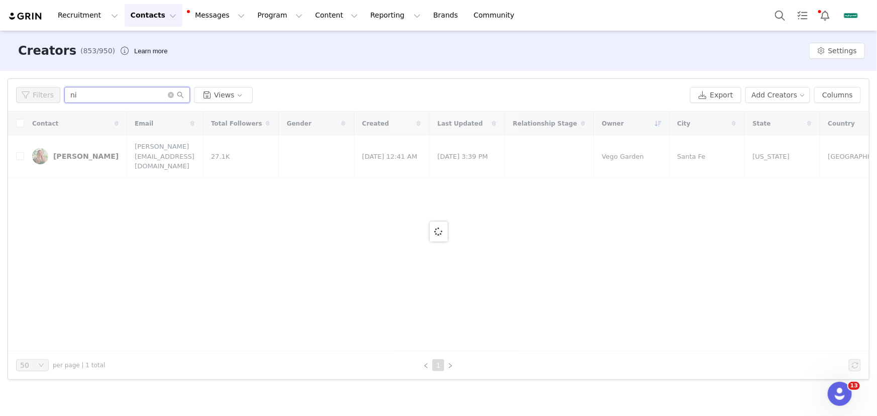
type input "n"
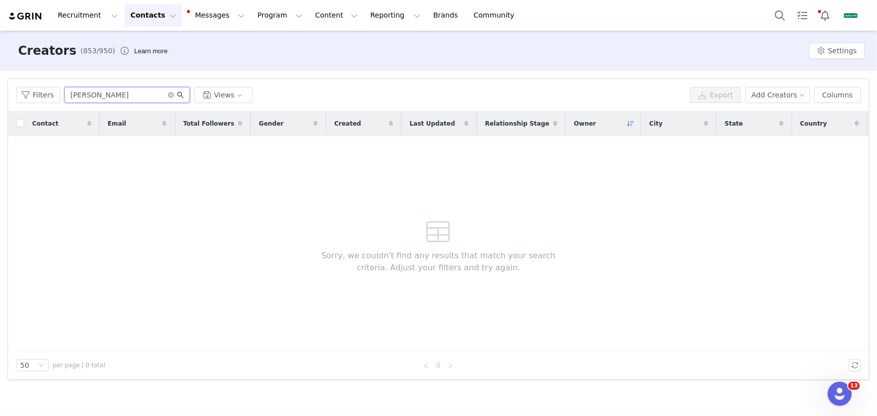
type input "[PERSON_NAME]"
click at [181, 94] on icon "icon: search" at bounding box center [180, 95] width 7 height 7
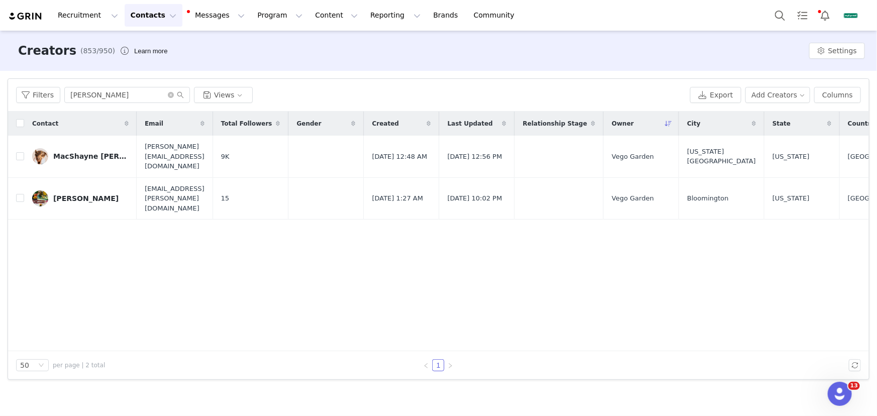
drag, startPoint x: 69, startPoint y: 181, endPoint x: 91, endPoint y: 185, distance: 22.0
click at [69, 195] on div "[PERSON_NAME]" at bounding box center [85, 199] width 65 height 8
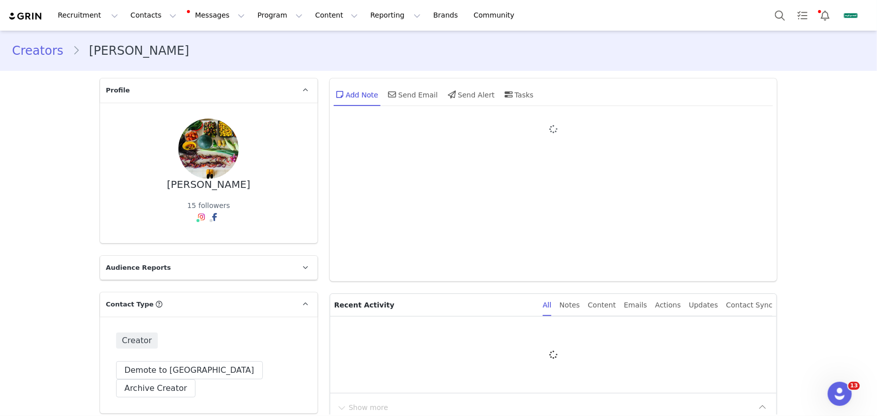
type input "+1 ([GEOGRAPHIC_DATA])"
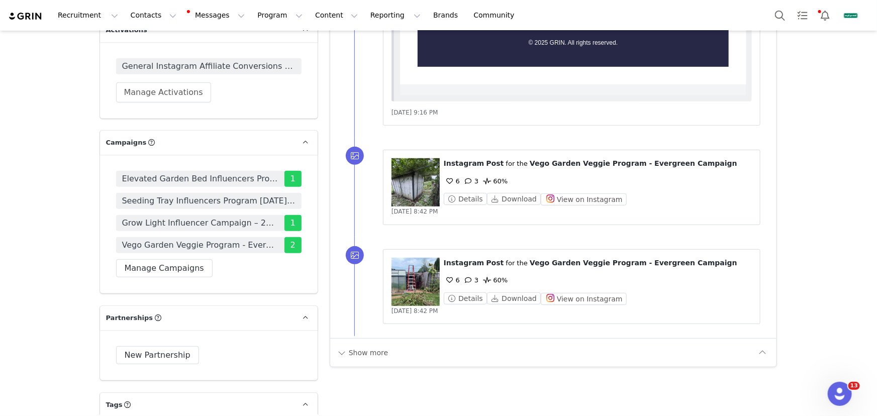
scroll to position [2194, 0]
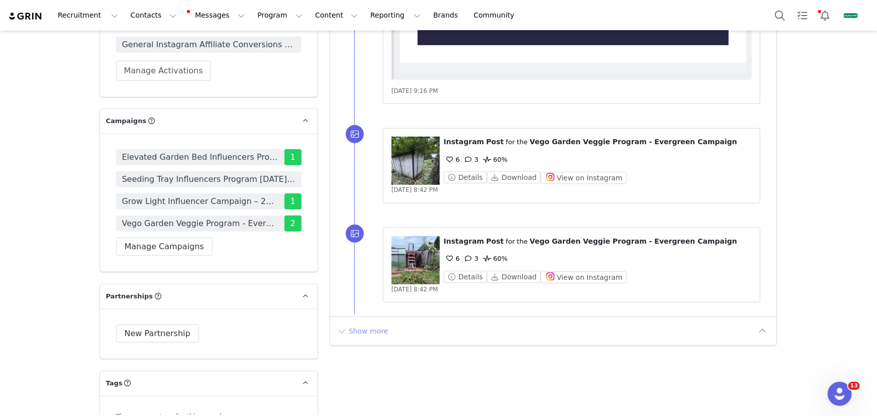
click at [360, 331] on button "Show more" at bounding box center [362, 331] width 53 height 16
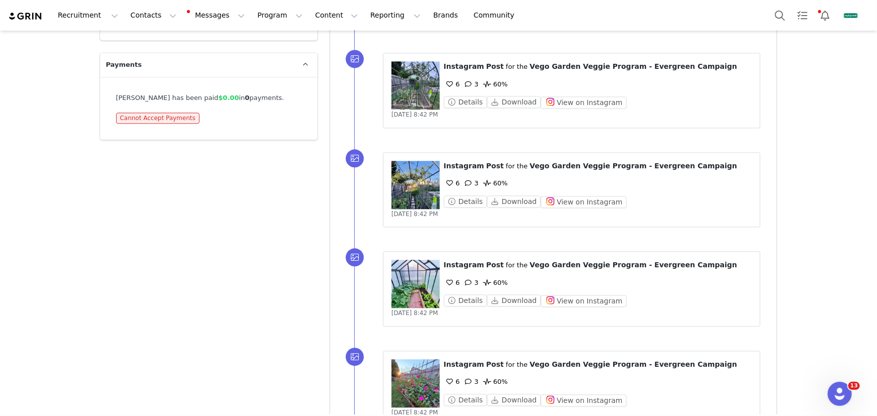
scroll to position [3126, 0]
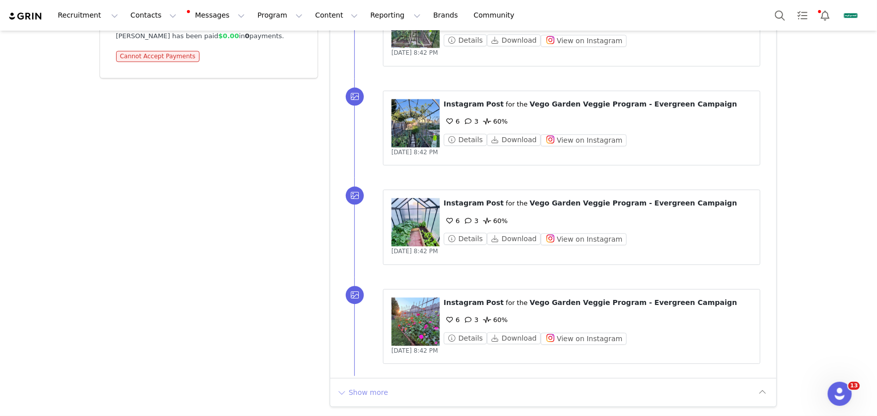
click at [360, 390] on button "Show more" at bounding box center [362, 393] width 53 height 16
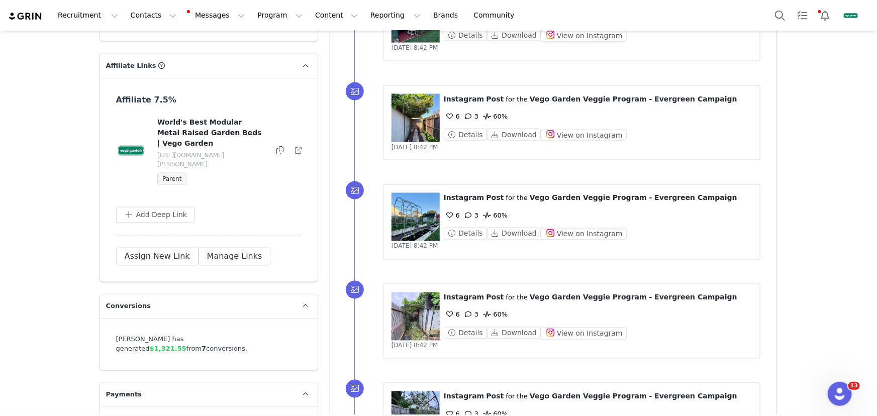
scroll to position [2839, 0]
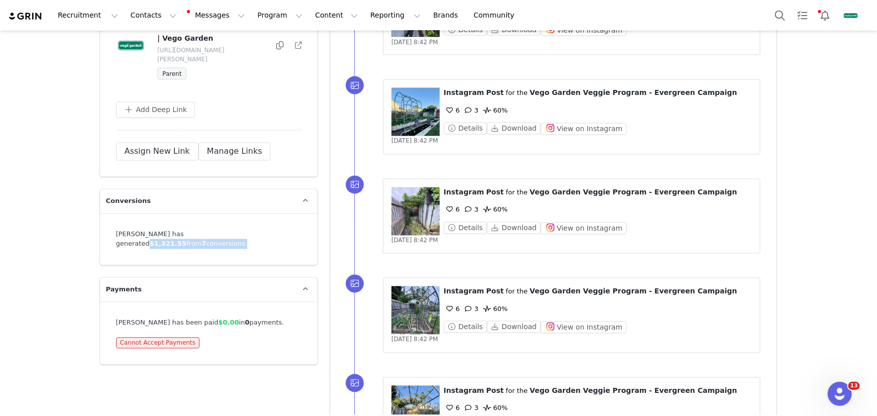
drag, startPoint x: 179, startPoint y: 205, endPoint x: 147, endPoint y: 205, distance: 31.2
click at [268, 230] on div "[PERSON_NAME] has generated $1,321.55 from 7 conversions." at bounding box center [209, 240] width 186 height 20
drag, startPoint x: 144, startPoint y: 205, endPoint x: 270, endPoint y: 208, distance: 125.8
click at [270, 230] on div "[PERSON_NAME] has generated $1,321.55 from 7 conversions." at bounding box center [209, 240] width 186 height 20
copy div "generated $1,321.55 from 7 conversions"
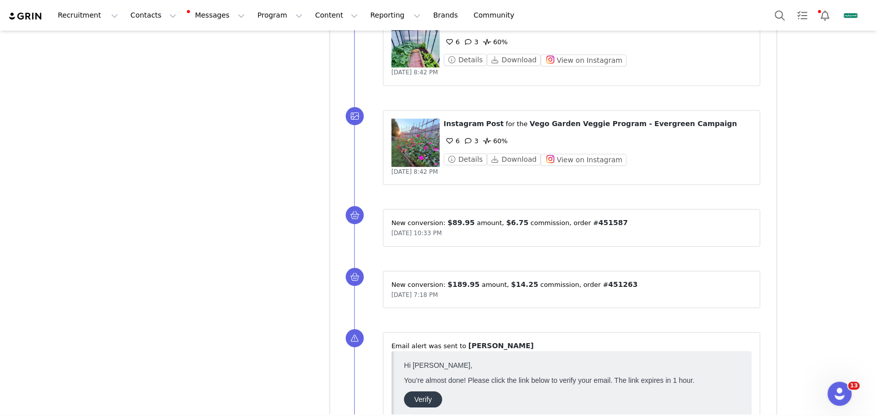
scroll to position [3296, 0]
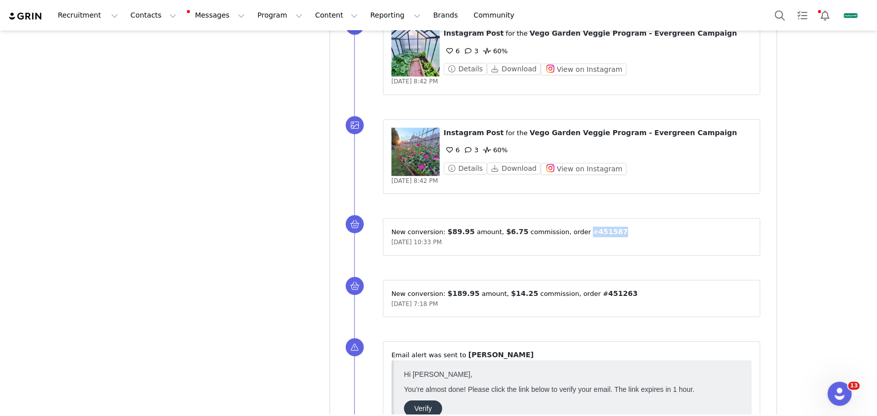
drag, startPoint x: 610, startPoint y: 229, endPoint x: 578, endPoint y: 231, distance: 31.7
click at [578, 231] on p "New conversion: ⁨ $89.95 ⁩ amount⁨, ⁨ $6.75 ⁩ commission⁩⁨, order #⁨ 451587 ⁩⁩" at bounding box center [572, 232] width 361 height 11
copy p "#⁨ 451587"
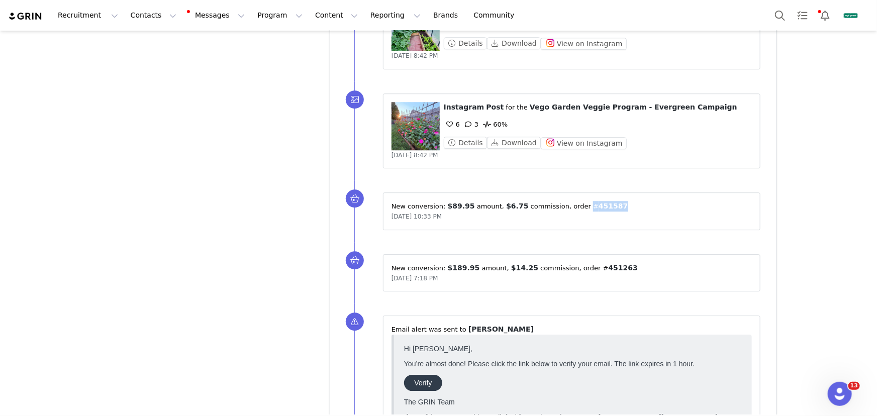
scroll to position [3341, 0]
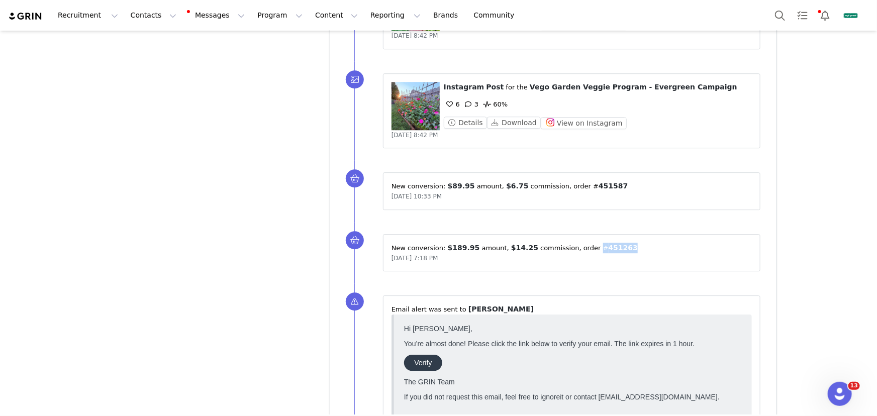
drag, startPoint x: 622, startPoint y: 249, endPoint x: 585, endPoint y: 250, distance: 36.7
click at [585, 250] on p "New conversion: ⁨ $189.95 ⁩ amount⁨, ⁨ $14.25 ⁩ commission⁩⁨, order #⁨ 451263 ⁩⁩" at bounding box center [572, 248] width 361 height 11
copy p "#⁨ 451263"
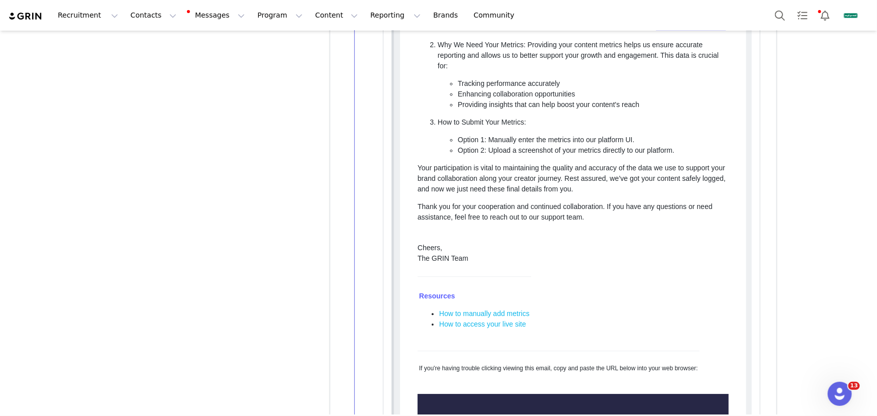
scroll to position [5399, 0]
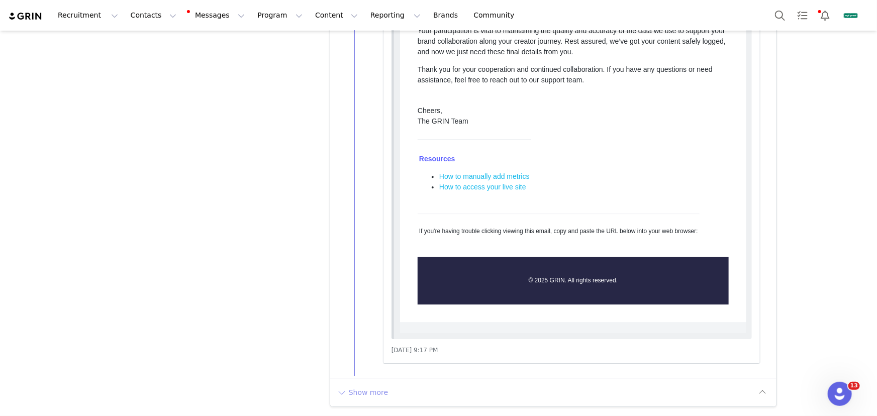
click at [371, 388] on button "Show more" at bounding box center [362, 393] width 53 height 16
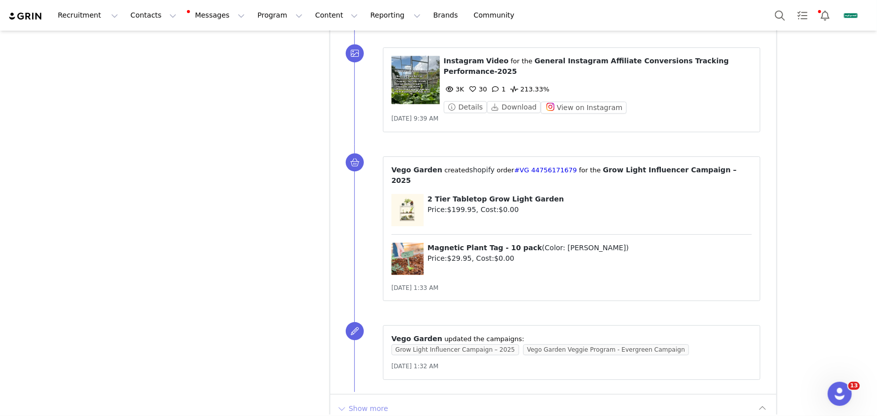
scroll to position [7250, 0]
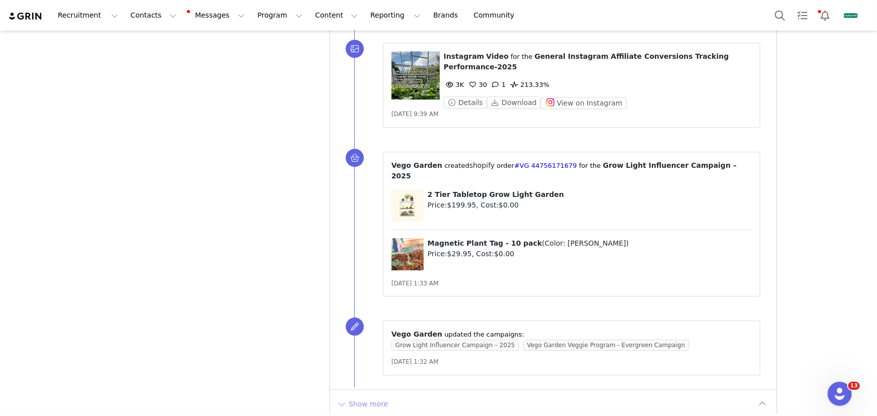
click at [364, 396] on button "Show more" at bounding box center [362, 404] width 53 height 16
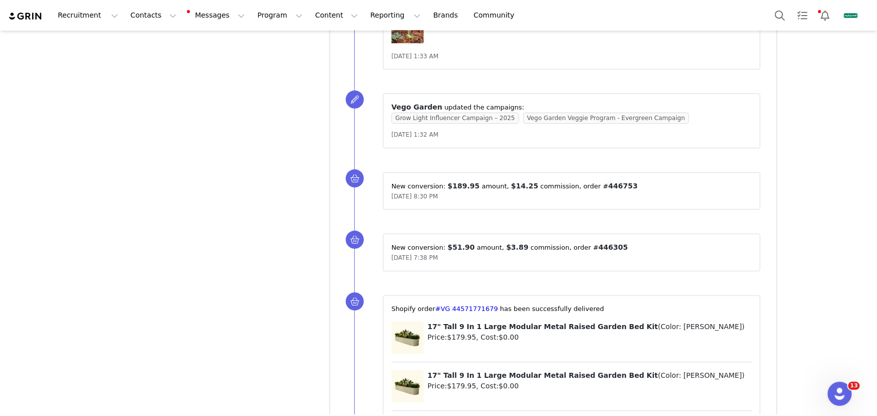
scroll to position [7478, 0]
drag, startPoint x: 618, startPoint y: 173, endPoint x: 587, endPoint y: 173, distance: 30.7
click at [587, 180] on p "New conversion: ⁨ $189.95 ⁩ amount⁨, ⁨ $14.25 ⁩ commission⁩⁨, order #⁨ 446753 ⁩⁩" at bounding box center [572, 185] width 361 height 11
copy p "#⁨ 446753"
drag, startPoint x: 619, startPoint y: 239, endPoint x: 576, endPoint y: 238, distance: 42.8
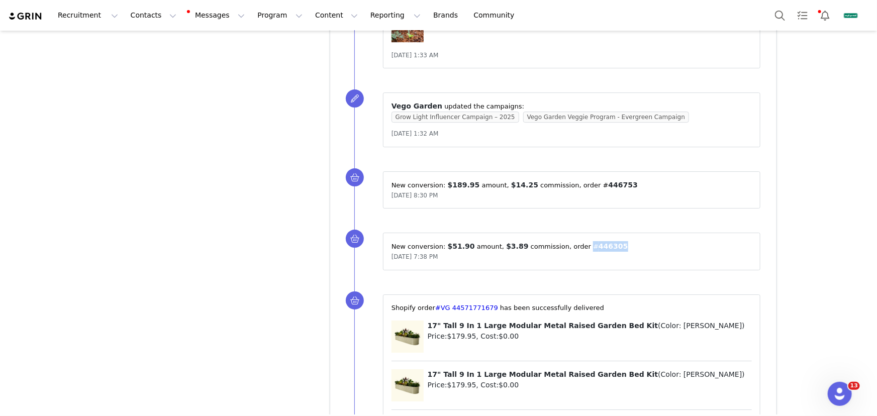
click at [576, 241] on p "New conversion: ⁨ $51.90 ⁩ amount⁨, ⁨ $3.89 ⁩ commission⁩⁨, order #⁨ 446305 ⁩⁩" at bounding box center [572, 246] width 361 height 11
copy p "#⁨ 446305"
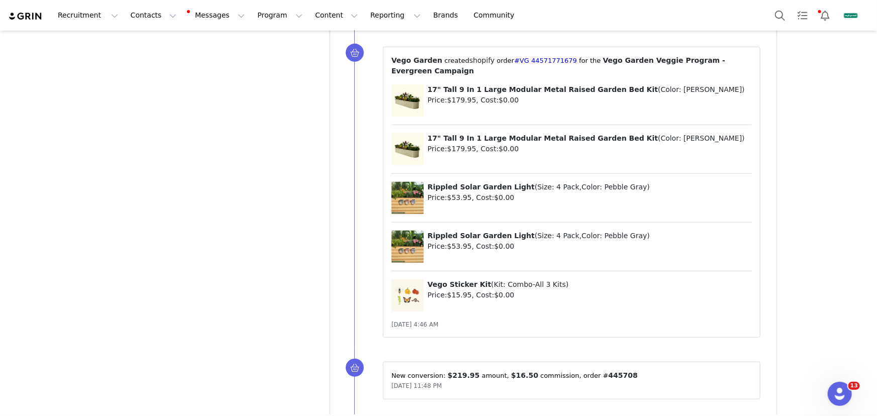
scroll to position [8301, 0]
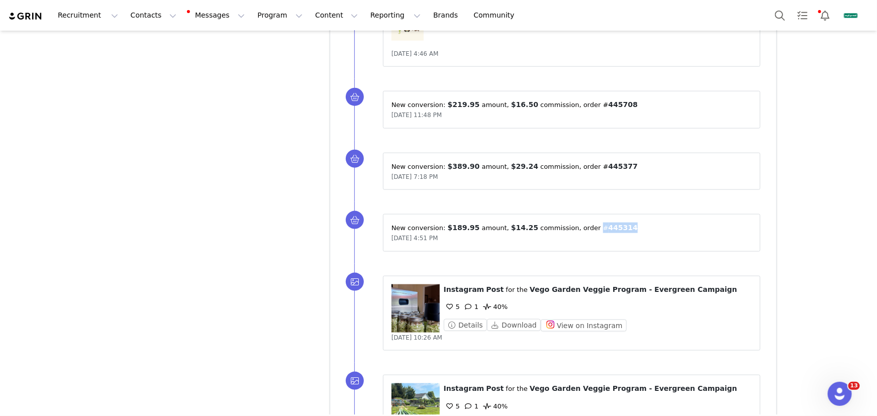
drag, startPoint x: 628, startPoint y: 213, endPoint x: 586, endPoint y: 216, distance: 41.8
click at [586, 223] on p "New conversion: ⁨ $189.95 ⁩ amount⁨, ⁨ $14.25 ⁩ commission⁩⁨, order #⁨ 445314 ⁩⁩" at bounding box center [572, 228] width 361 height 11
copy p "#⁨ 445314"
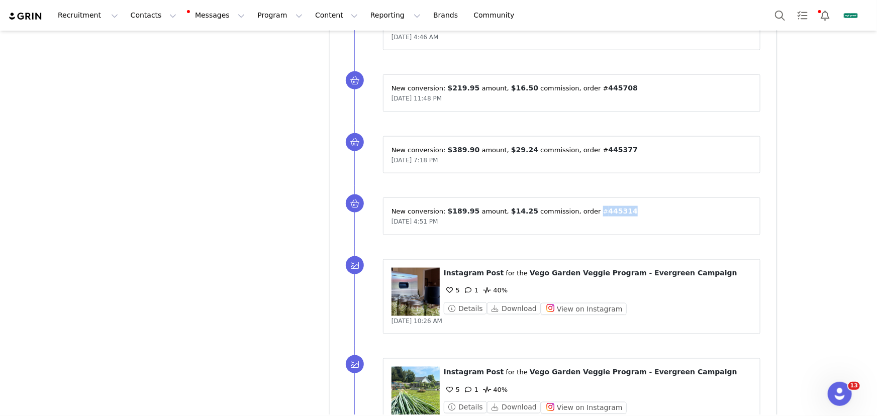
scroll to position [8293, 0]
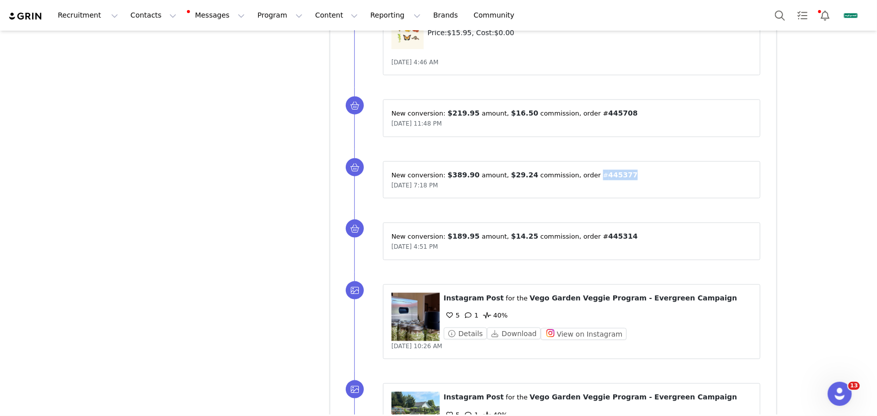
drag, startPoint x: 620, startPoint y: 162, endPoint x: 586, endPoint y: 160, distance: 33.7
click at [586, 170] on p "New conversion: ⁨ $389.90 ⁩ amount⁨, ⁨ $29.24 ⁩ commission⁩⁨, order #⁨ 445377 ⁩⁩" at bounding box center [572, 175] width 361 height 11
copy p "#⁨ 445377"
drag, startPoint x: 619, startPoint y: 103, endPoint x: 586, endPoint y: 103, distance: 33.2
click at [586, 108] on p "New conversion: ⁨ $219.95 ⁩ amount⁨, ⁨ $16.50 ⁩ commission⁩⁨, order #⁨ 445708 ⁩⁩" at bounding box center [572, 113] width 361 height 11
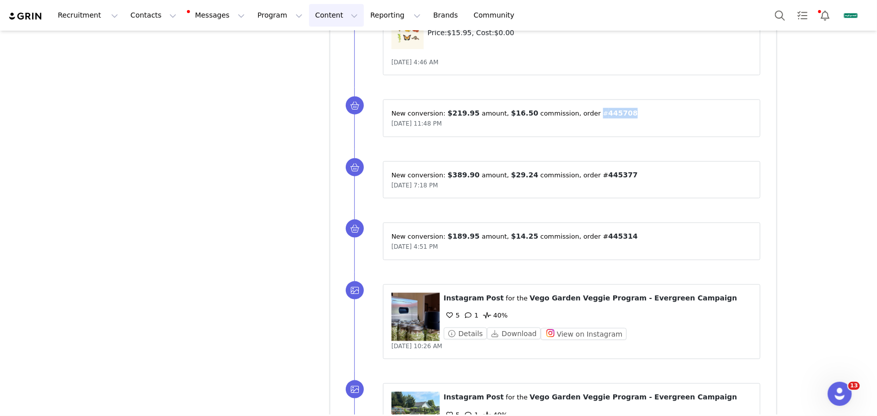
copy p "#⁨ 445708"
click at [146, 13] on button "Contacts Contacts" at bounding box center [154, 15] width 58 height 23
drag, startPoint x: 162, startPoint y: 61, endPoint x: 164, endPoint y: 45, distance: 15.7
click at [162, 61] on div "Prospects" at bounding box center [154, 58] width 58 height 9
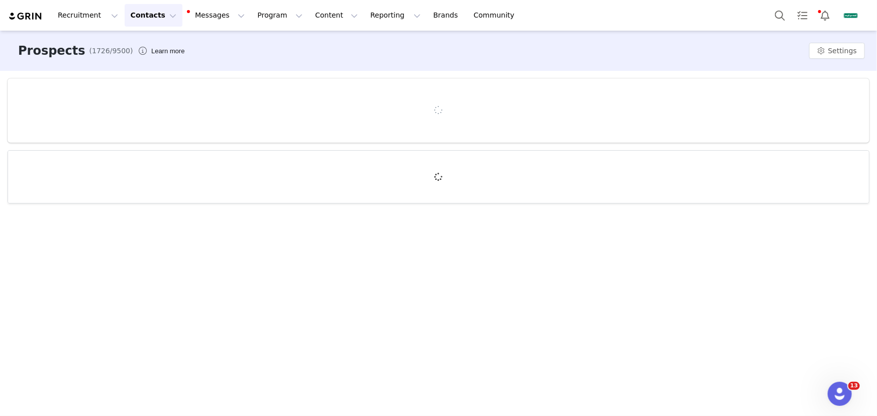
click at [158, 15] on button "Contacts Contacts" at bounding box center [154, 15] width 58 height 23
click at [168, 45] on div "Creators" at bounding box center [158, 44] width 67 height 11
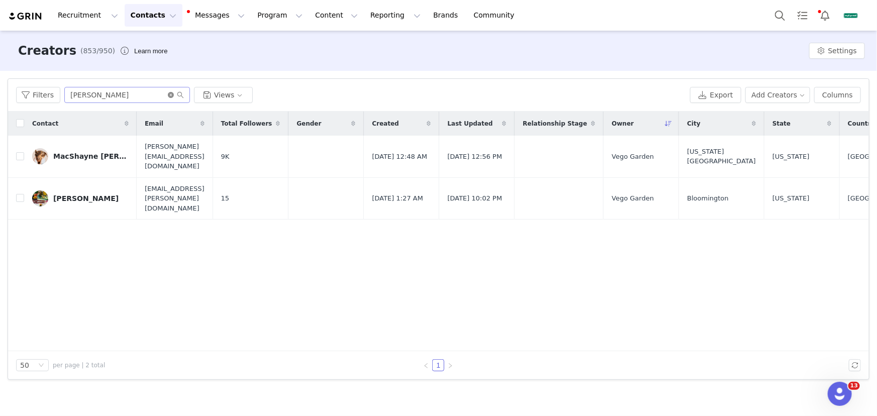
click at [170, 97] on icon "icon: close-circle" at bounding box center [171, 95] width 6 height 6
click at [156, 95] on input "text" at bounding box center [127, 95] width 126 height 16
paste input "FOURBROTHERSFARM"
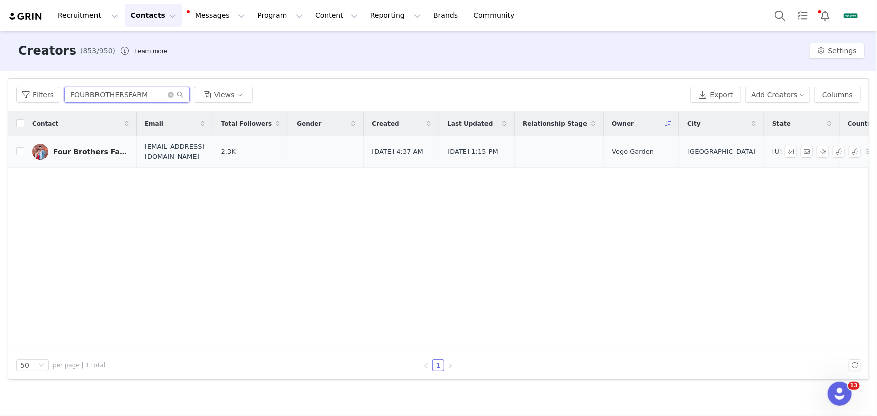
type input "FOURBROTHERSFARM"
drag, startPoint x: 114, startPoint y: 148, endPoint x: 119, endPoint y: 147, distance: 5.1
click at [114, 148] on div "Four Brothers Farm" at bounding box center [90, 152] width 75 height 8
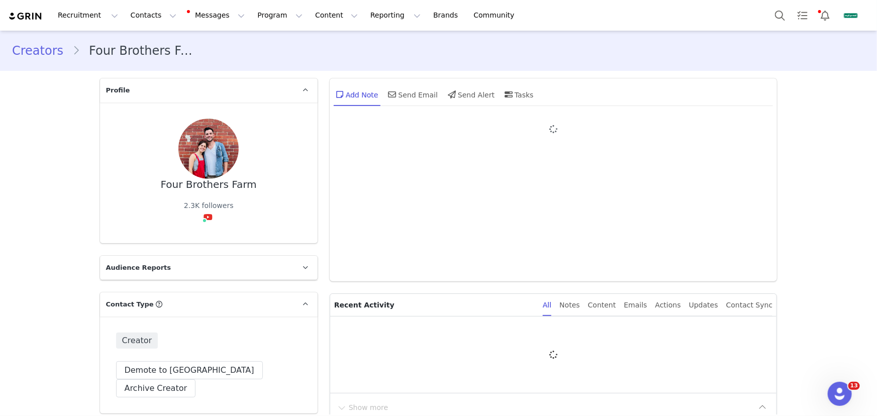
type input "+1 ([GEOGRAPHIC_DATA])"
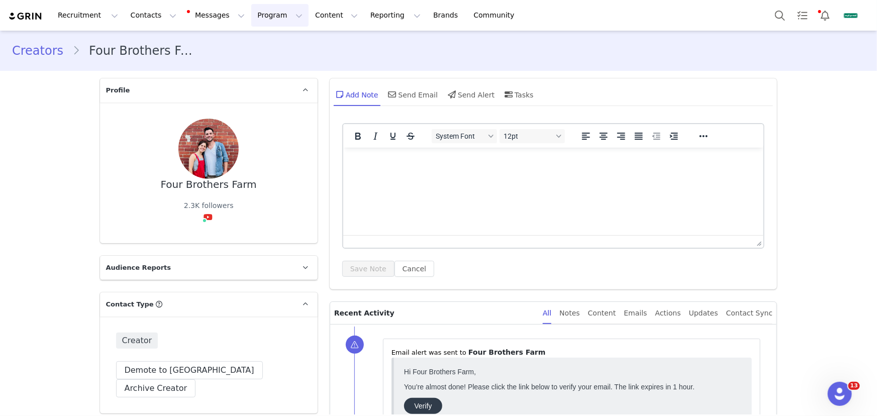
click at [269, 16] on button "Program Program" at bounding box center [279, 15] width 57 height 23
click at [281, 63] on p "Campaigns" at bounding box center [265, 63] width 39 height 11
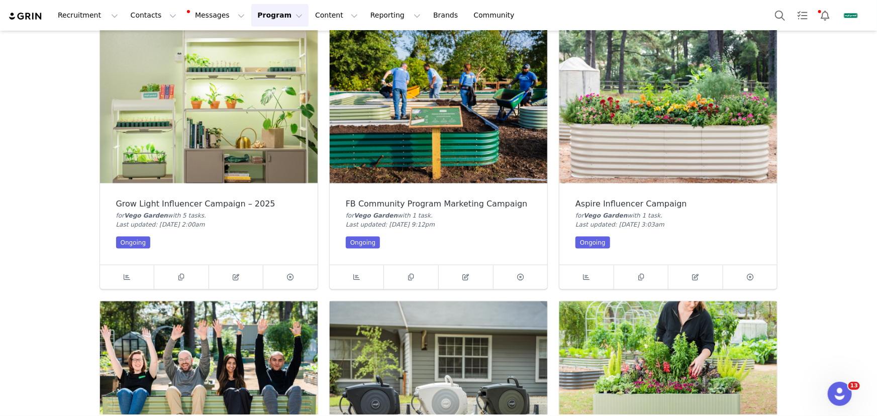
scroll to position [868, 0]
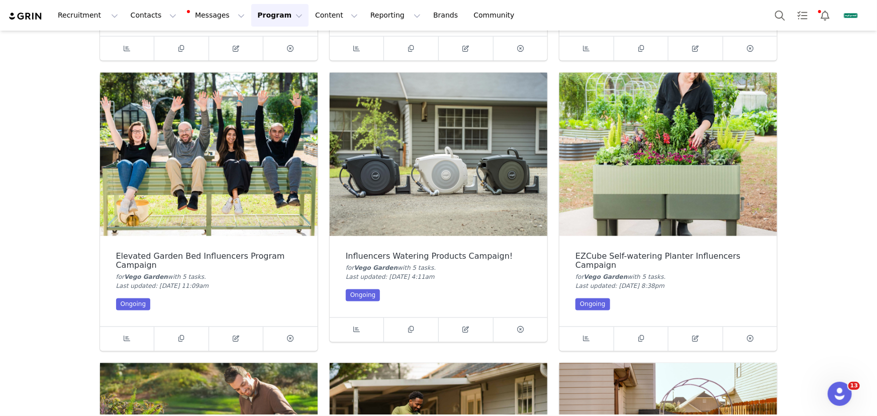
click at [429, 248] on div "Influencers Watering Products Campaign! for [GEOGRAPHIC_DATA] with 5 task s . L…" at bounding box center [439, 276] width 218 height 81
click at [439, 196] on img at bounding box center [439, 154] width 218 height 163
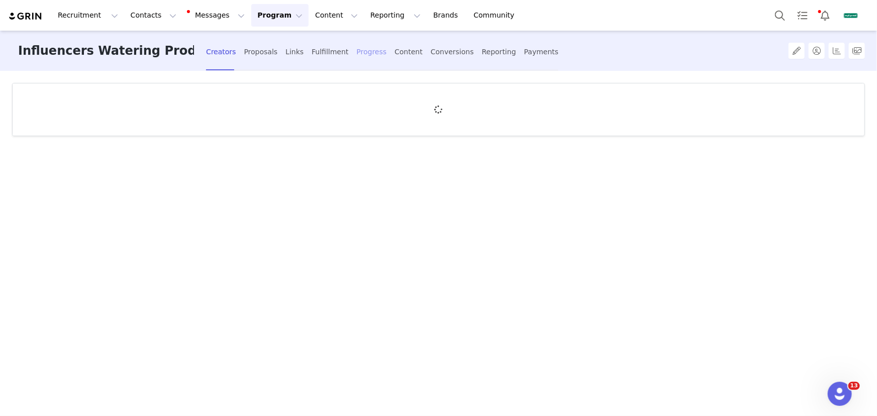
click at [360, 58] on div "Progress" at bounding box center [372, 52] width 30 height 27
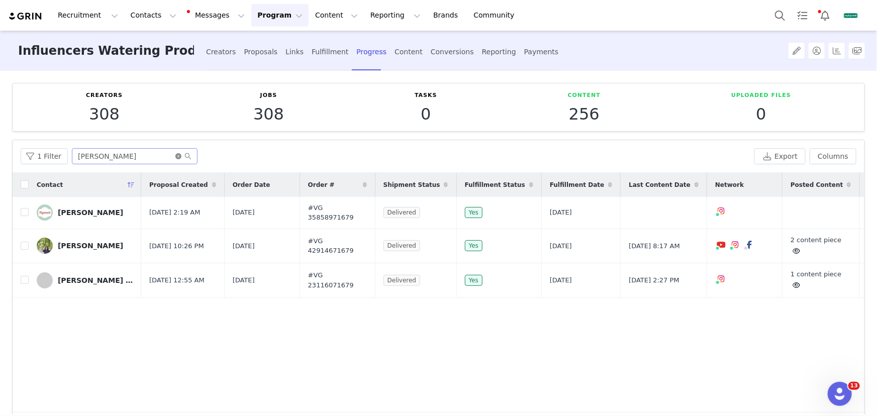
drag, startPoint x: 176, startPoint y: 156, endPoint x: 164, endPoint y: 156, distance: 11.6
click at [175, 156] on icon "icon: close-circle" at bounding box center [178, 156] width 6 height 6
click at [147, 156] on input "text" at bounding box center [135, 156] width 126 height 16
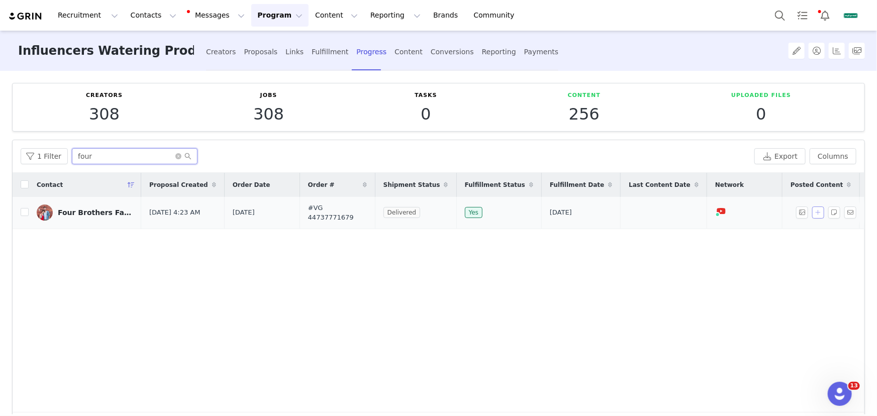
type input "four"
drag, startPoint x: 810, startPoint y: 212, endPoint x: 807, endPoint y: 218, distance: 7.2
click at [813, 212] on button "button" at bounding box center [819, 213] width 12 height 12
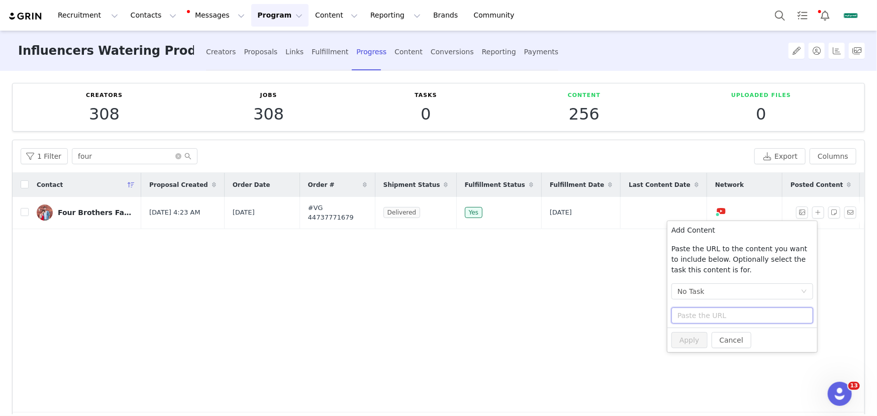
click at [723, 319] on input "text" at bounding box center [743, 316] width 142 height 16
paste input "[URL][DOMAIN_NAME]"
type input "[URL][DOMAIN_NAME]"
click at [698, 345] on button "Apply" at bounding box center [690, 340] width 36 height 16
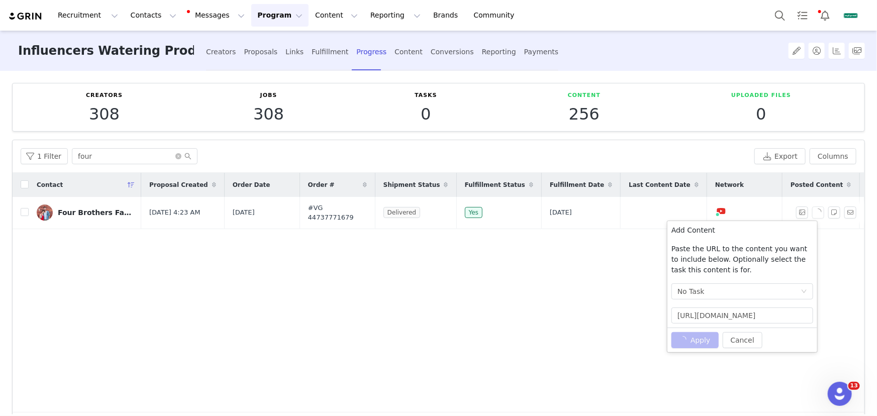
scroll to position [0, 0]
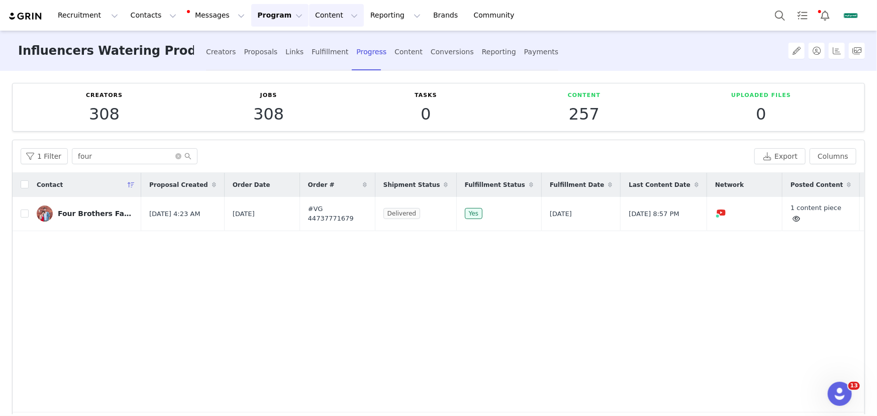
click at [318, 18] on button "Content Content" at bounding box center [336, 15] width 55 height 23
click at [324, 37] on link "Creator Content" at bounding box center [332, 44] width 79 height 19
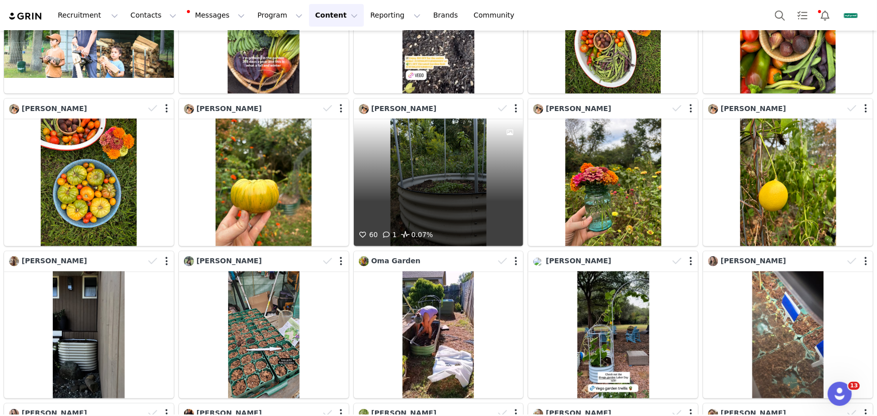
scroll to position [137, 0]
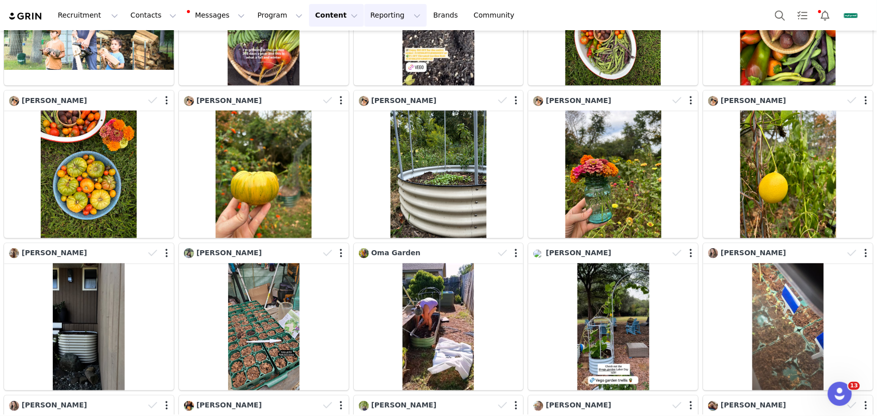
click at [384, 13] on button "Reporting Reporting" at bounding box center [396, 15] width 62 height 23
click at [385, 55] on link "Report Builder" at bounding box center [384, 63] width 79 height 19
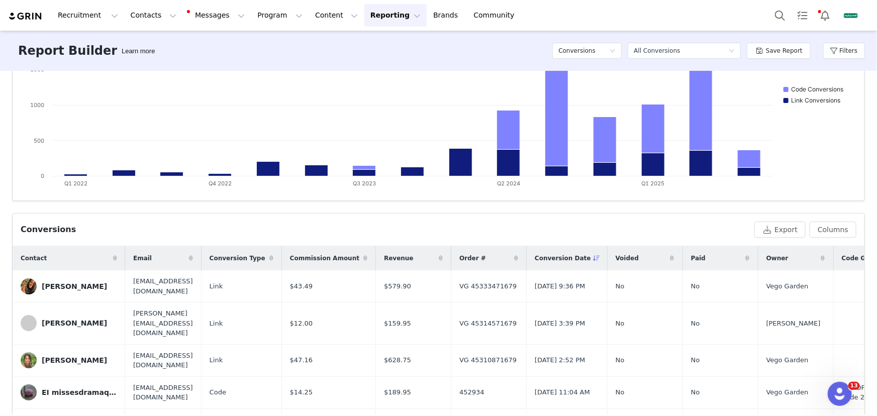
scroll to position [240, 0]
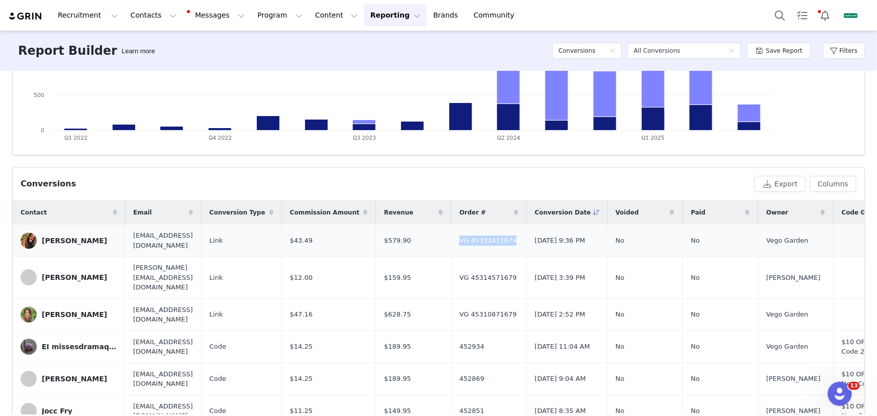
drag, startPoint x: 570, startPoint y: 241, endPoint x: 512, endPoint y: 240, distance: 58.3
click at [512, 240] on td "VG 45333471679" at bounding box center [489, 241] width 75 height 32
copy span "VG 45333471679"
click at [517, 243] on span "VG 45333471679" at bounding box center [488, 241] width 57 height 10
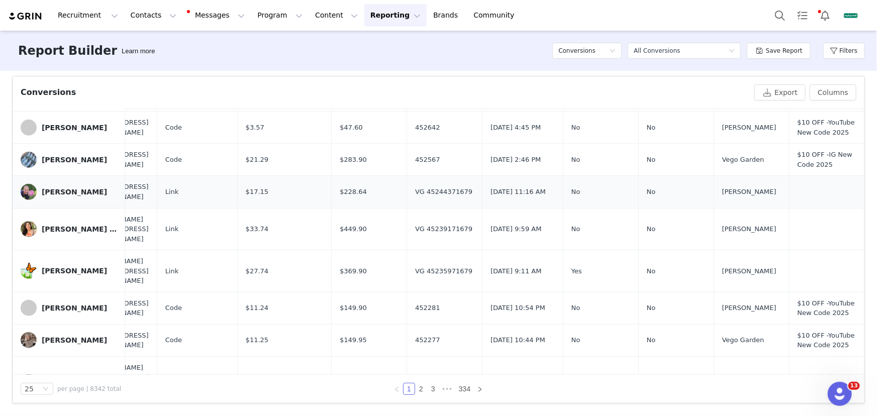
scroll to position [568, 106]
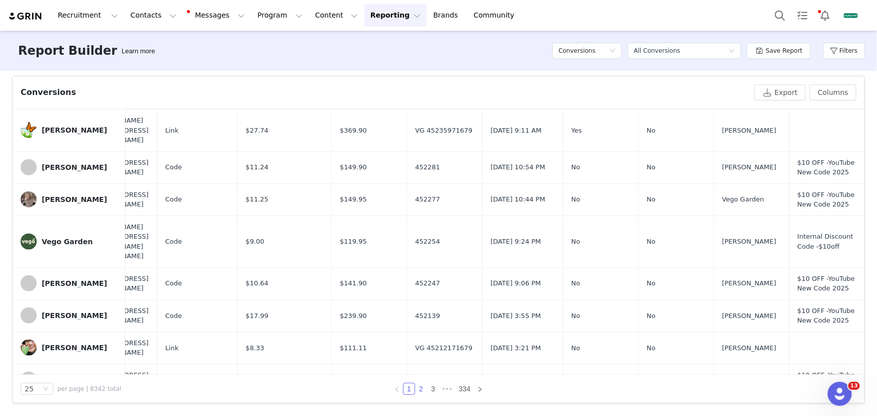
click at [419, 385] on link "2" at bounding box center [421, 389] width 11 height 11
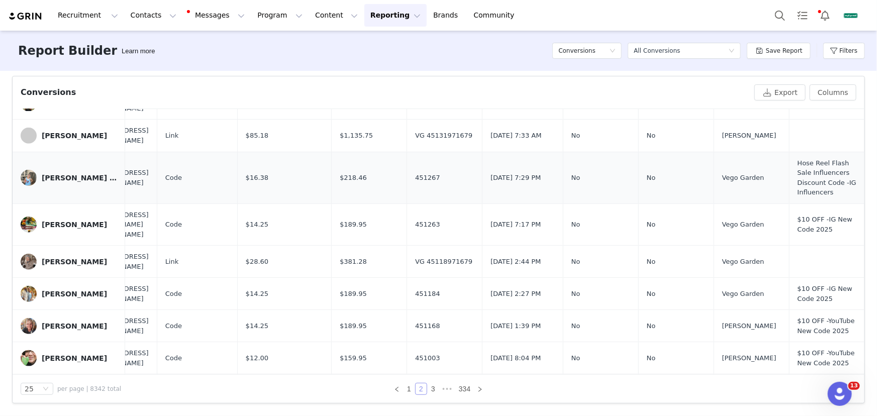
scroll to position [588, 106]
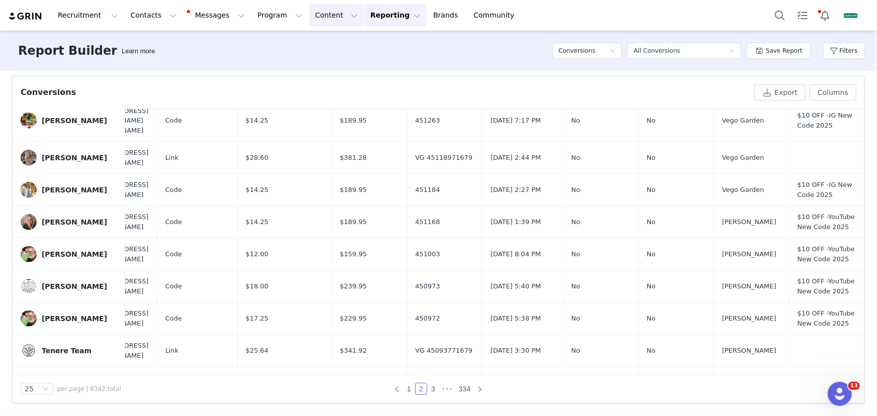
click at [315, 17] on button "Content Content" at bounding box center [336, 15] width 55 height 23
click at [336, 42] on p "Creator Content" at bounding box center [329, 44] width 56 height 11
